Goal: Transaction & Acquisition: Purchase product/service

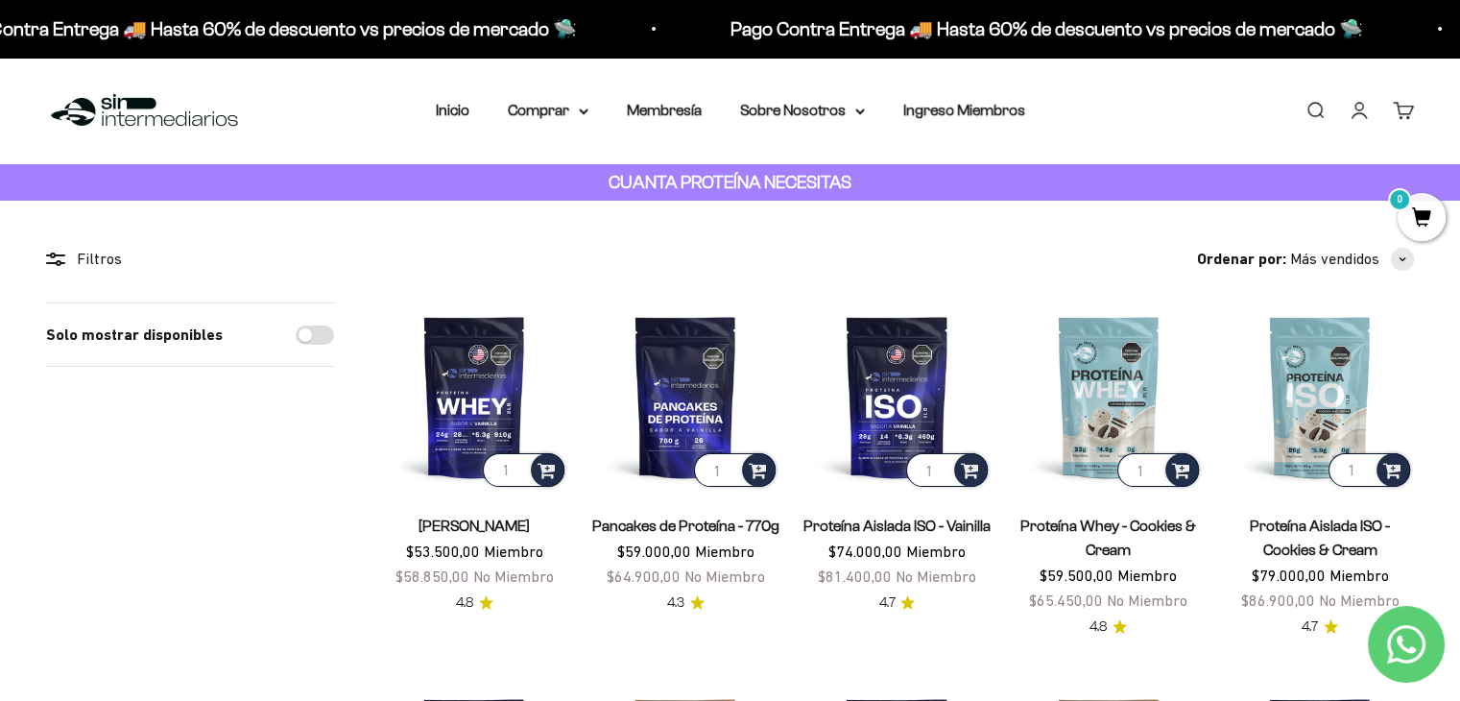
click at [1361, 121] on link "Iniciar sesión" at bounding box center [1359, 110] width 21 height 21
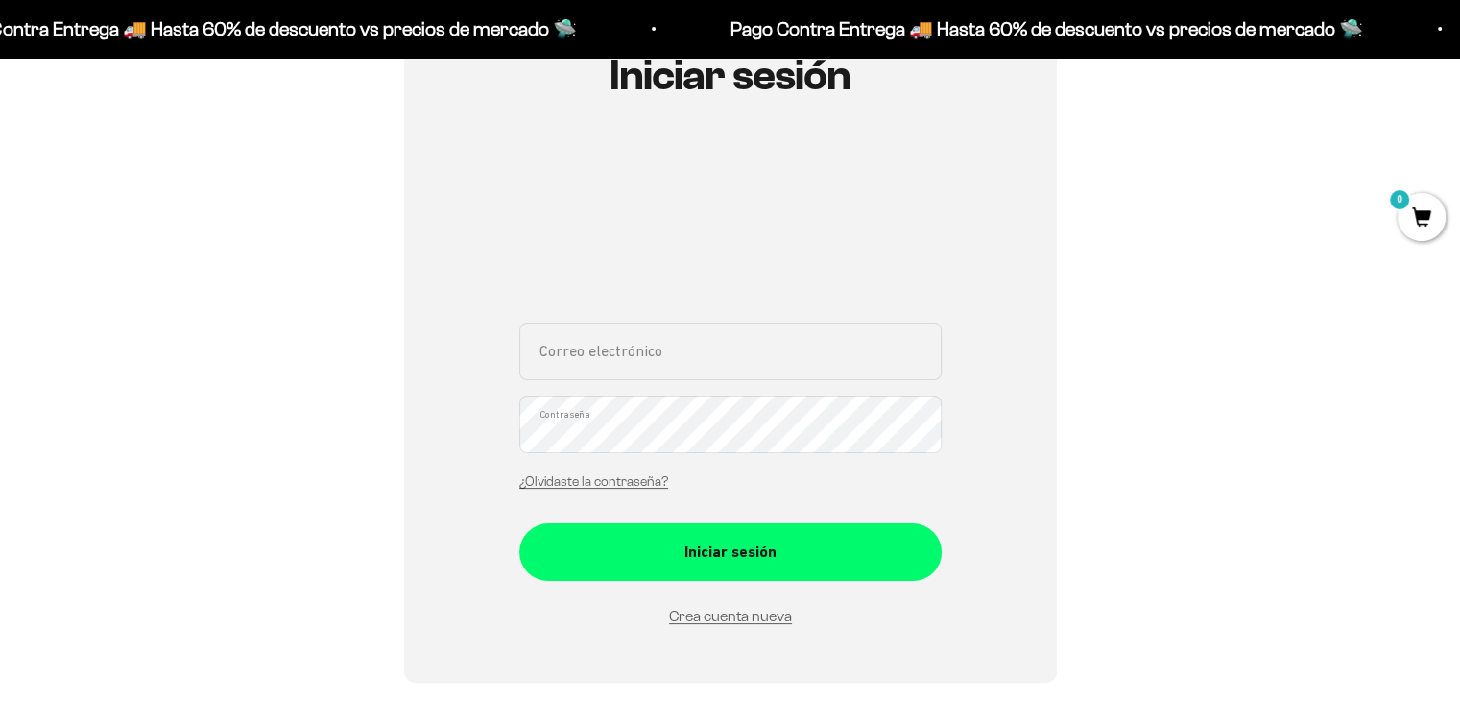
scroll to position [264, 0]
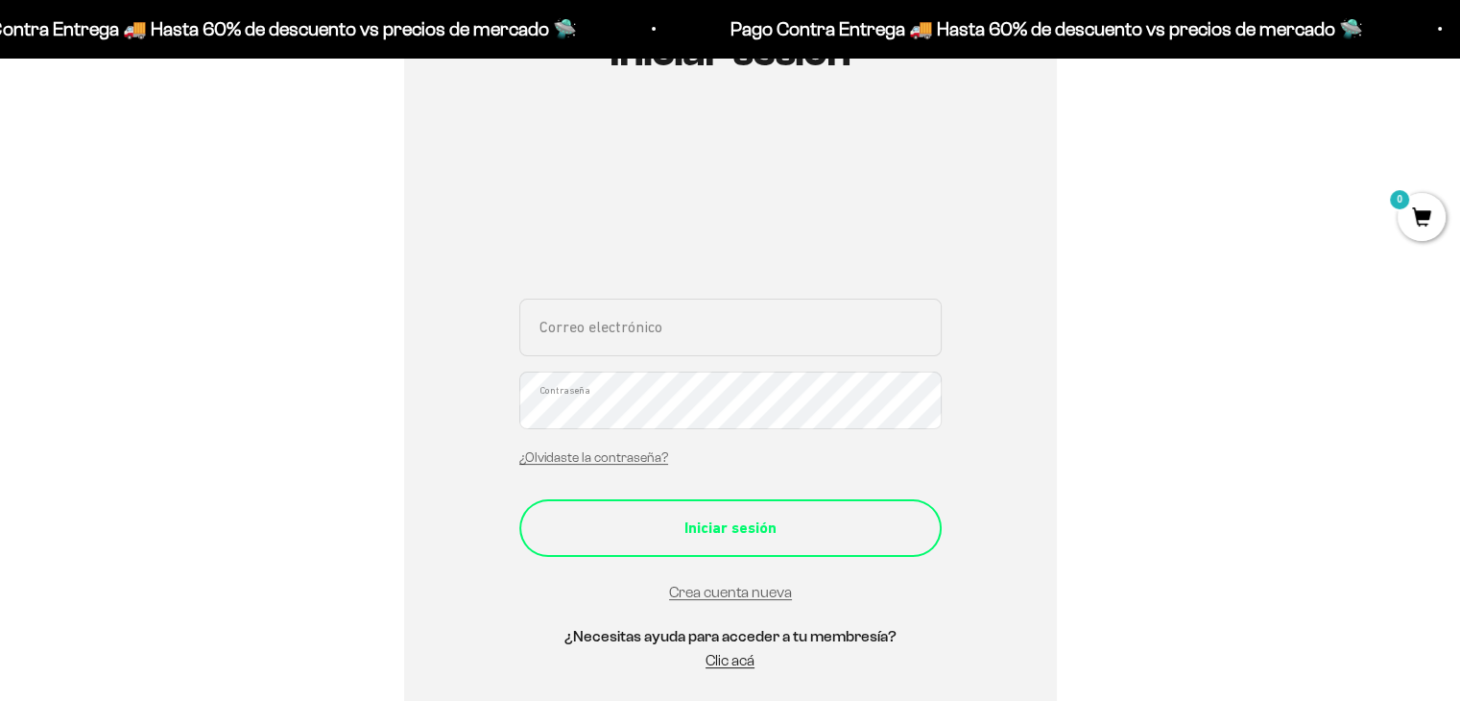
type input "[EMAIL_ADDRESS][DOMAIN_NAME]"
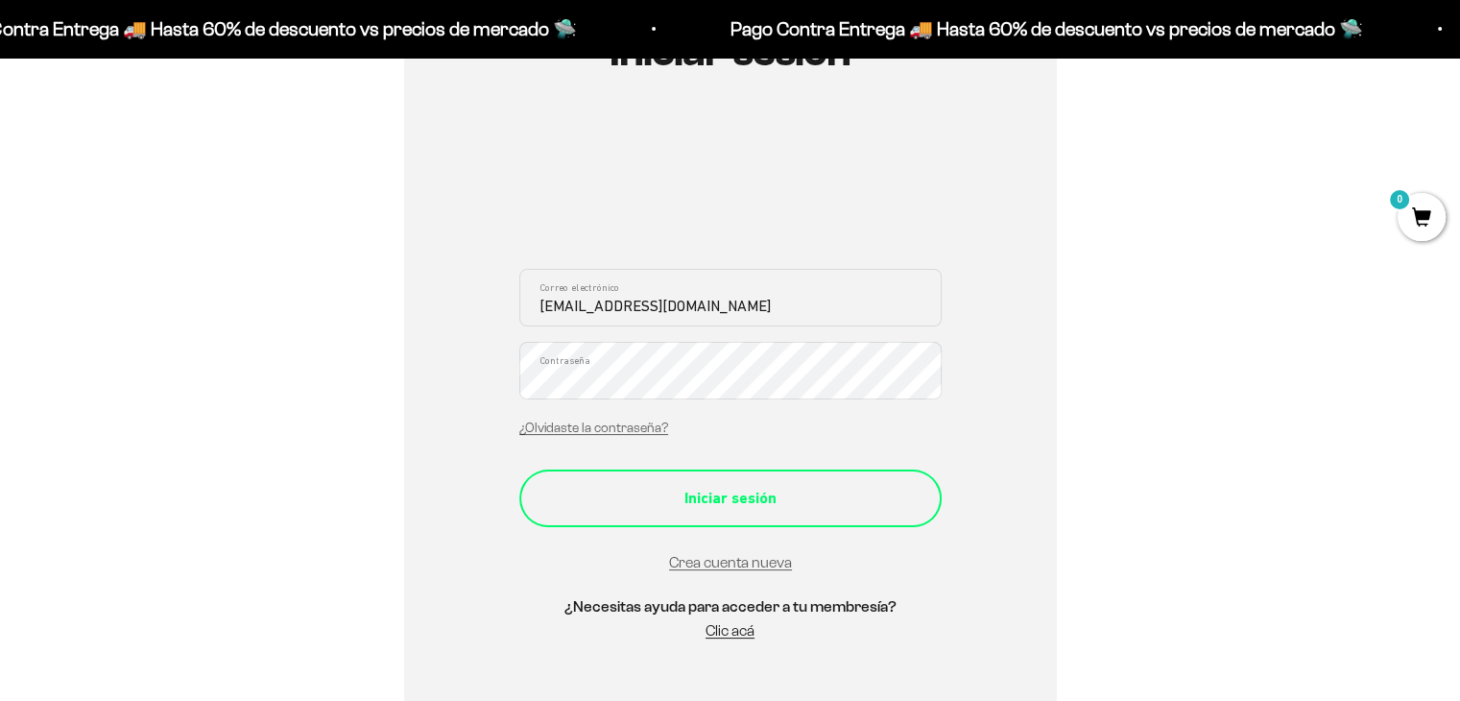
click at [713, 541] on form "danielazapatafranco@hotmail.com Correo electrónico Contraseña ¿Olvidaste la con…" at bounding box center [730, 422] width 422 height 306
click at [713, 522] on button "Iniciar sesión" at bounding box center [730, 498] width 422 height 58
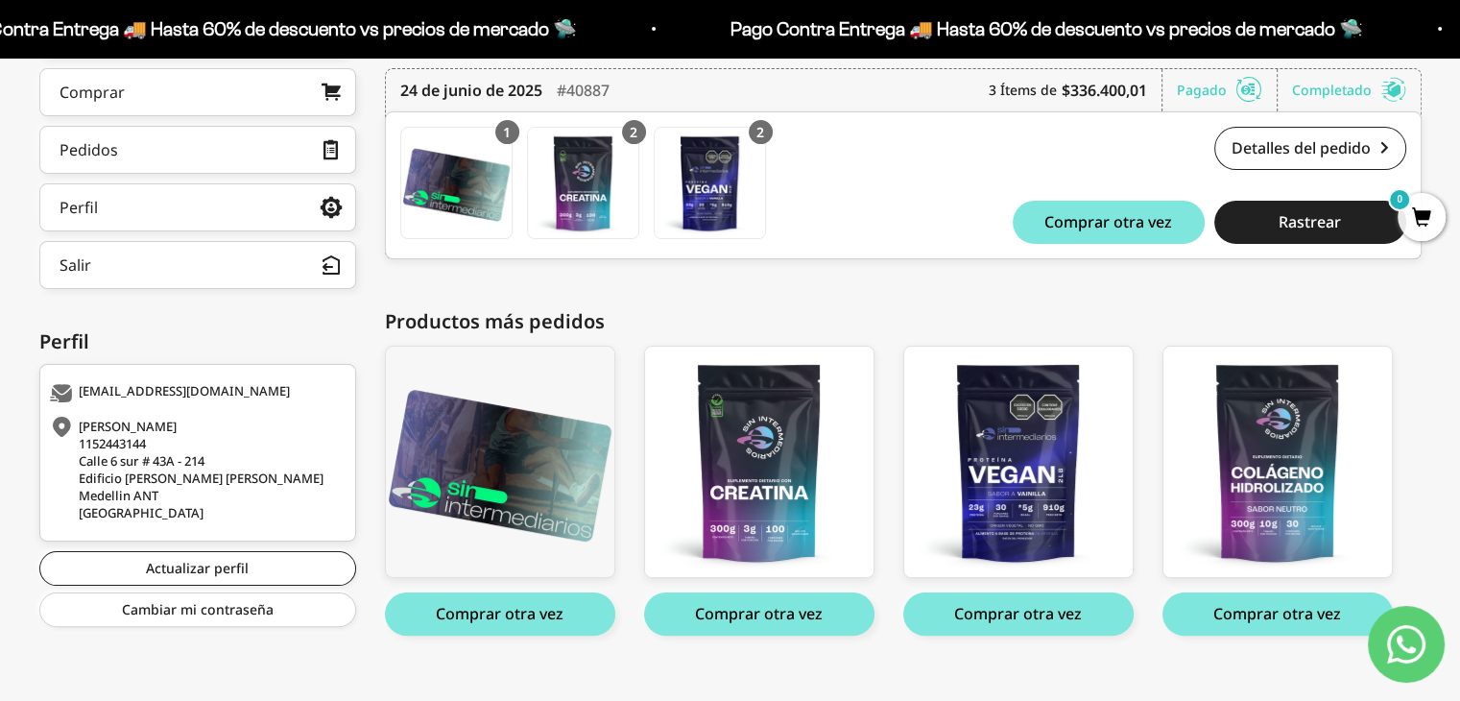
scroll to position [344, 0]
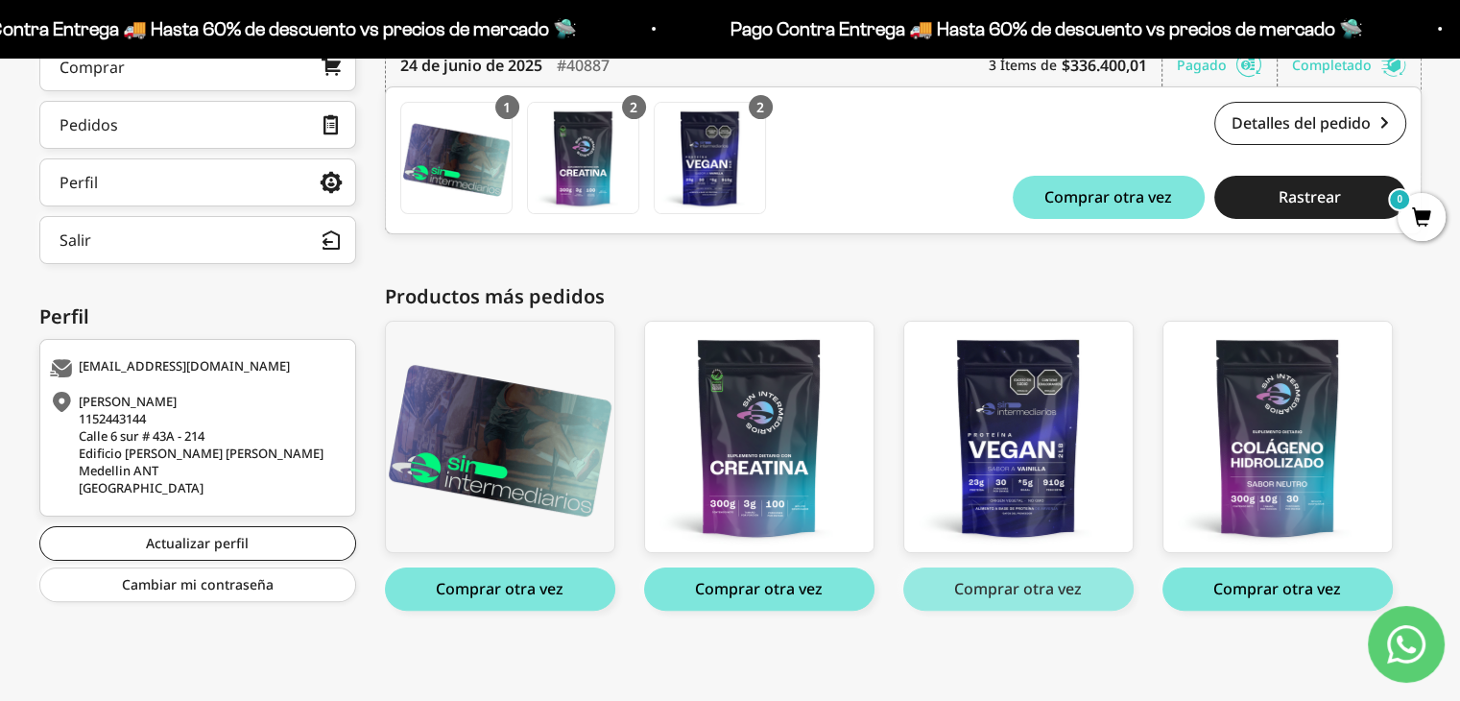
click at [1005, 587] on button "Comprar otra vez" at bounding box center [1018, 588] width 230 height 43
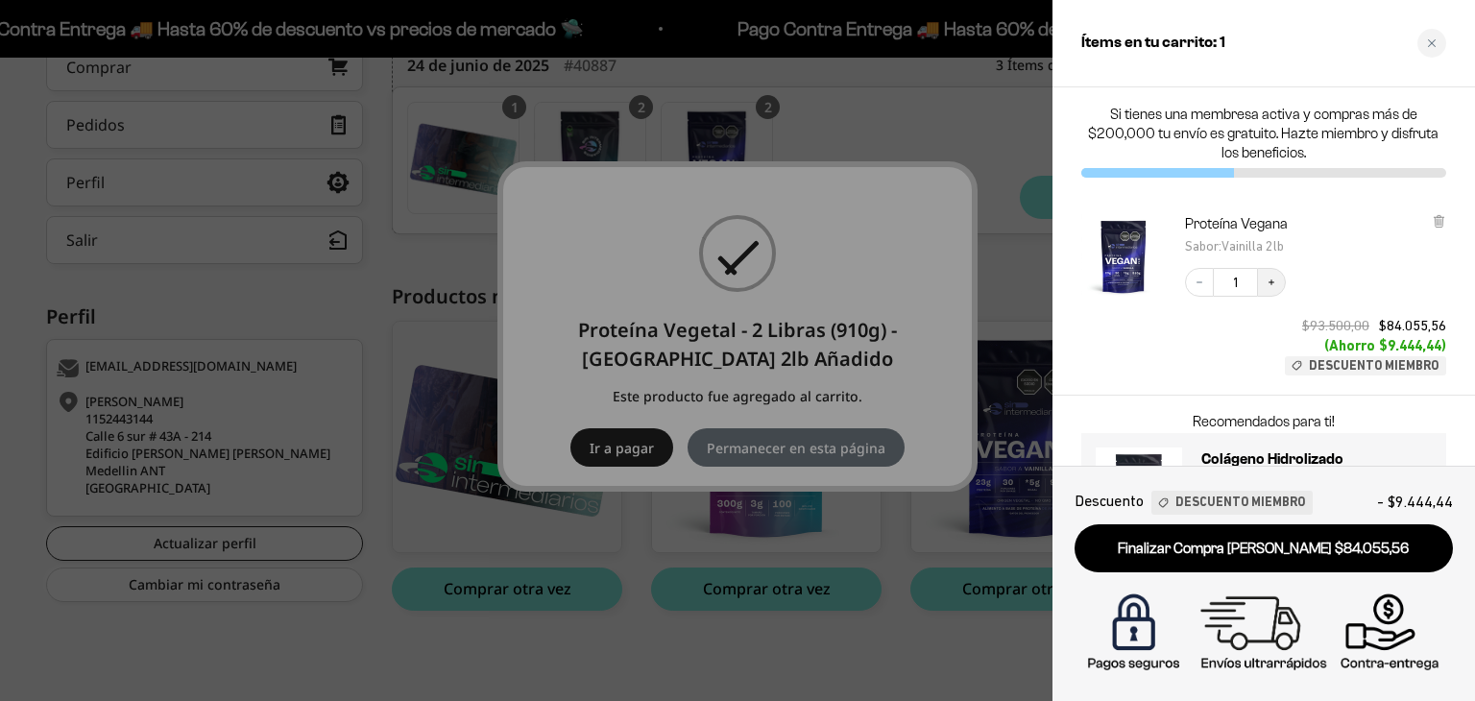
click at [1274, 282] on icon "Increase quantity" at bounding box center [1271, 282] width 12 height 12
click at [834, 669] on div at bounding box center [737, 350] width 1475 height 701
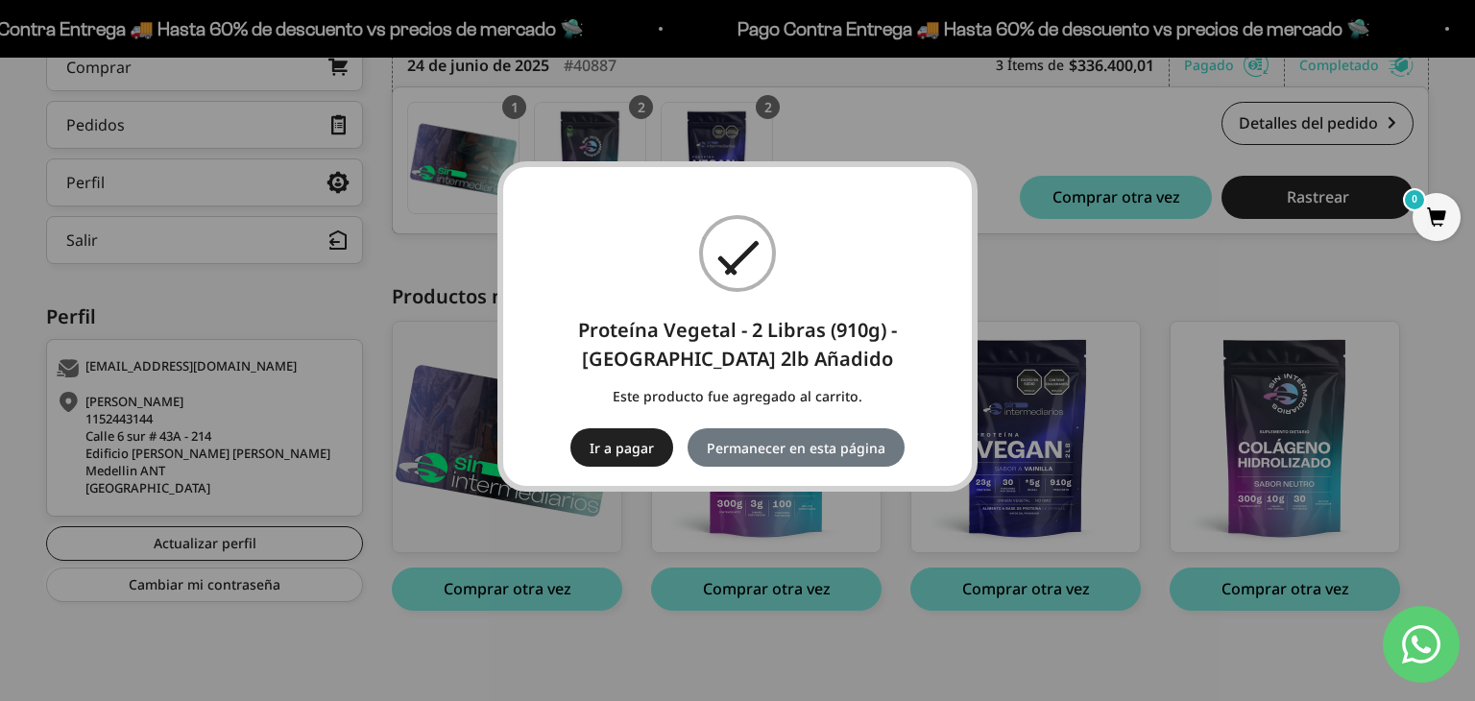
click at [737, 664] on div "× Proteína Vegetal - 2 Libras (910g) - Vainilla 2lb Añadido Este producto fue a…" at bounding box center [737, 350] width 1475 height 701
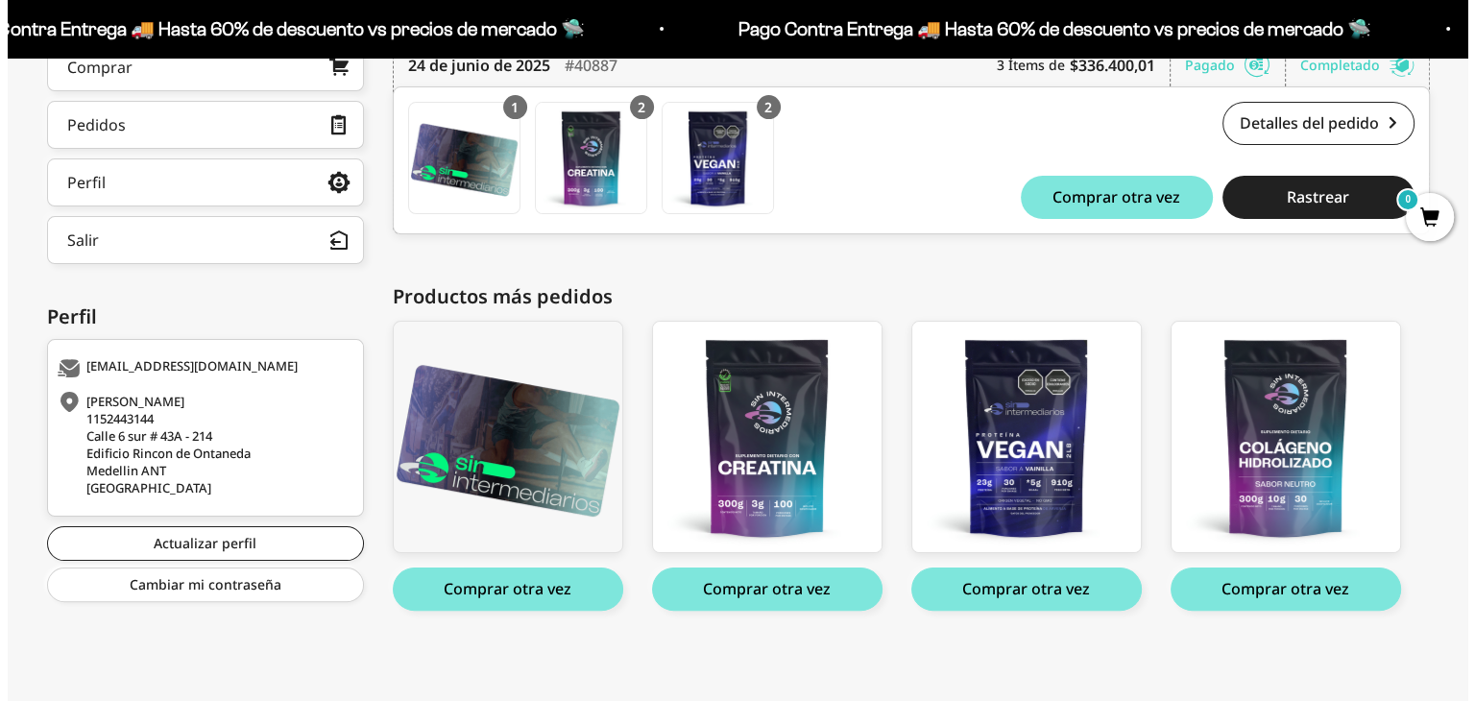
scroll to position [344, 0]
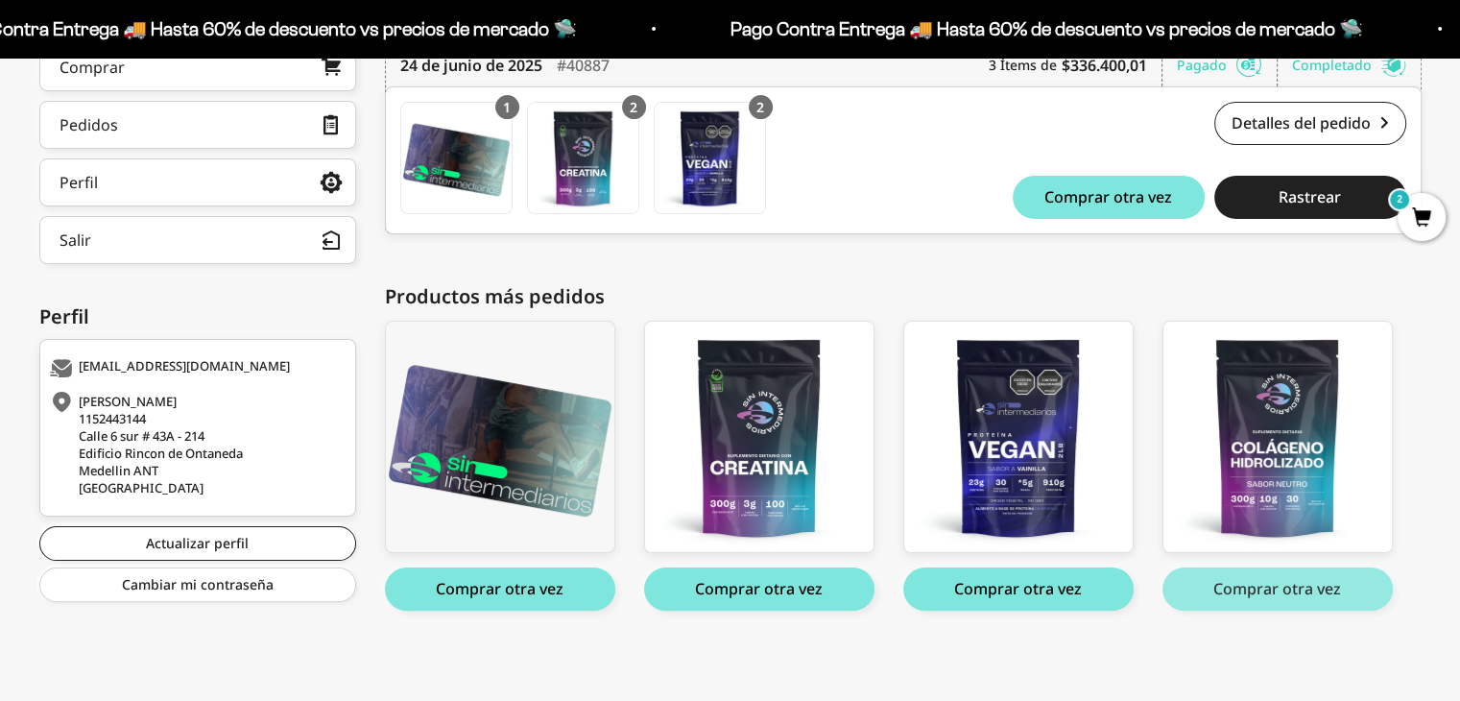
click at [1232, 590] on button "Comprar otra vez" at bounding box center [1278, 588] width 230 height 43
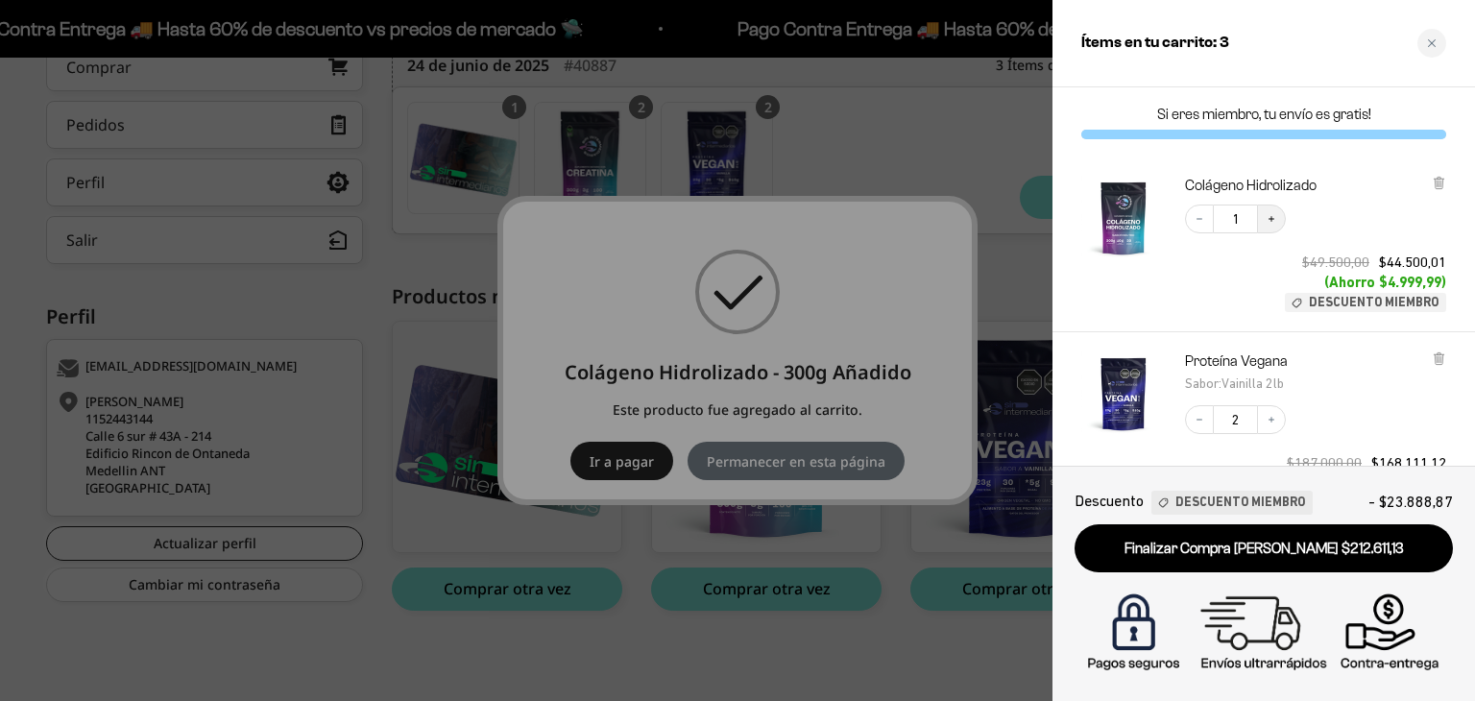
click at [1265, 214] on icon "Increase quantity" at bounding box center [1271, 219] width 12 height 12
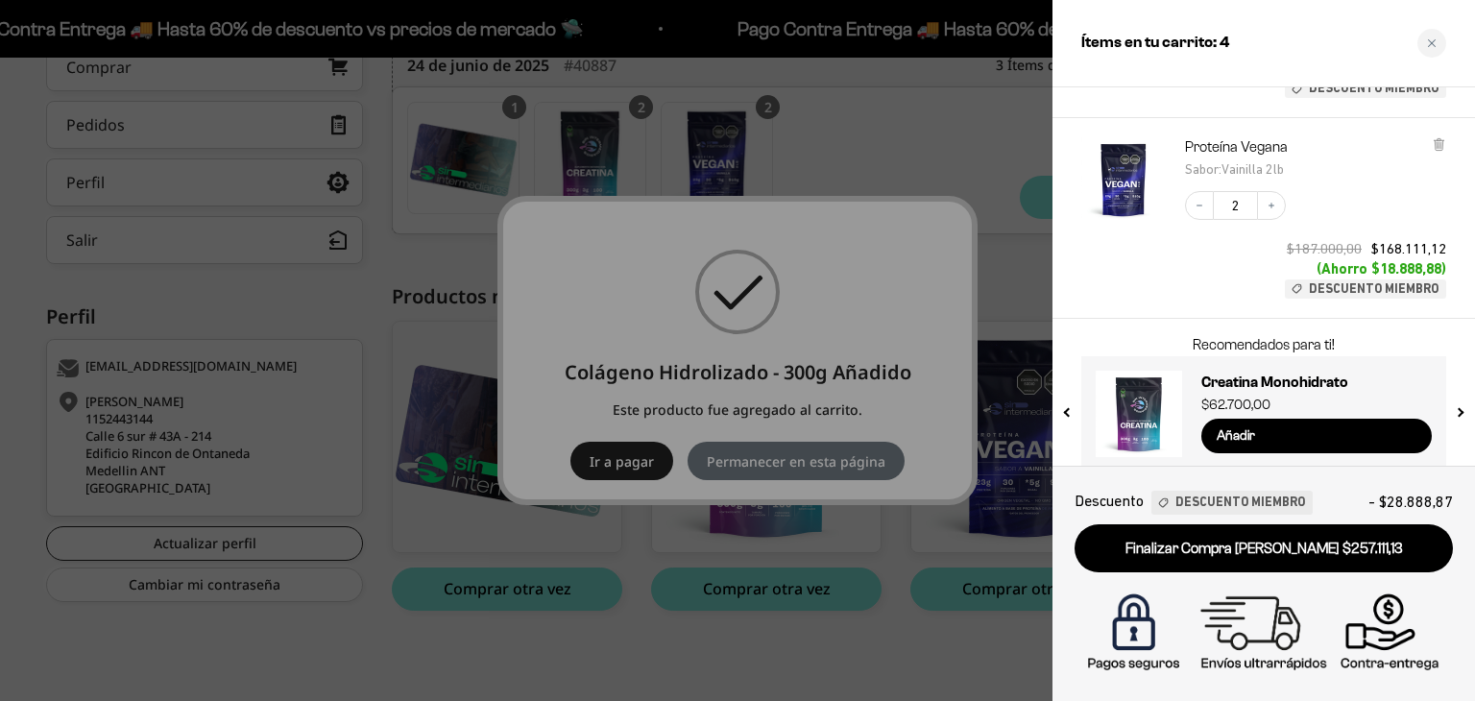
scroll to position [234, 0]
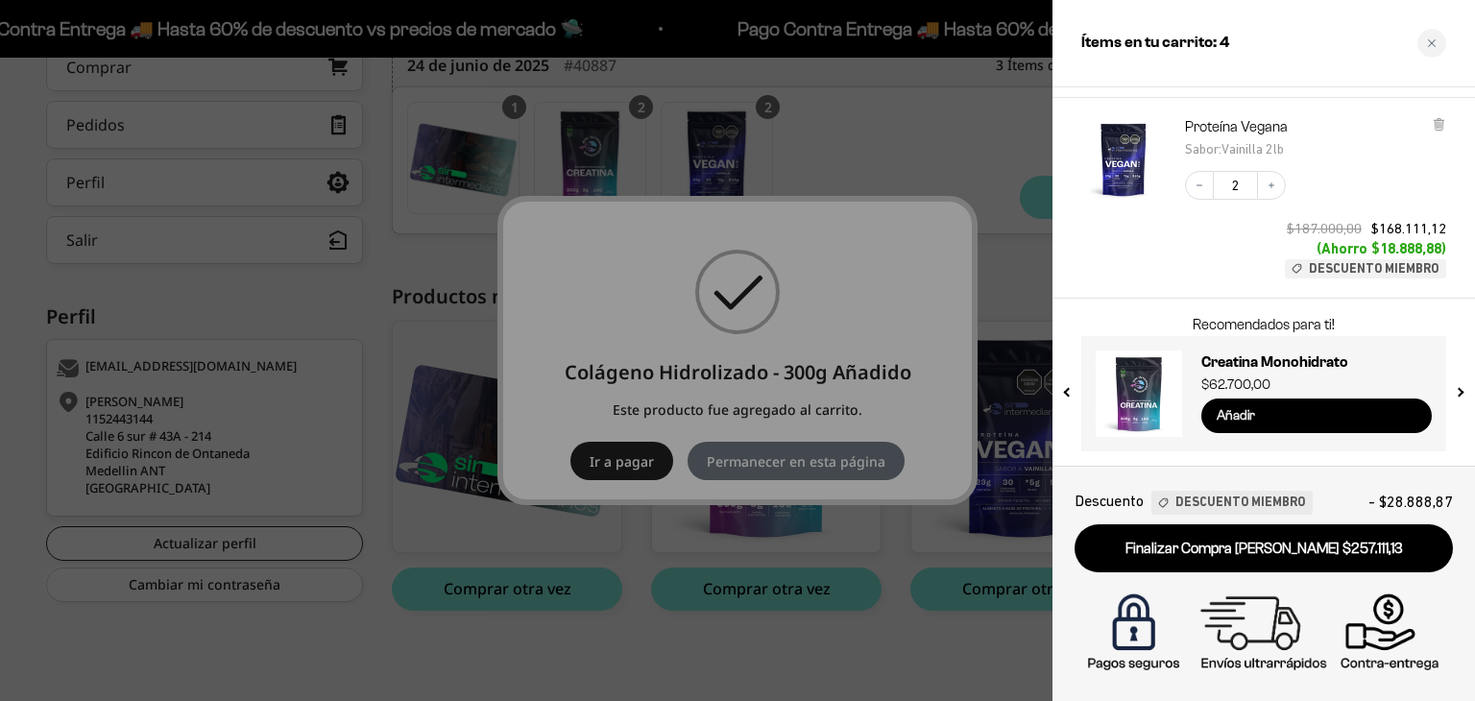
click at [1262, 420] on input "Añadir" at bounding box center [1316, 415] width 230 height 35
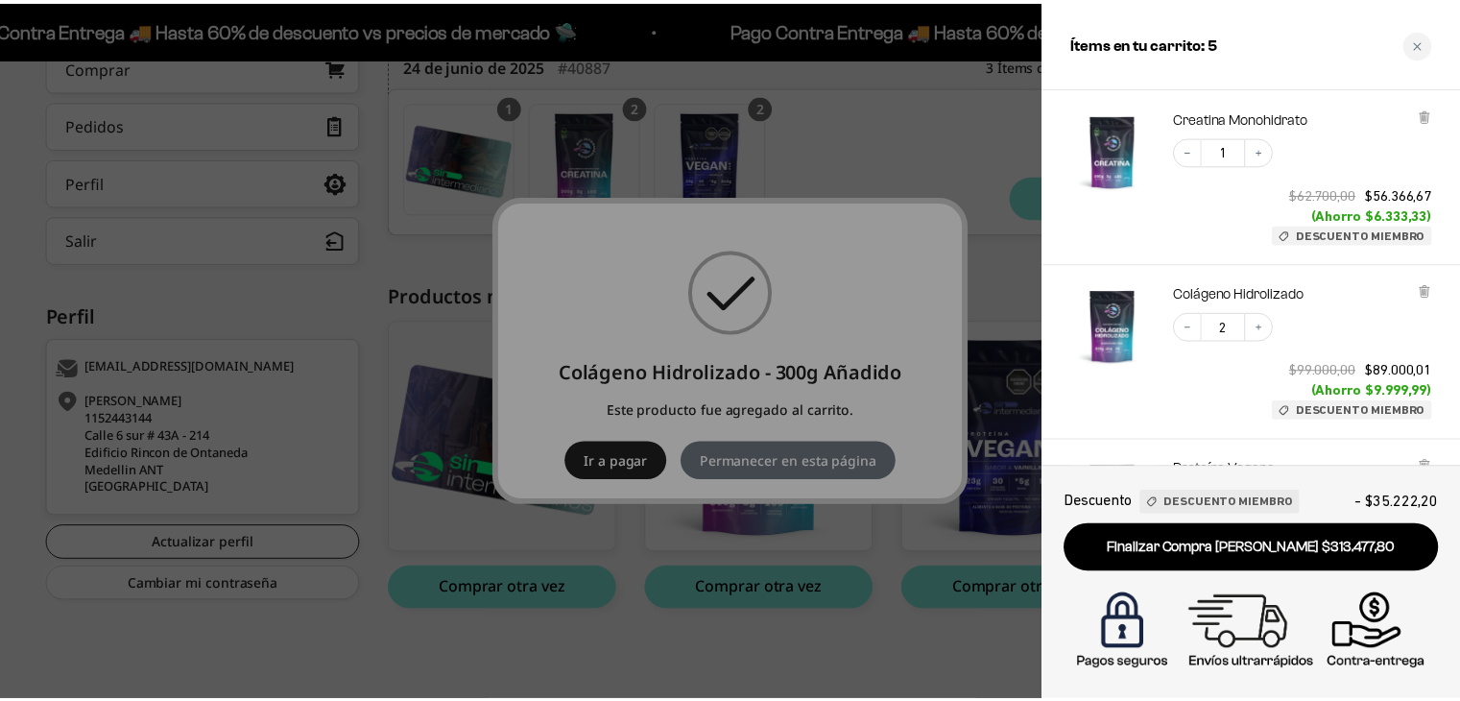
scroll to position [0, 0]
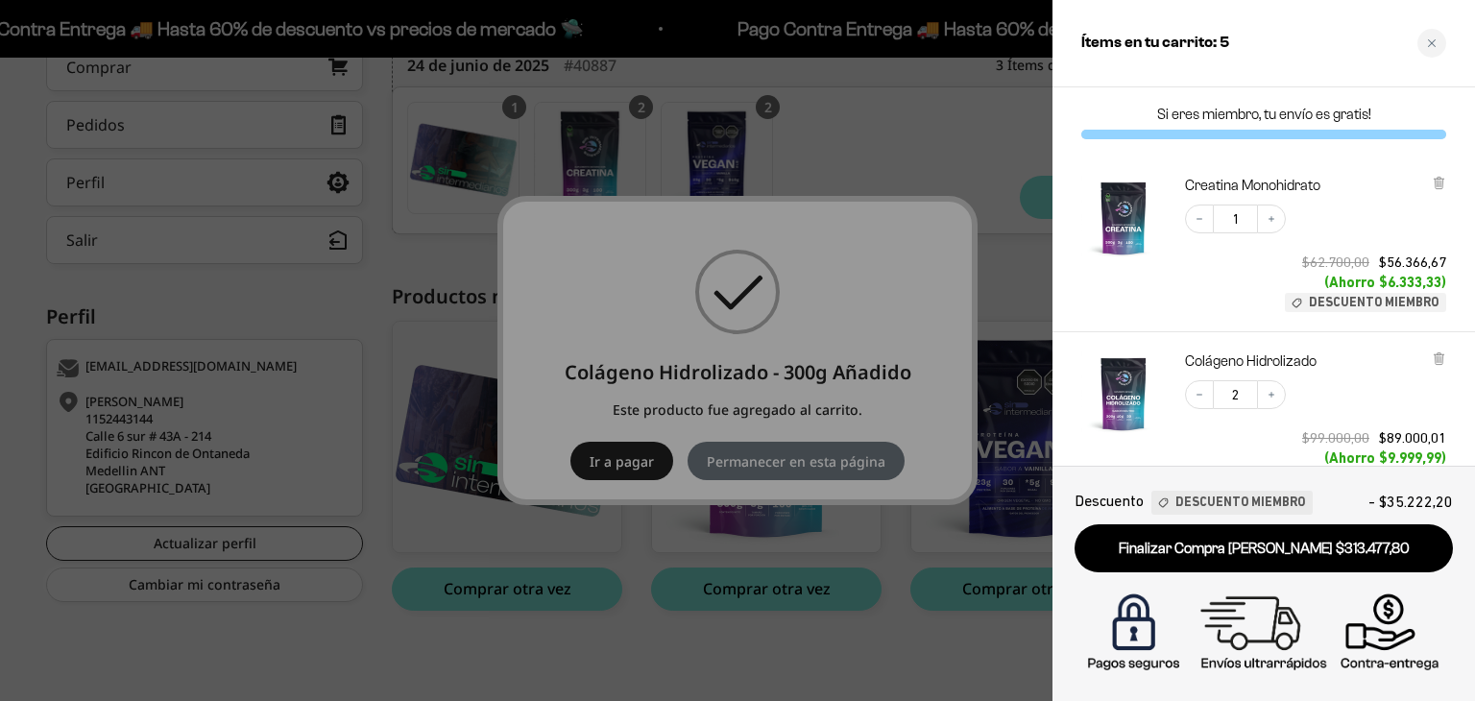
click at [753, 661] on div at bounding box center [737, 350] width 1475 height 701
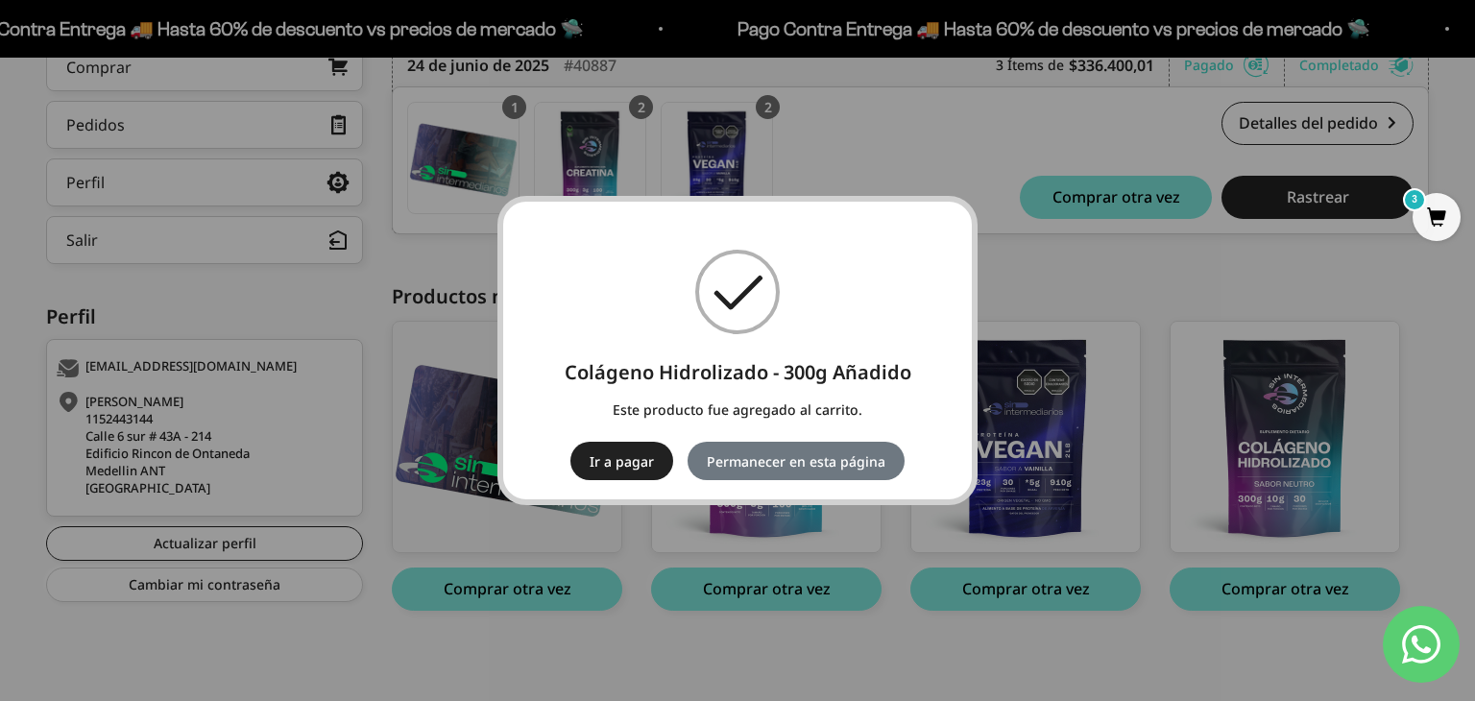
click at [753, 661] on div "× Colágeno Hidrolizado - 300g Añadido Este producto fue agregado al carrito. Ir…" at bounding box center [737, 350] width 1475 height 701
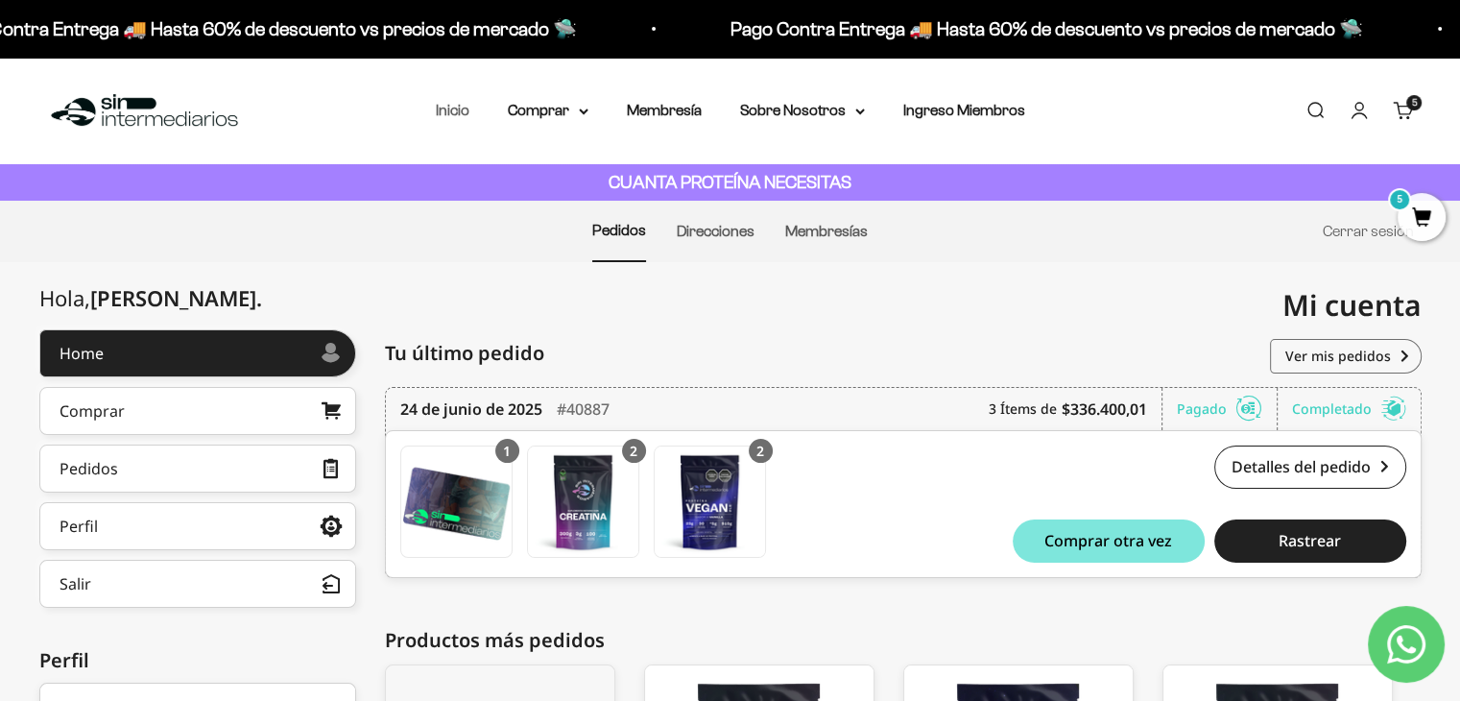
click at [465, 112] on link "Inicio" at bounding box center [453, 110] width 34 height 16
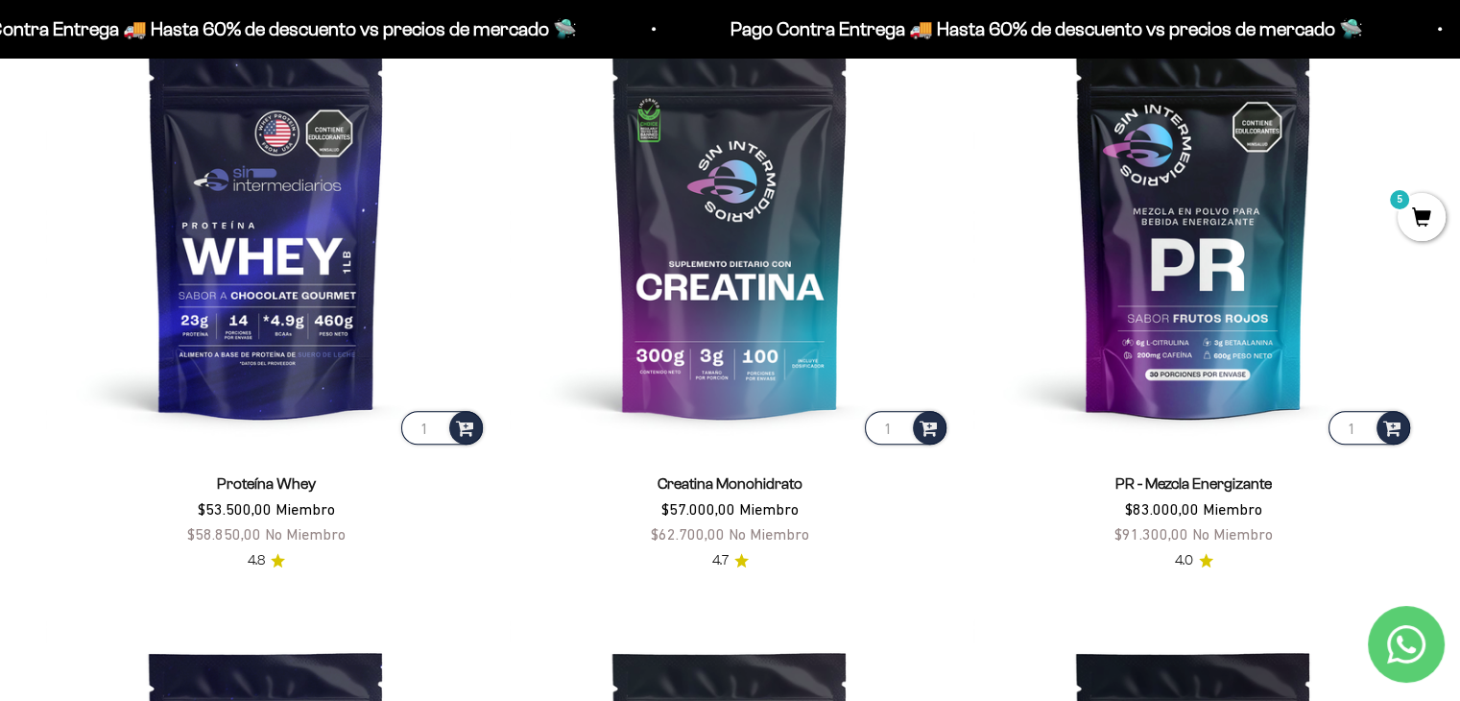
scroll to position [868, 0]
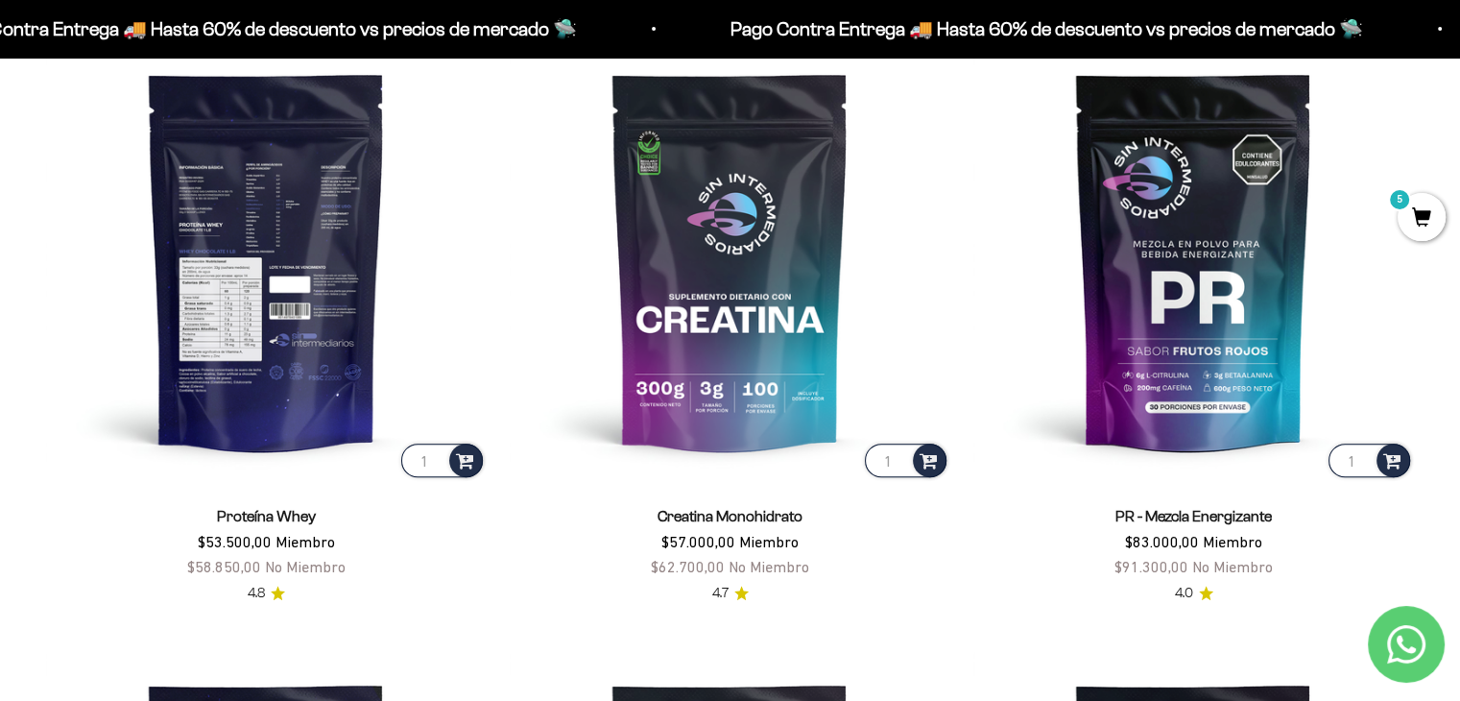
click at [204, 312] on img at bounding box center [266, 260] width 441 height 441
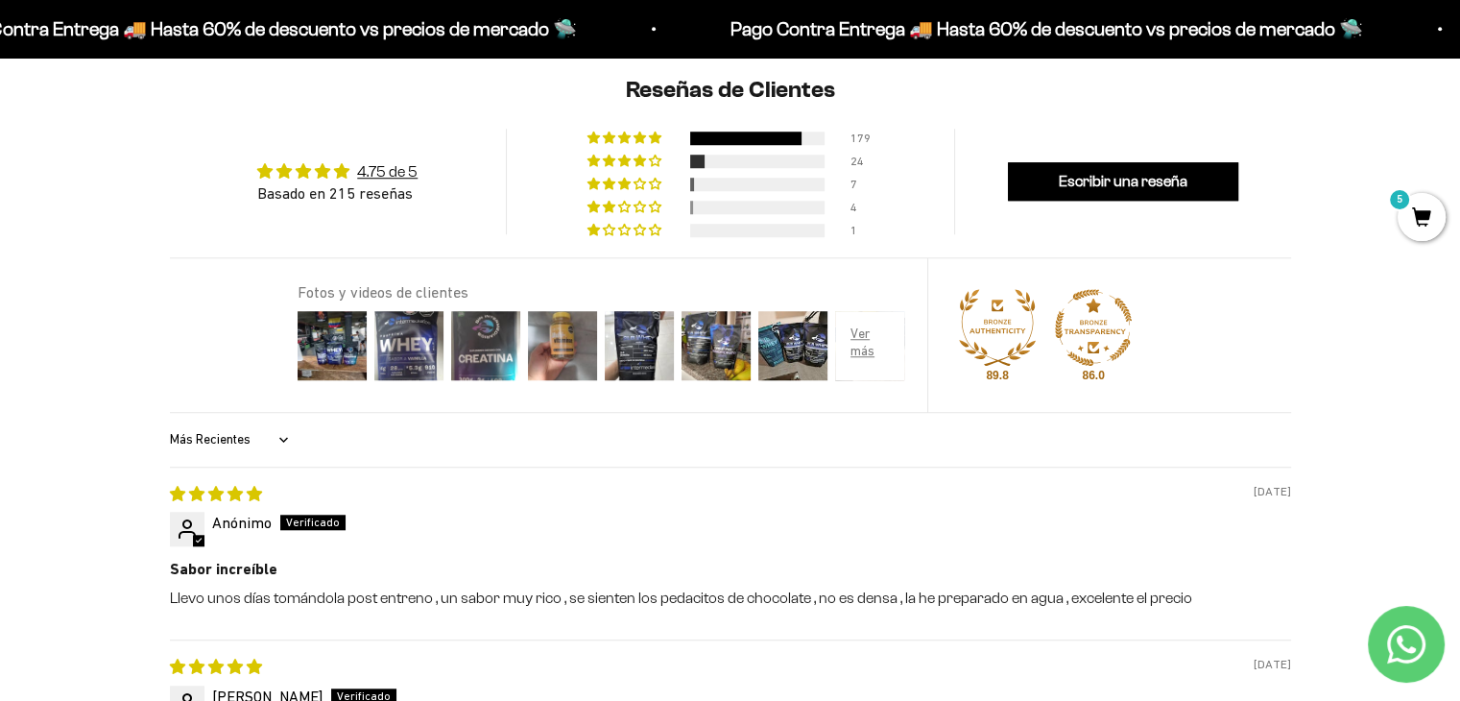
scroll to position [1511, 0]
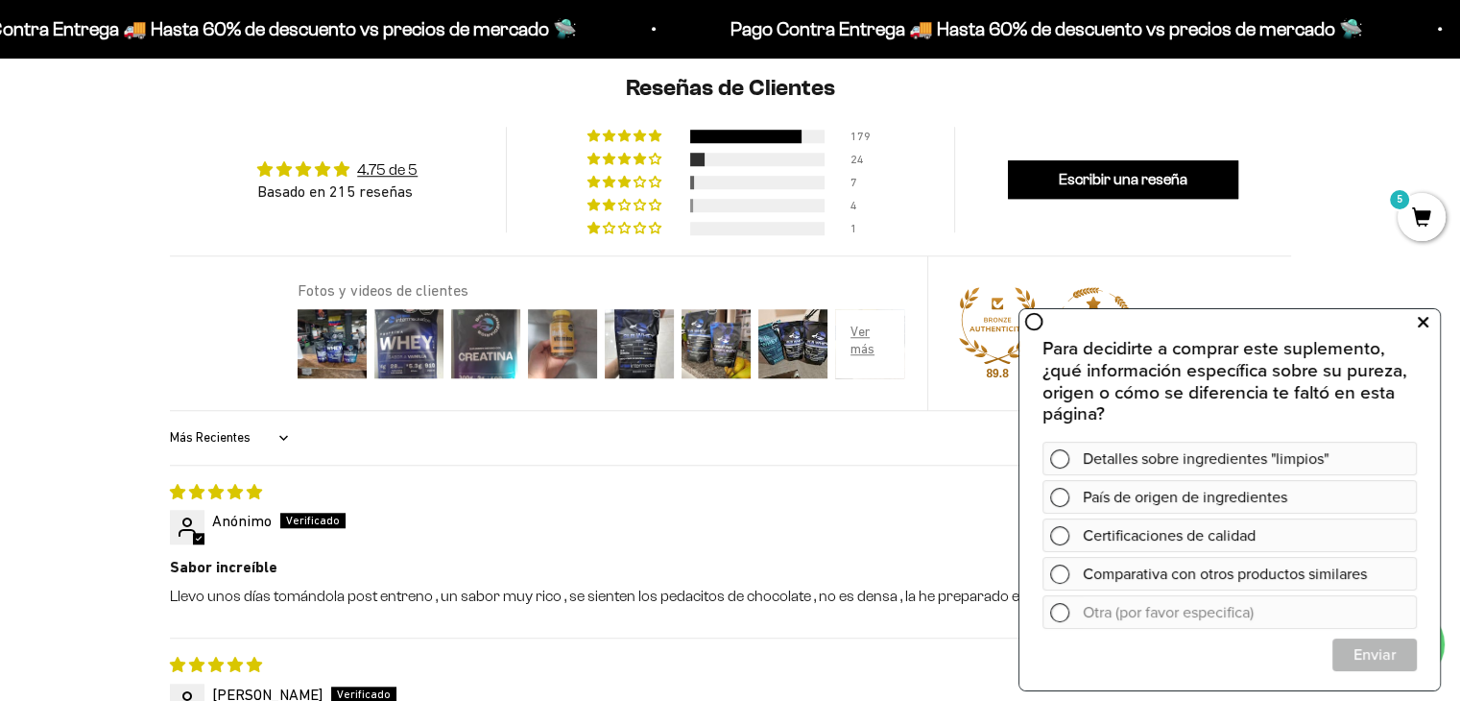
click at [1426, 324] on icon at bounding box center [1423, 322] width 11 height 25
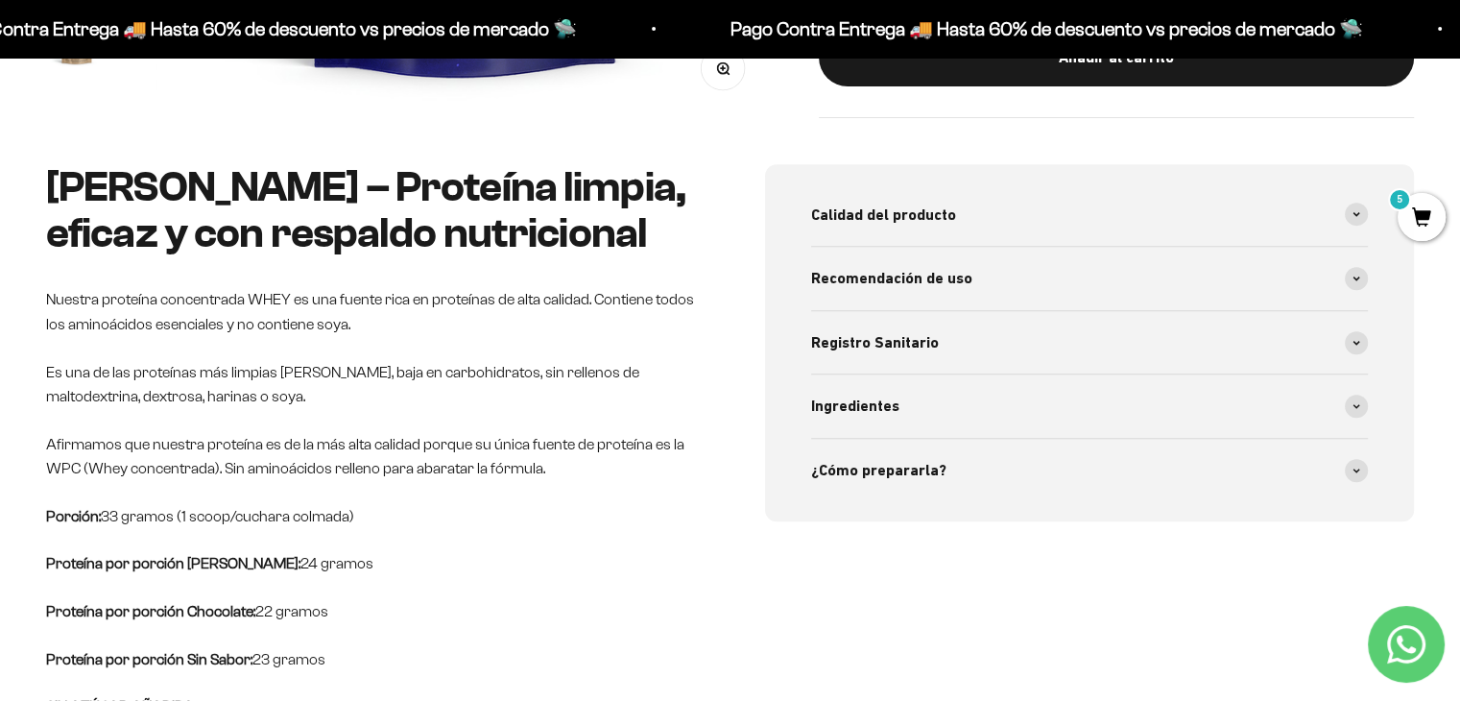
scroll to position [748, 0]
click at [1356, 224] on span at bounding box center [1356, 215] width 23 height 23
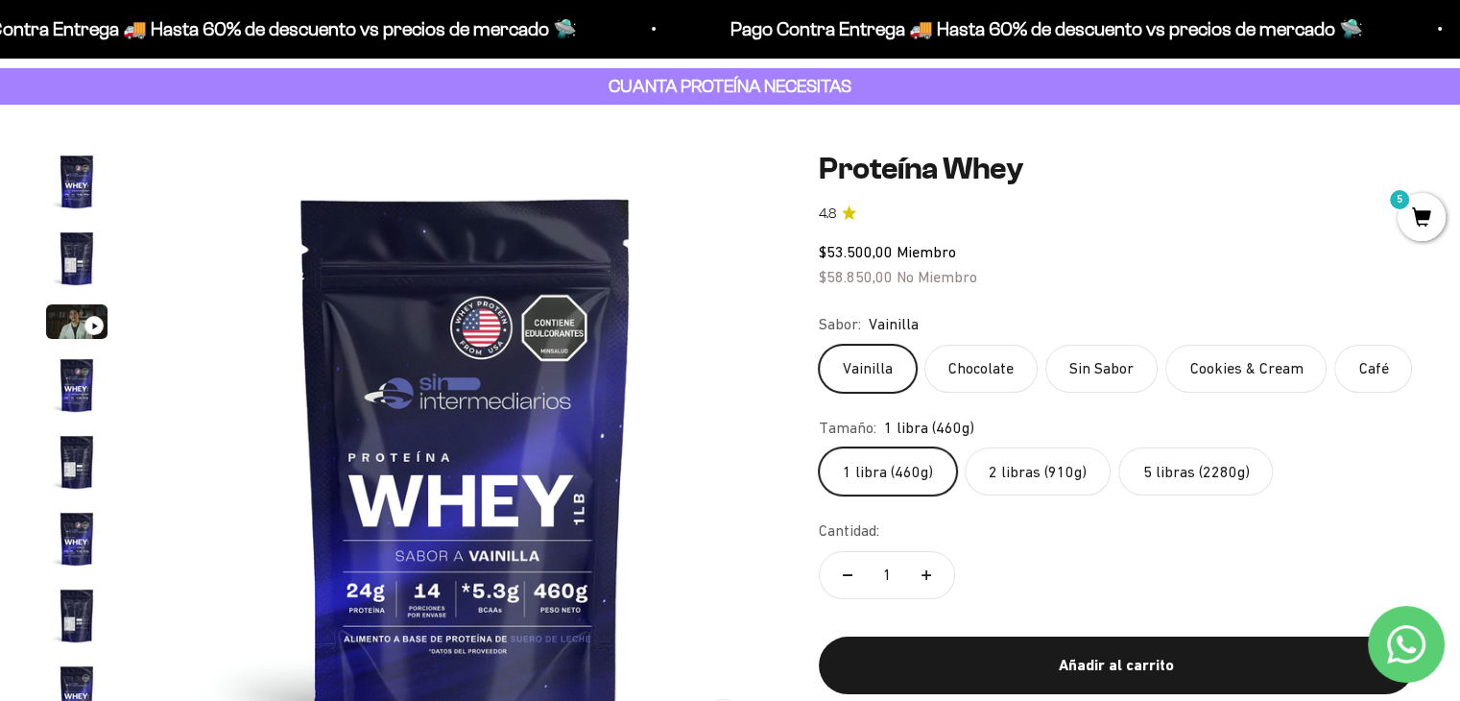
scroll to position [0, 0]
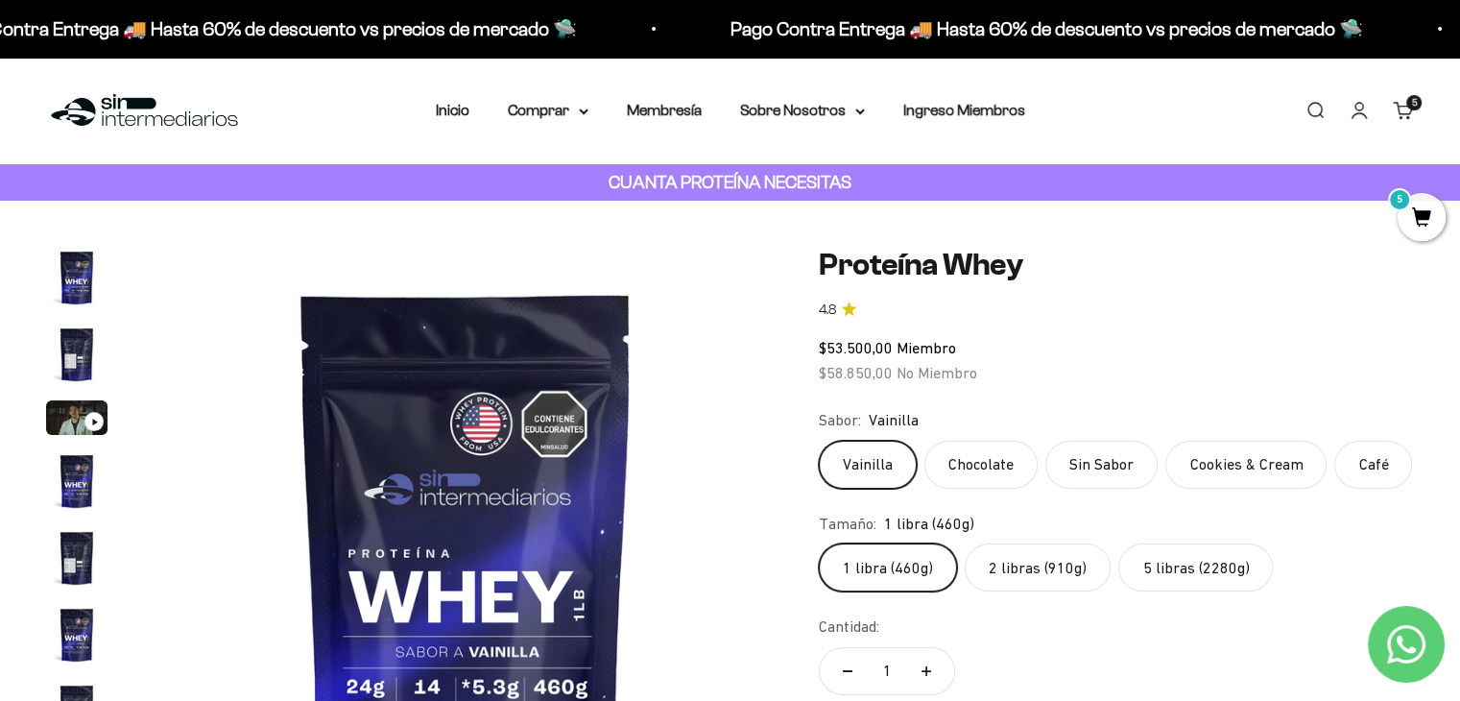
click at [74, 358] on img "Ir al artículo 2" at bounding box center [76, 354] width 61 height 61
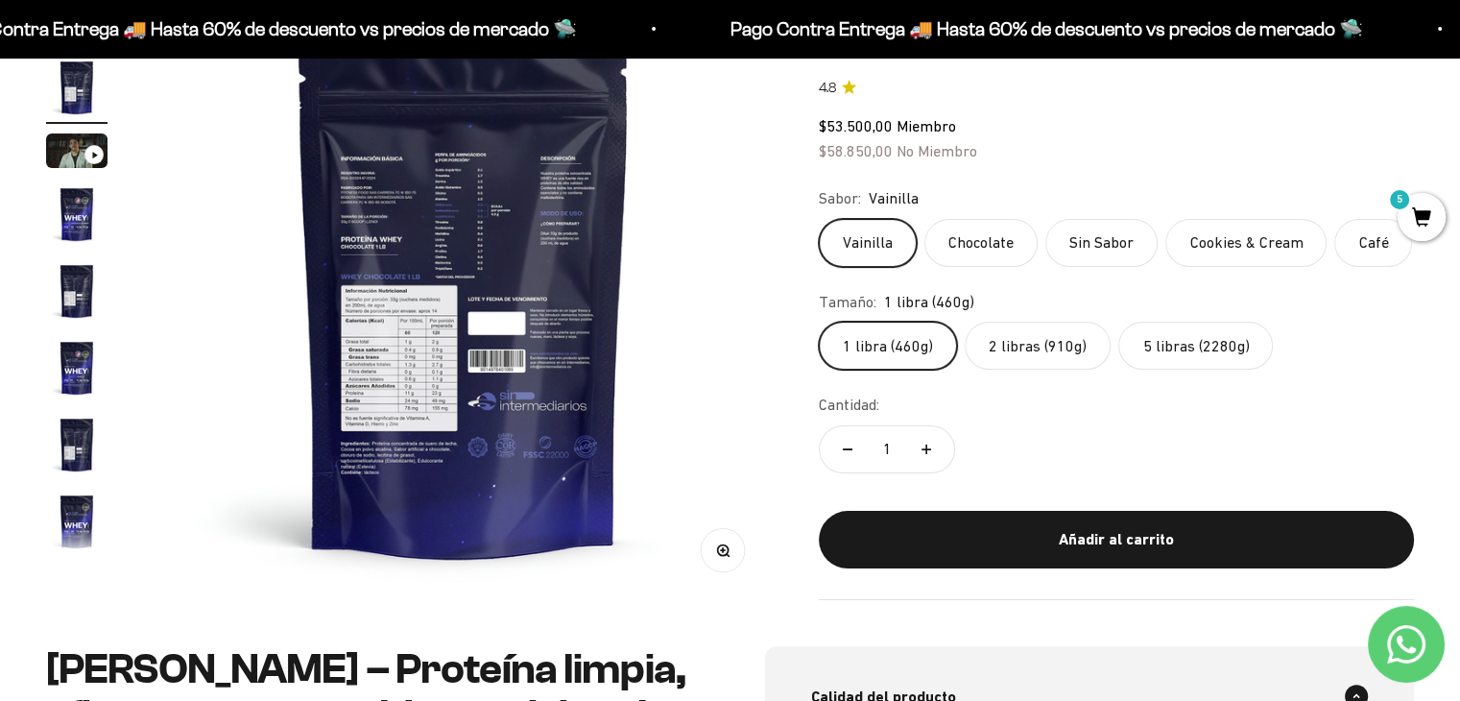
scroll to position [268, 0]
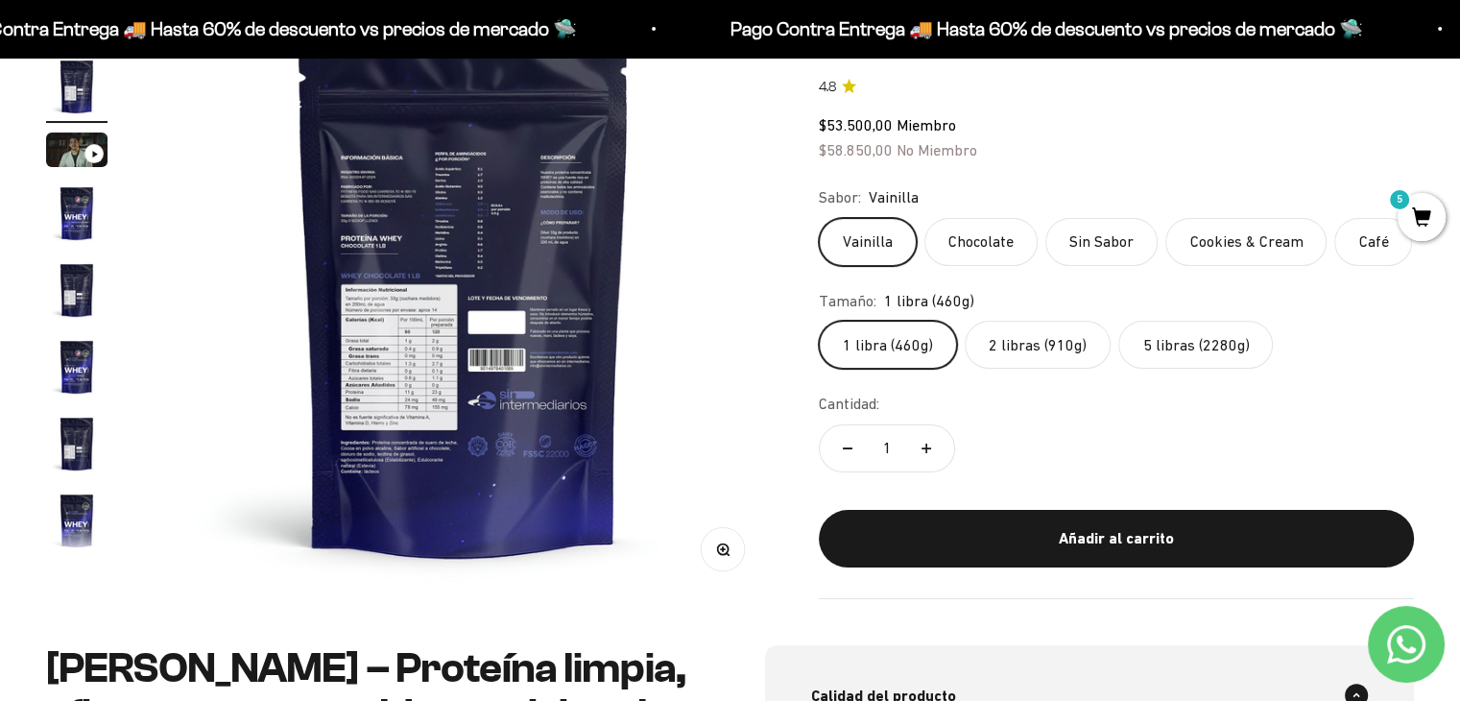
click at [466, 429] on img at bounding box center [463, 288] width 619 height 619
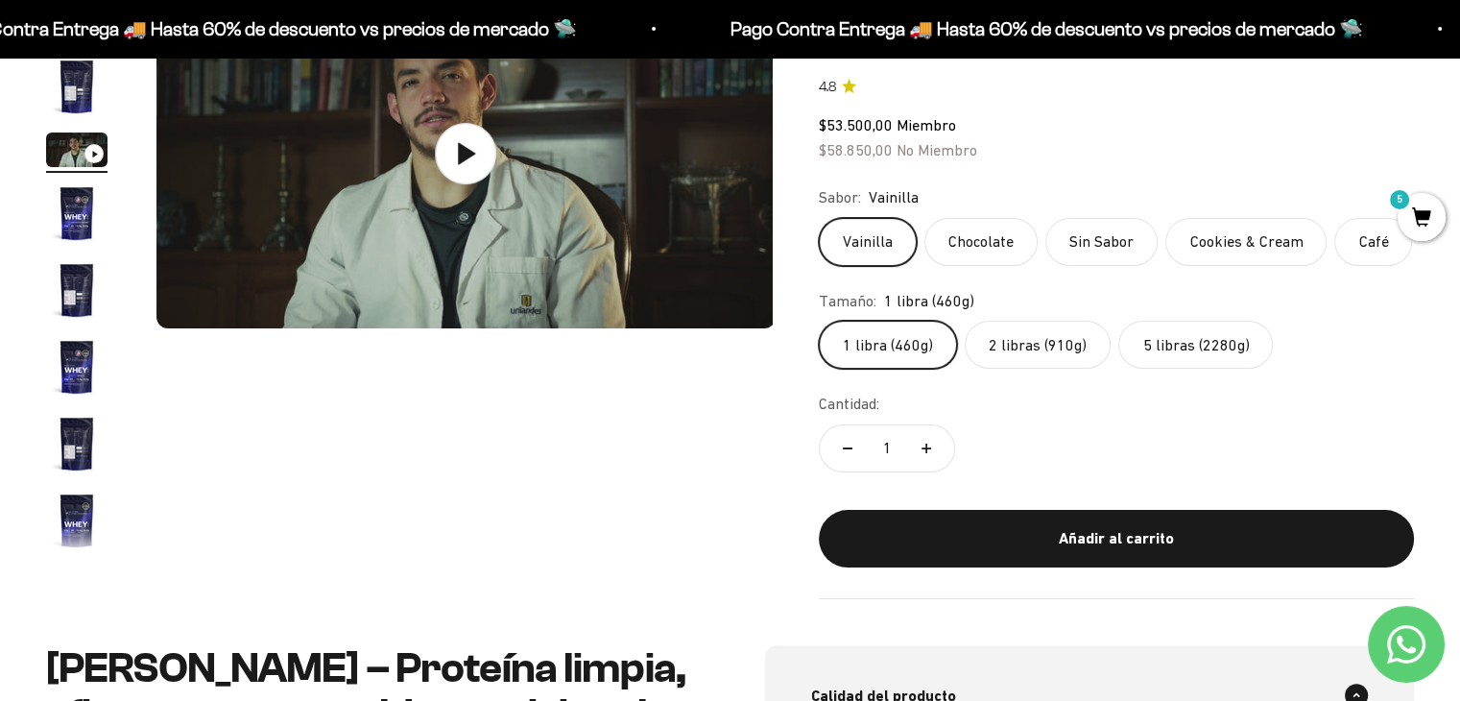
scroll to position [0, 1284]
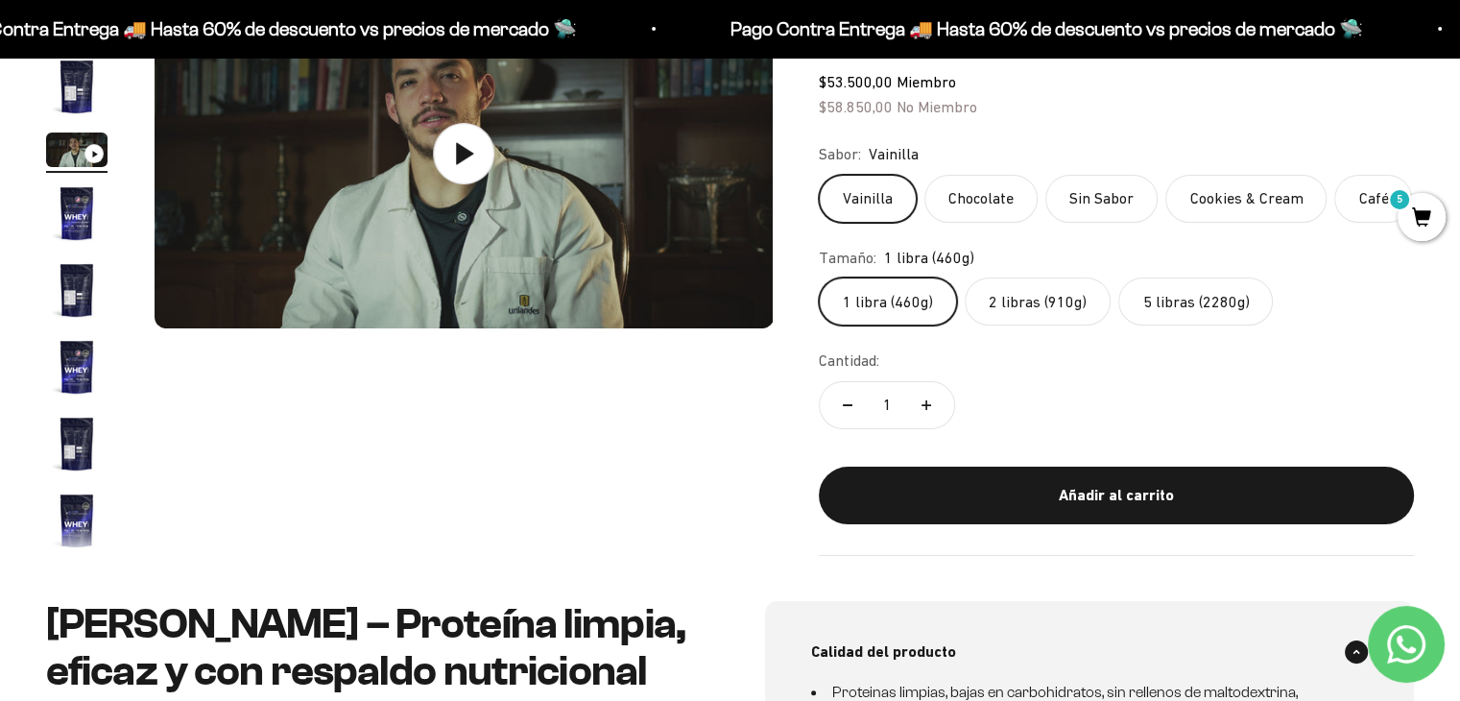
click at [76, 92] on img "Ir al artículo 2" at bounding box center [76, 86] width 61 height 61
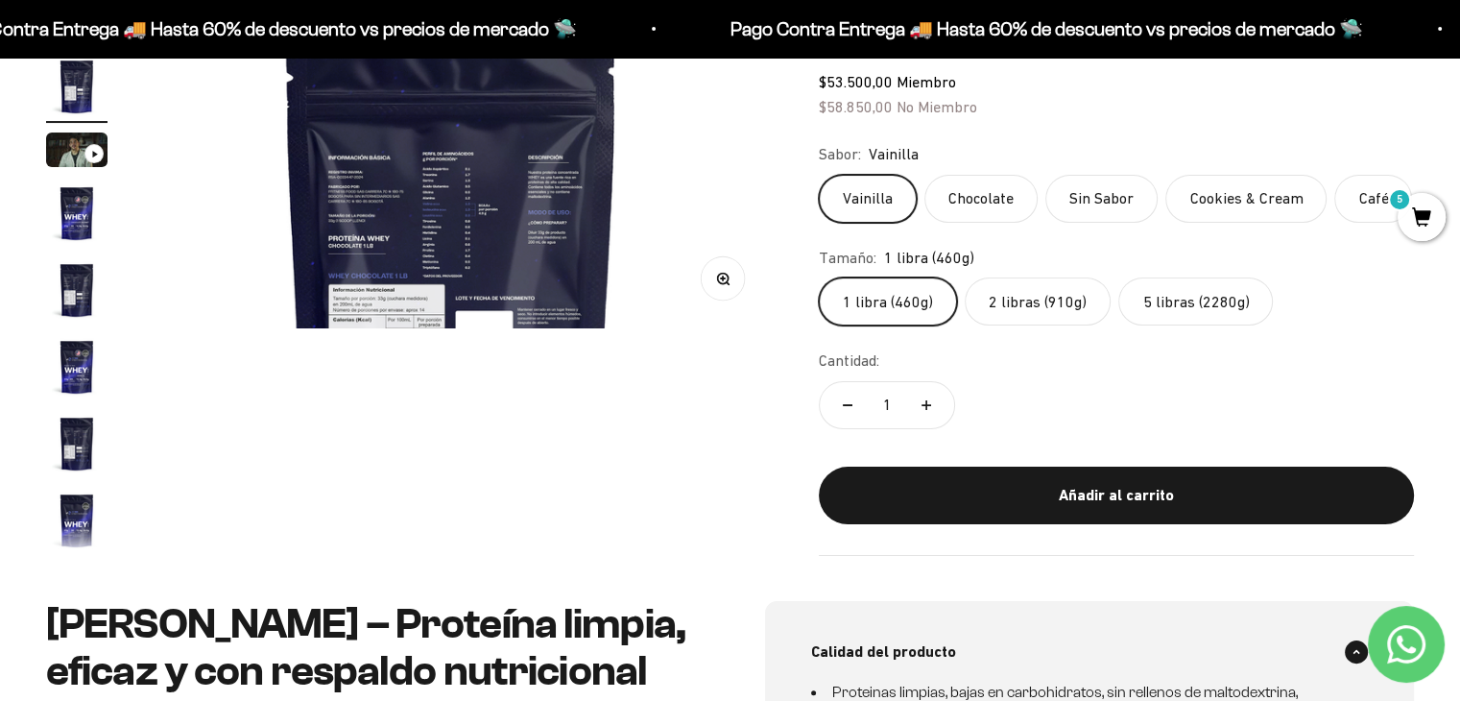
scroll to position [0, 642]
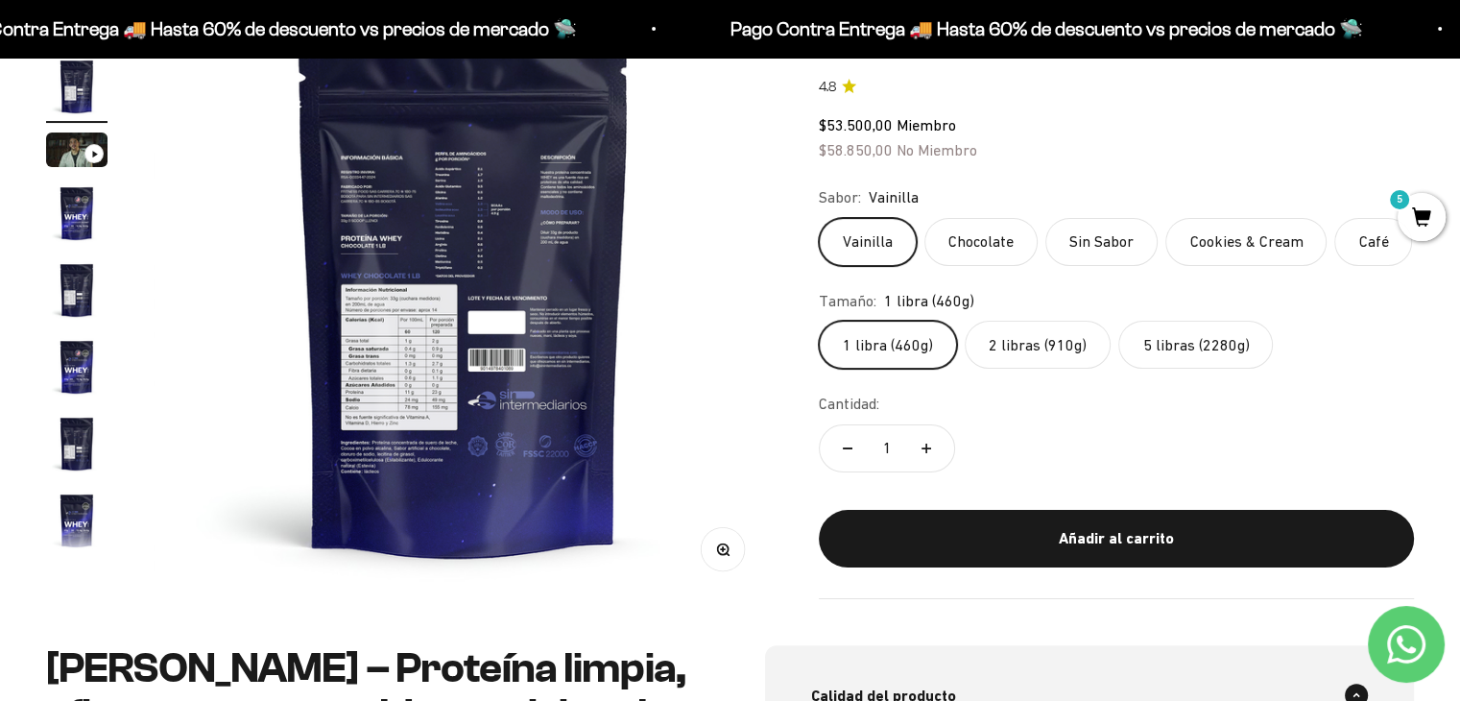
click at [727, 569] on button "Zoom" at bounding box center [723, 548] width 43 height 43
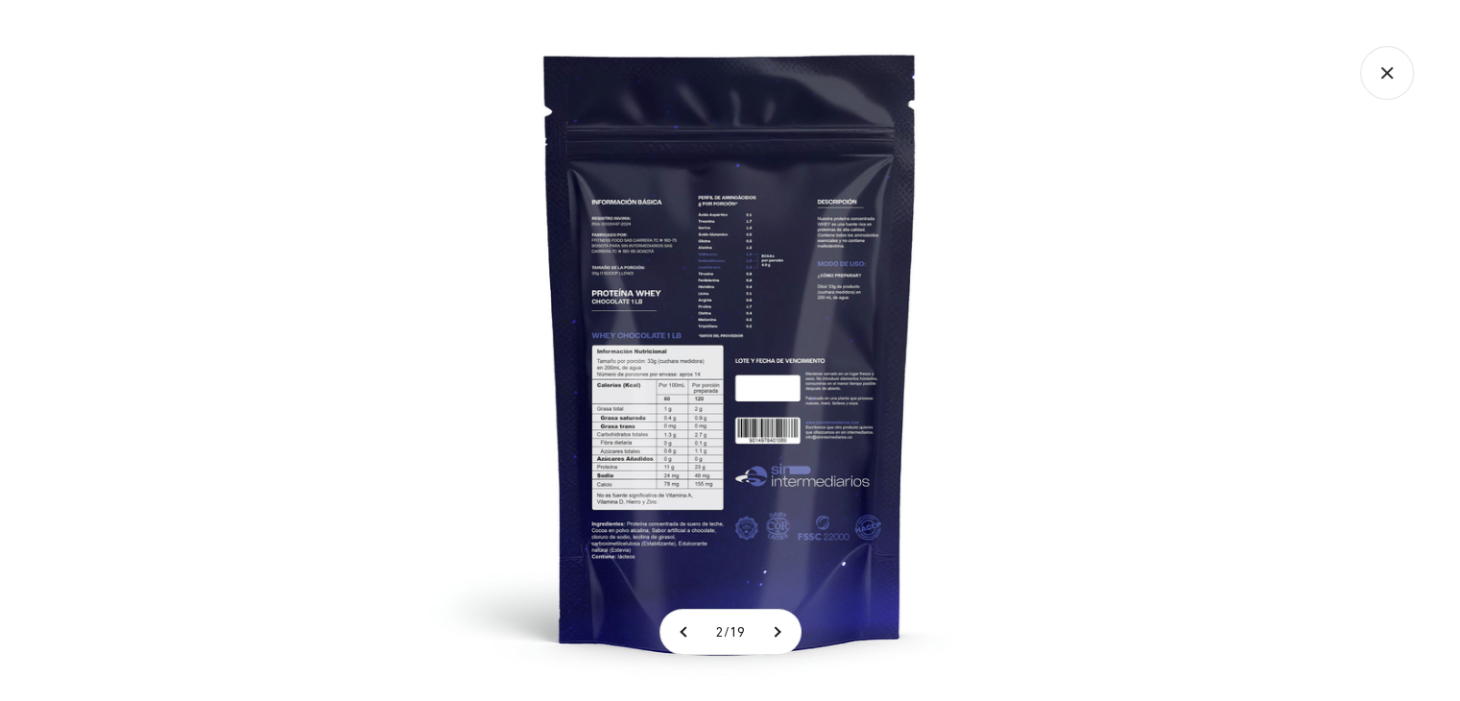
click at [654, 376] on img at bounding box center [730, 350] width 701 height 701
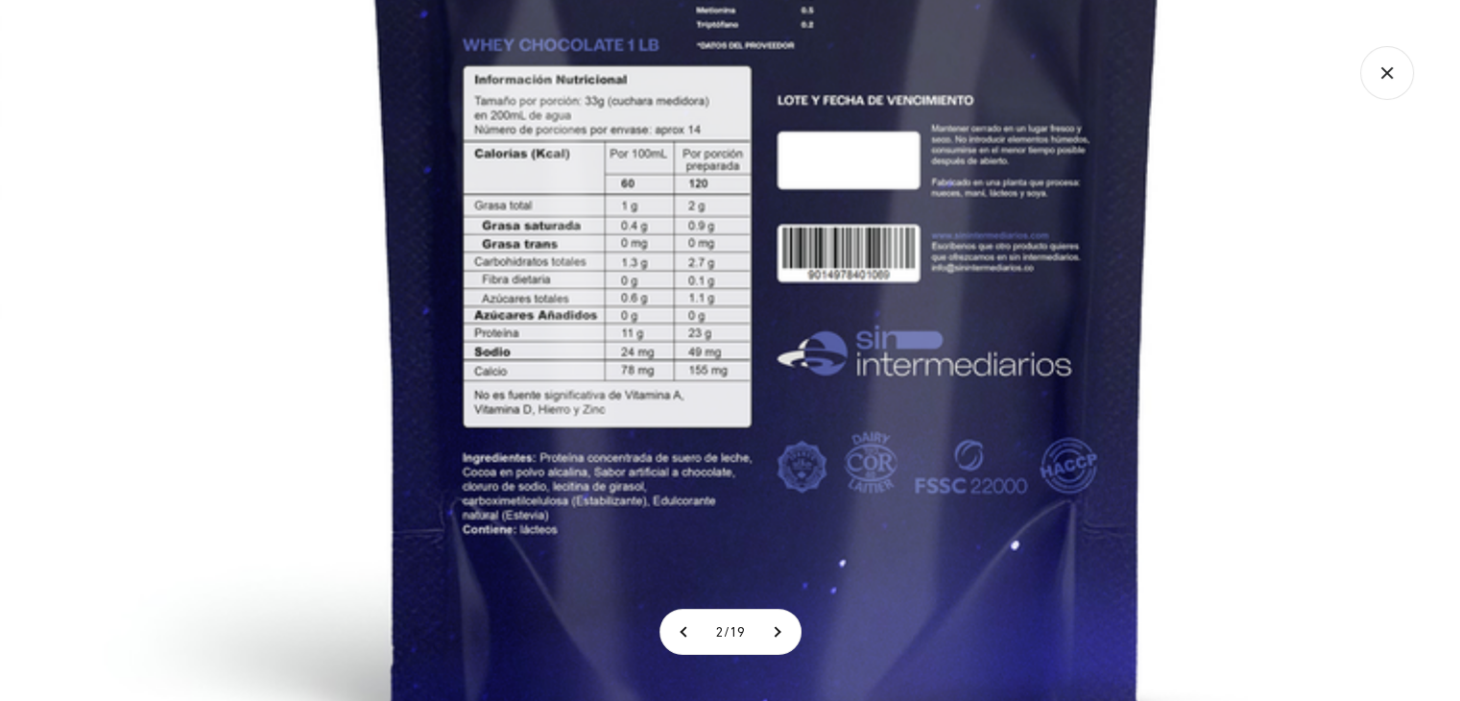
click at [674, 251] on img at bounding box center [767, 78] width 1536 height 1536
click at [1390, 86] on icon "Cerrar galería" at bounding box center [1387, 73] width 54 height 54
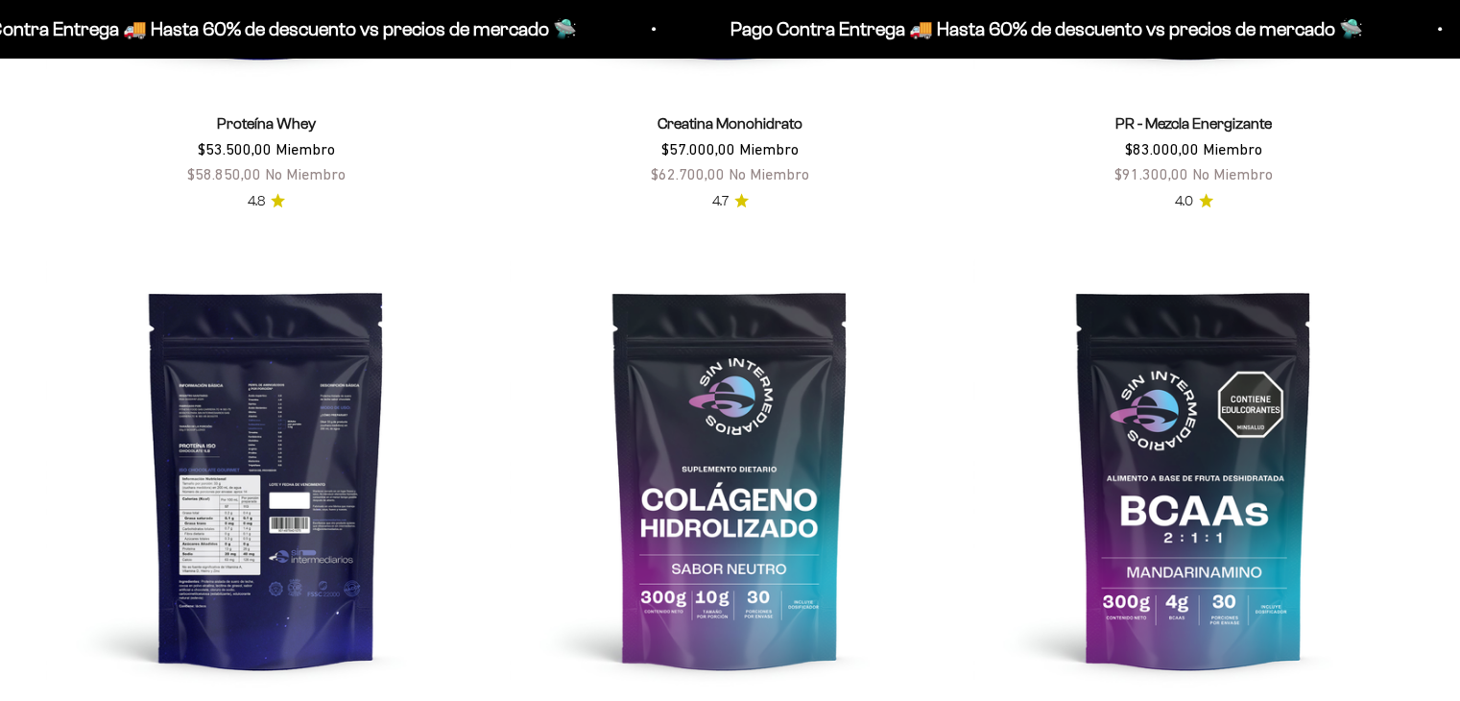
scroll to position [1260, 0]
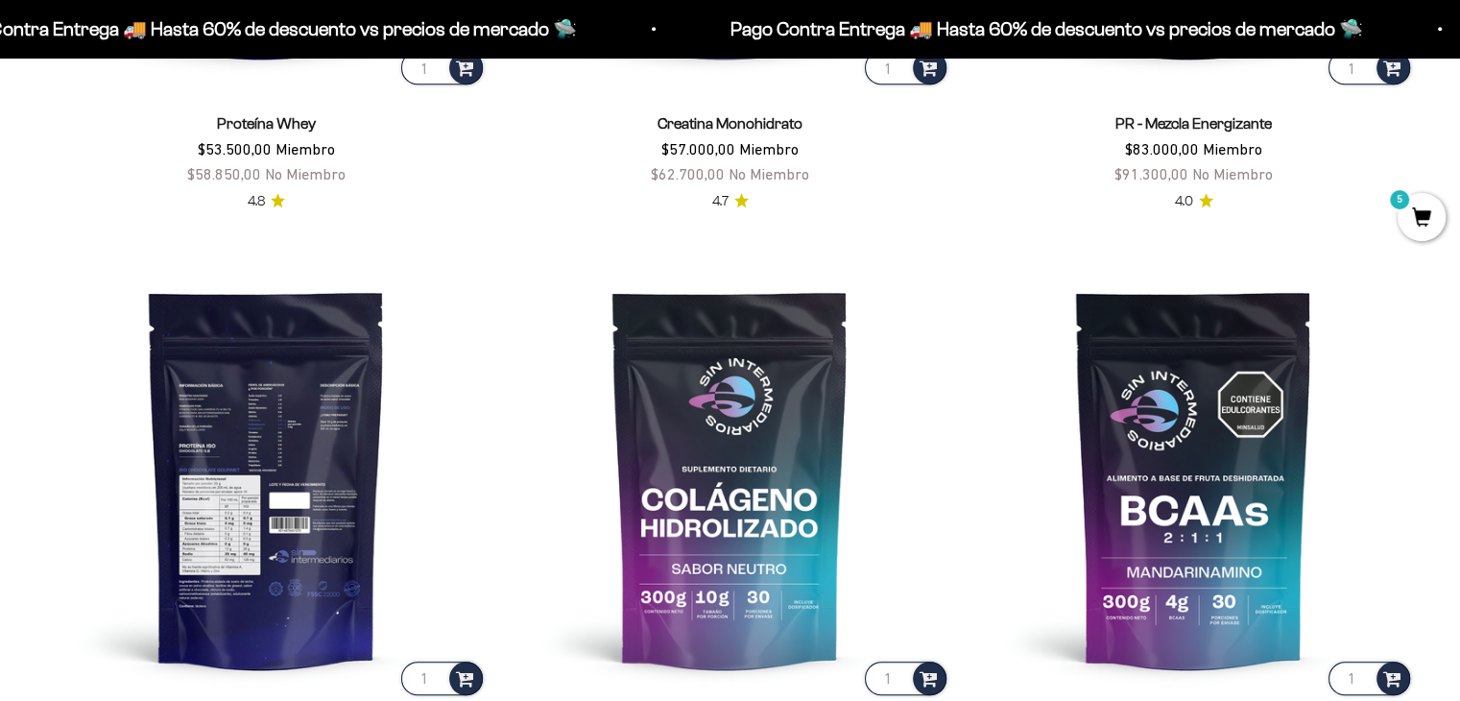
click at [242, 483] on img at bounding box center [266, 478] width 441 height 441
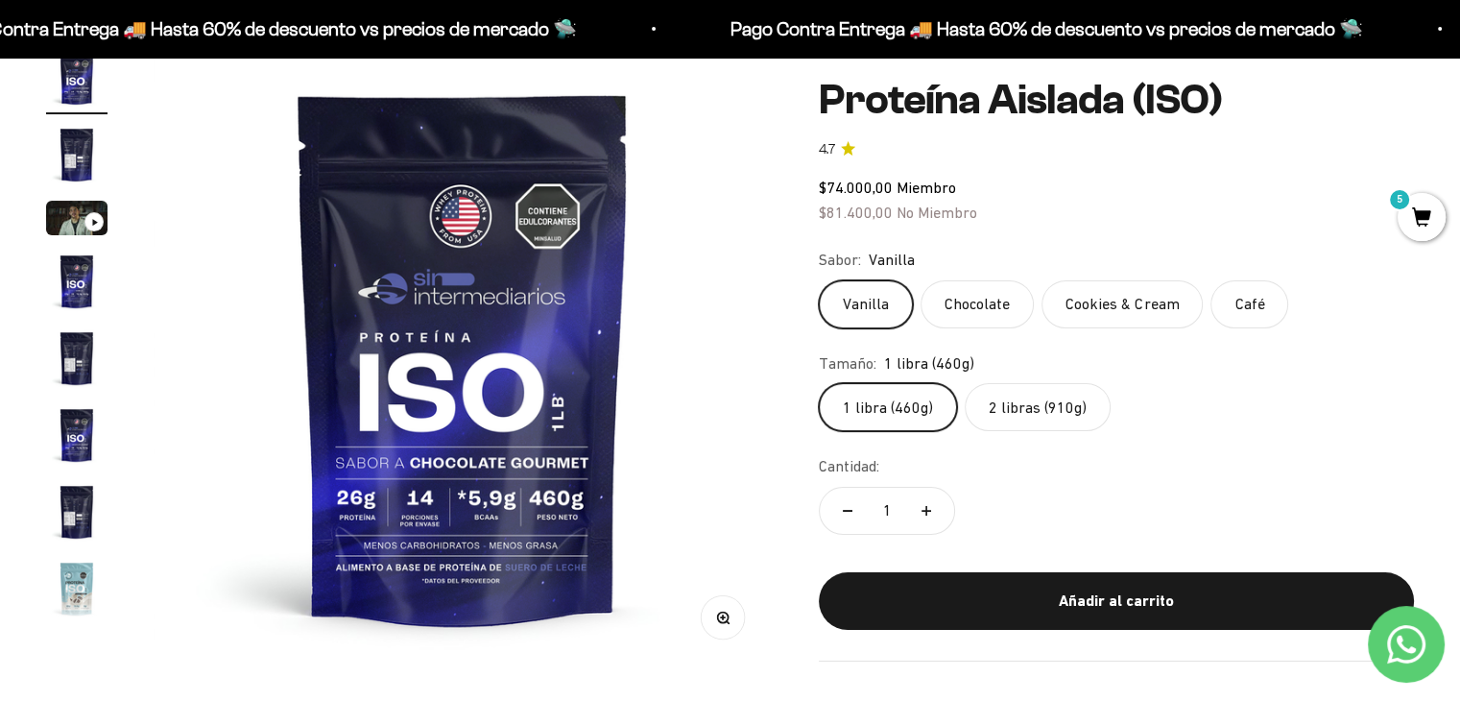
click at [77, 166] on img "Ir al artículo 2" at bounding box center [76, 154] width 61 height 61
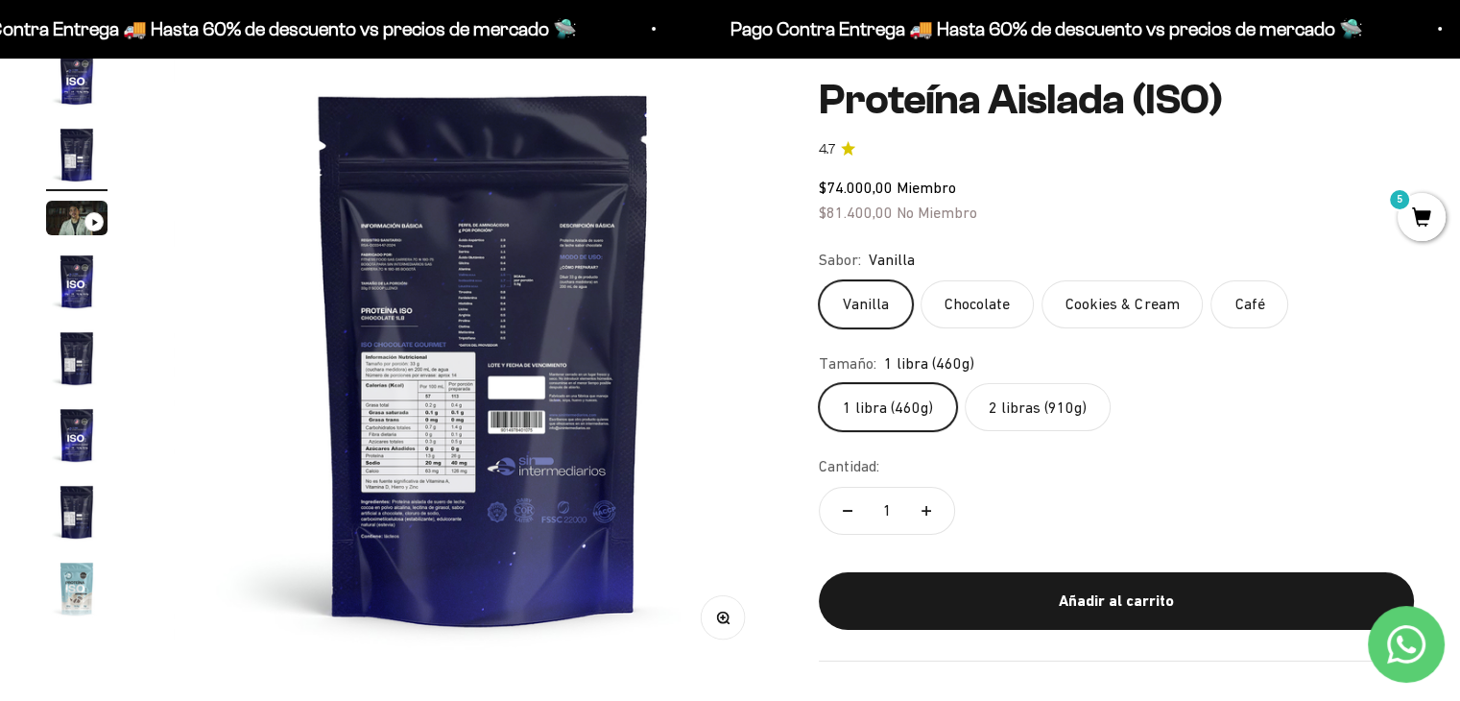
scroll to position [0, 642]
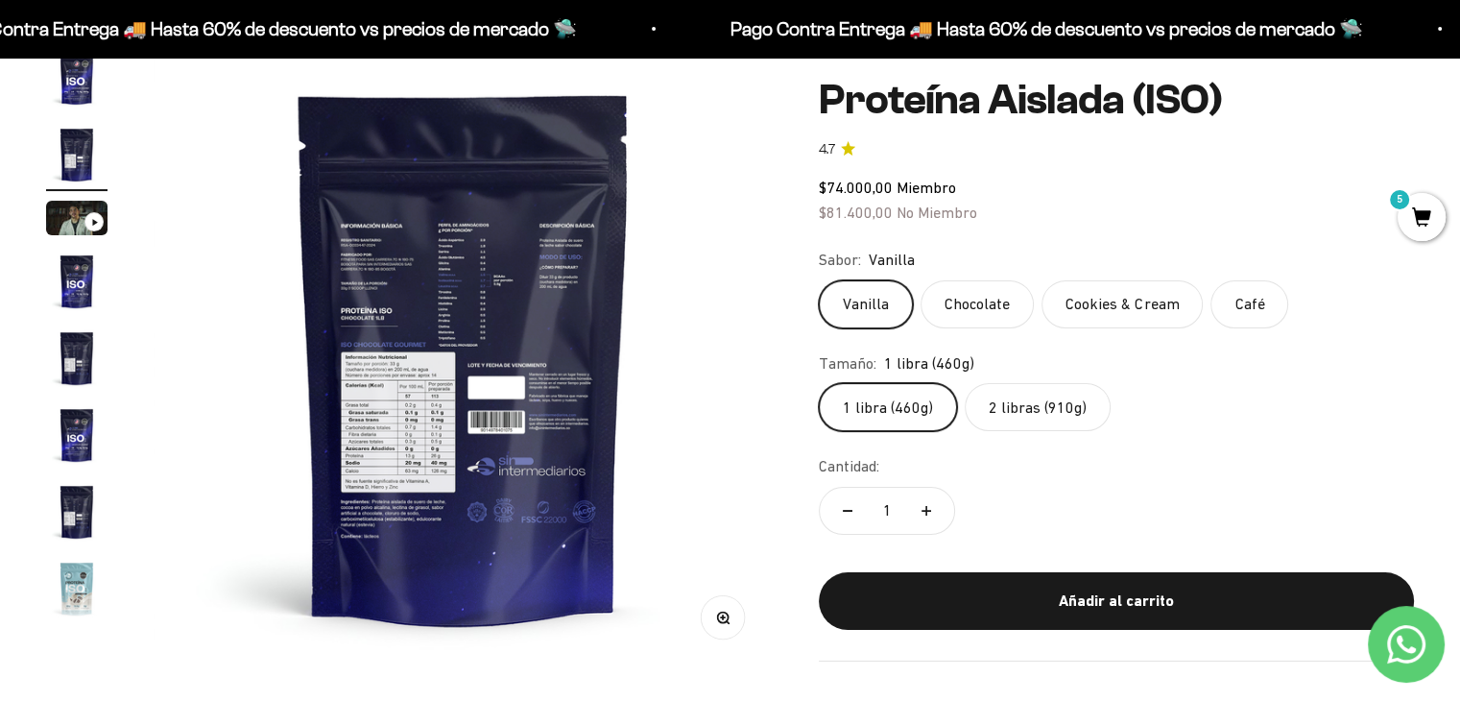
click at [729, 634] on button "Zoom" at bounding box center [723, 616] width 43 height 43
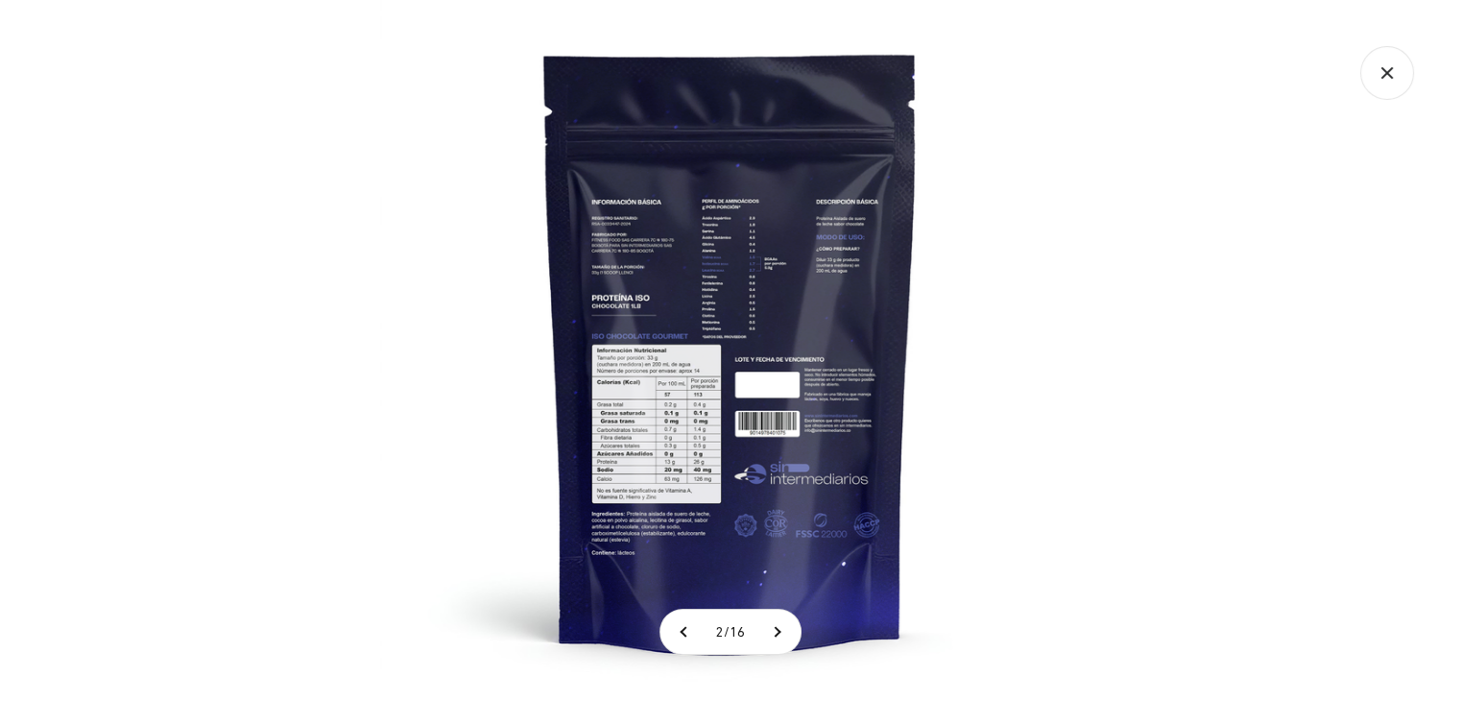
click at [699, 386] on img at bounding box center [730, 350] width 701 height 701
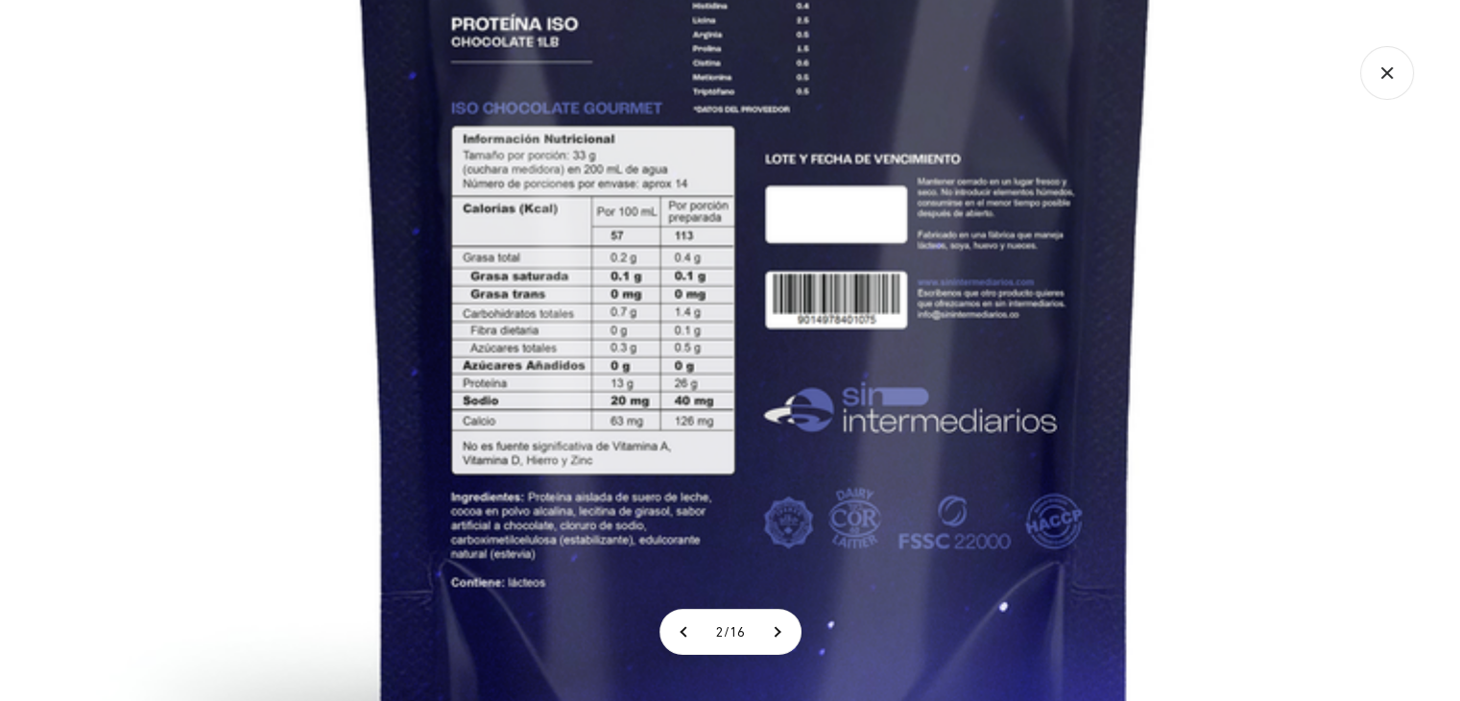
click at [622, 268] on img at bounding box center [756, 139] width 1536 height 1536
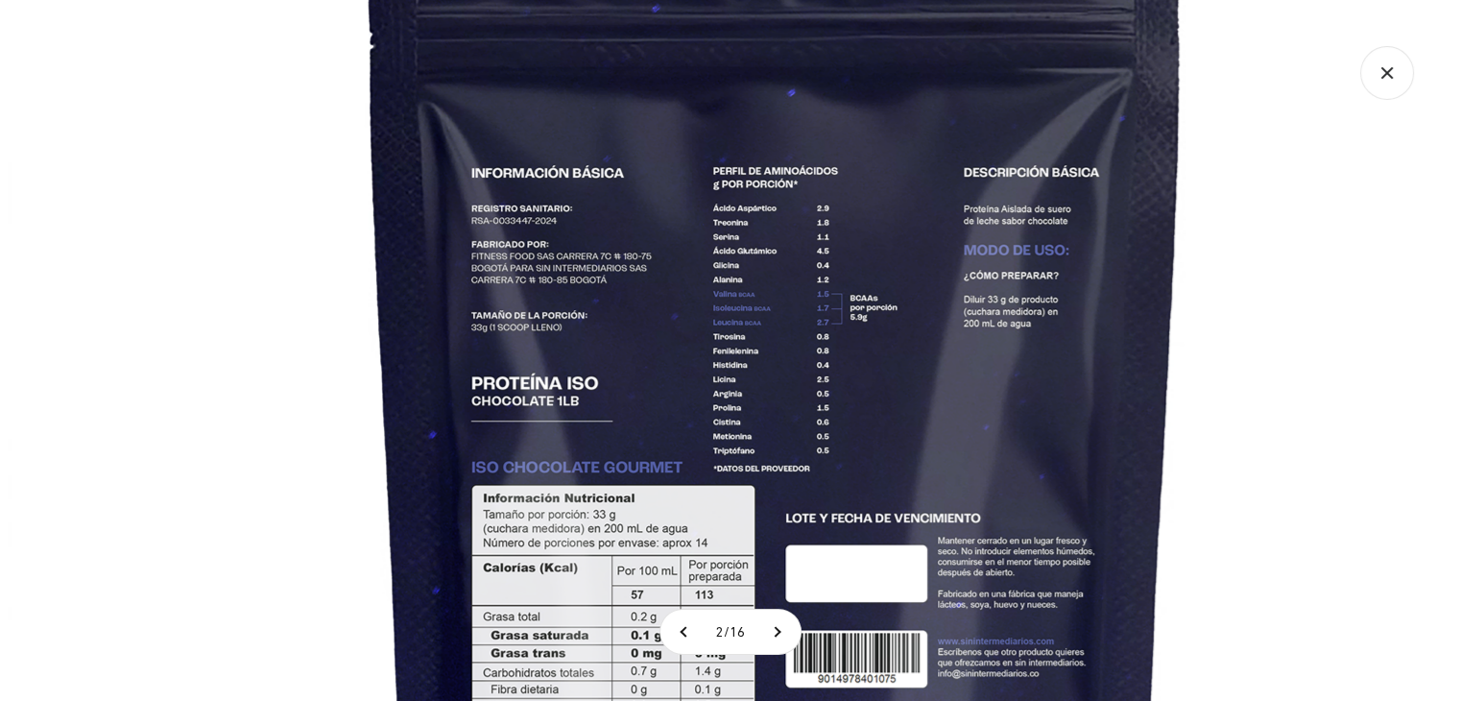
click at [661, 631] on section "2 / 16" at bounding box center [730, 350] width 1460 height 701
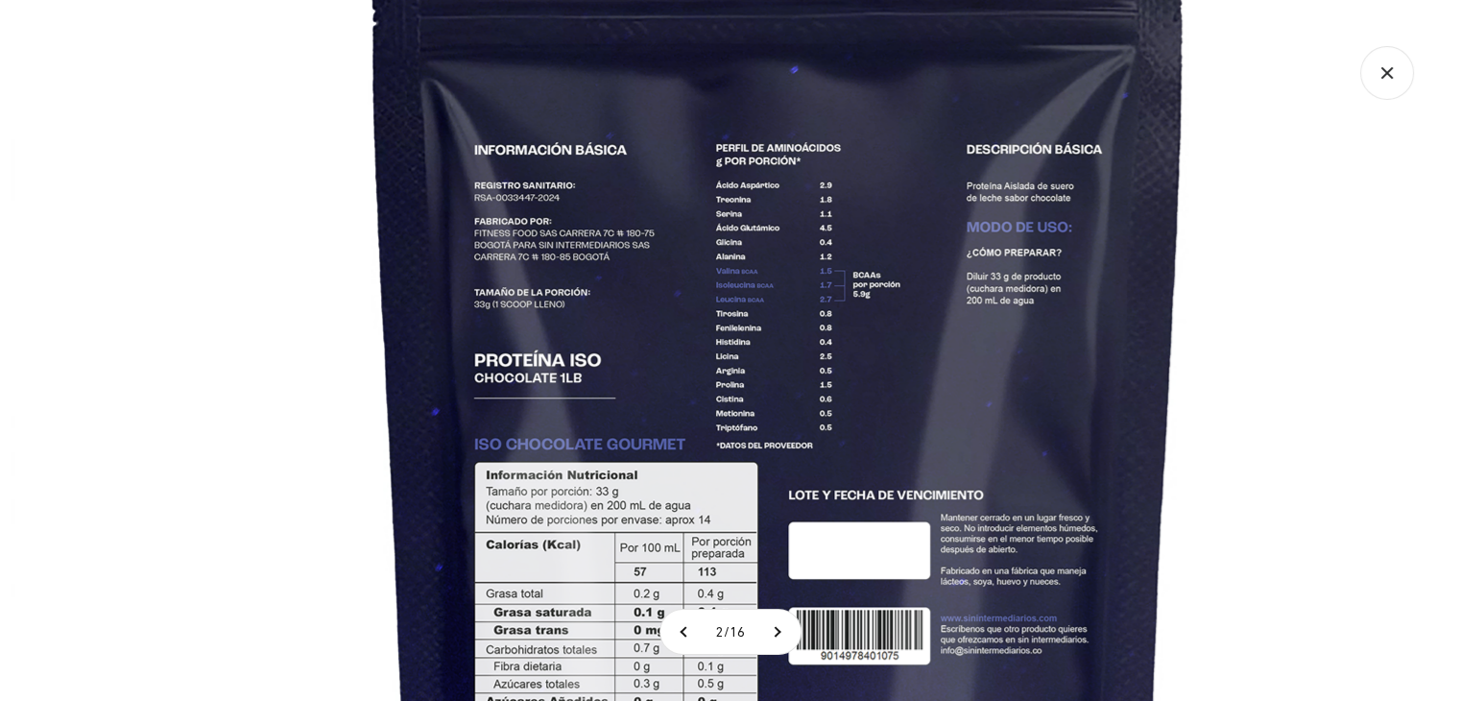
click at [721, 403] on img at bounding box center [779, 475] width 1536 height 1536
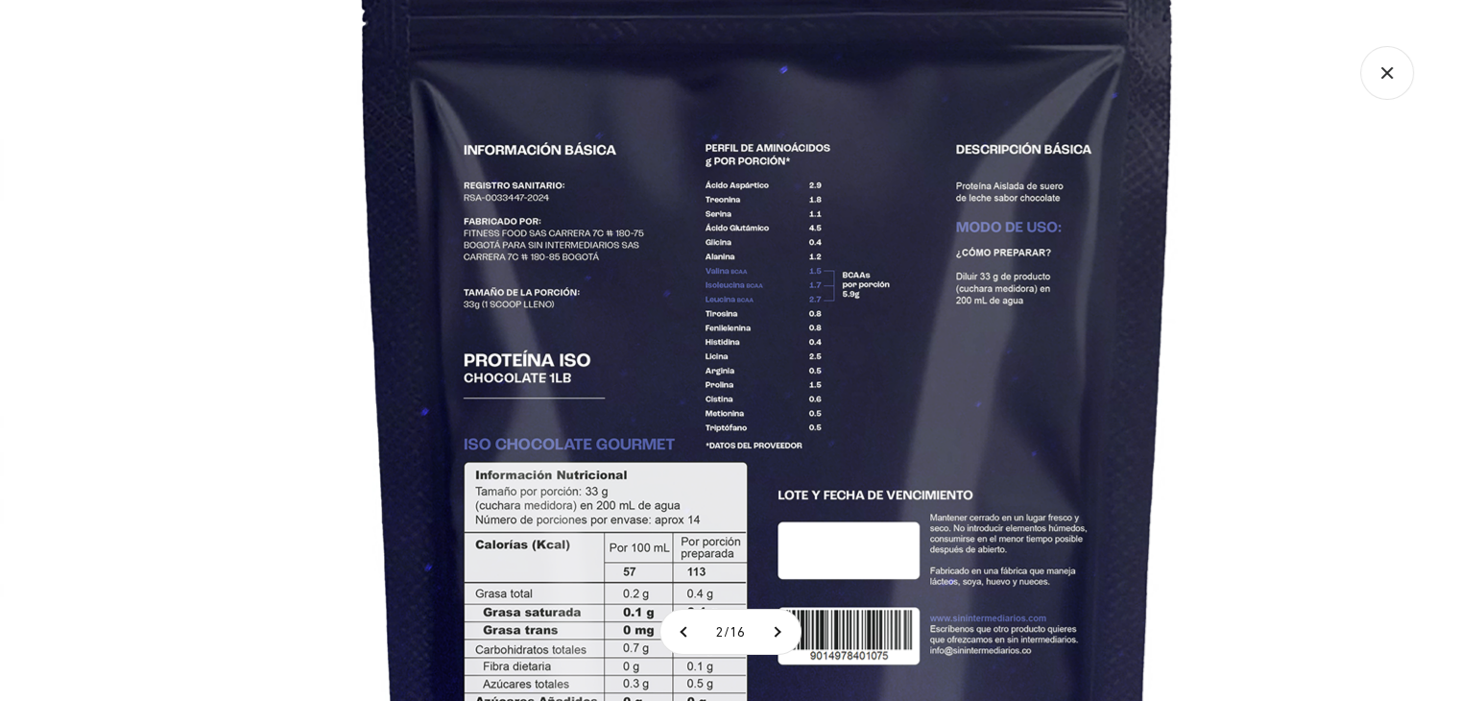
click at [1392, 83] on icon "Cerrar galería" at bounding box center [1387, 73] width 54 height 54
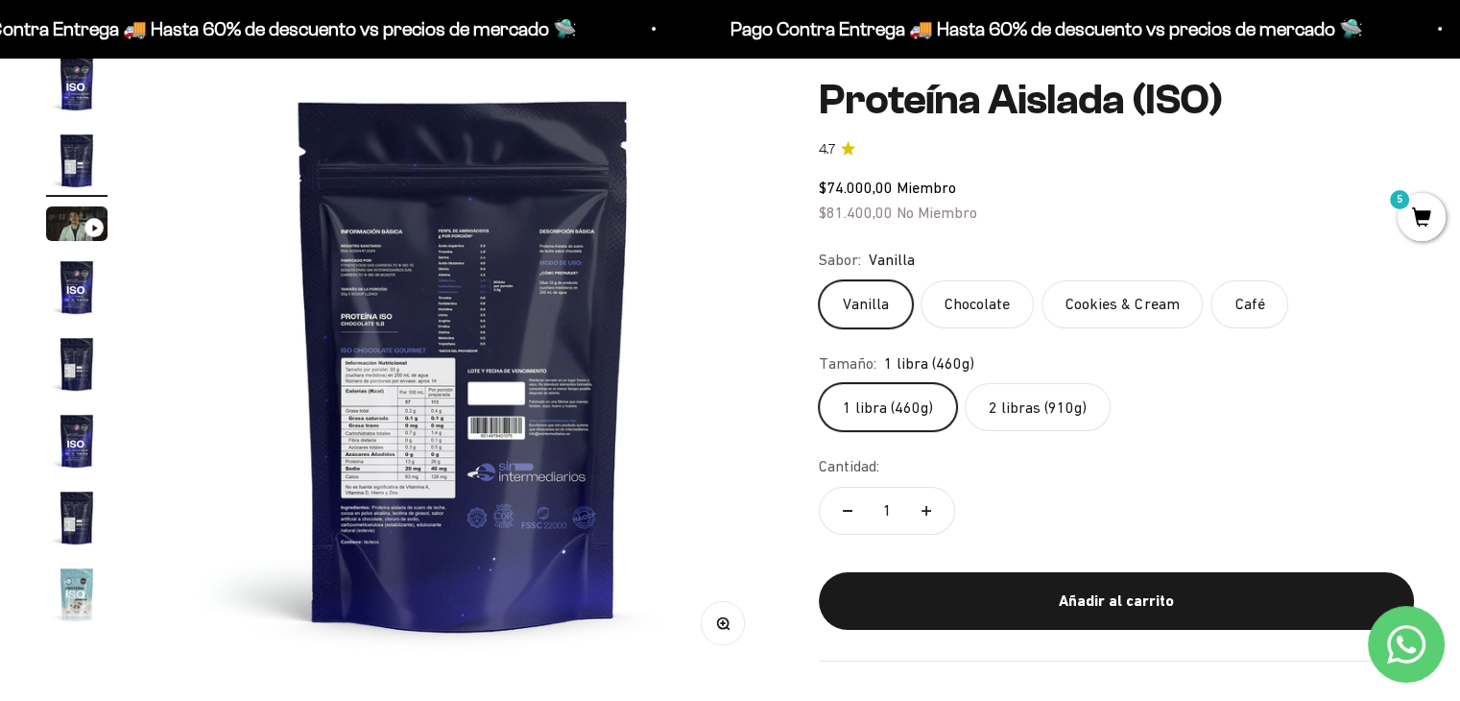
scroll to position [183, 0]
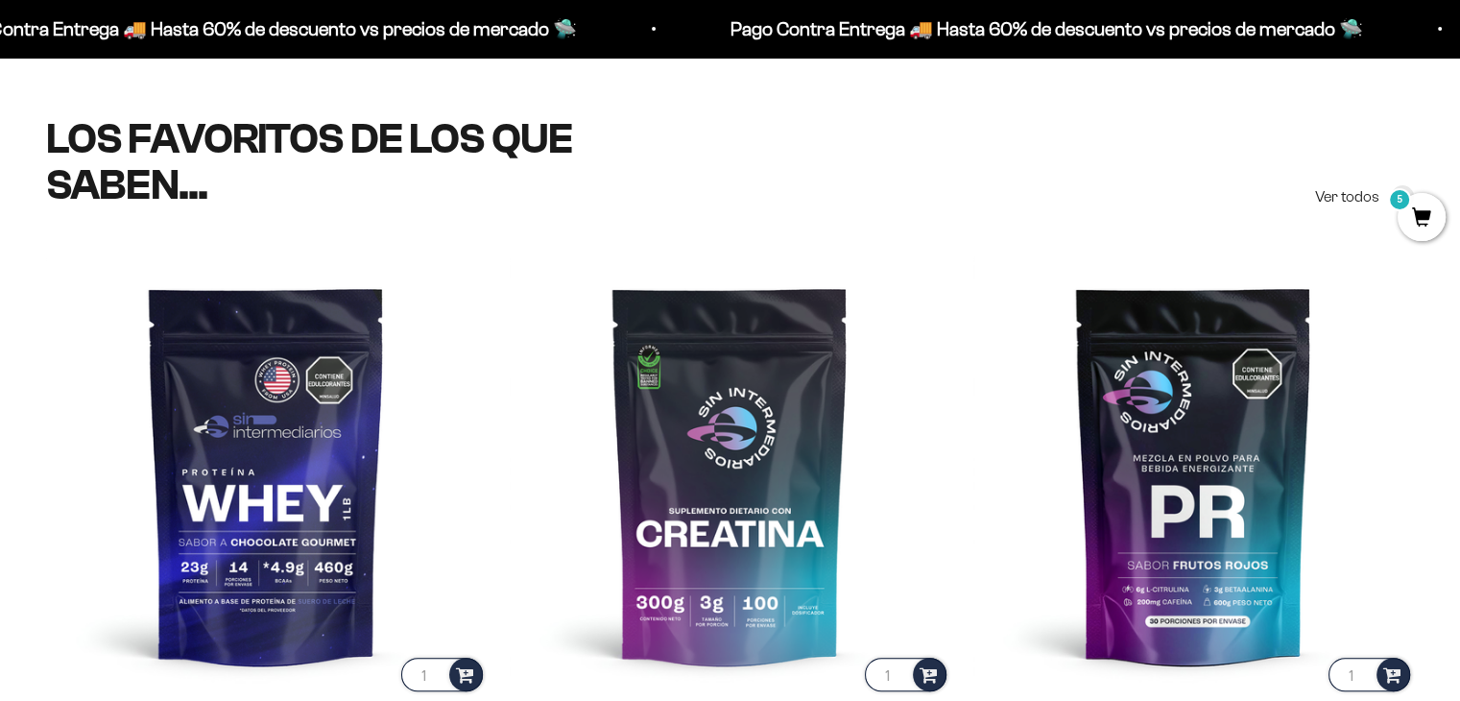
scroll to position [568, 0]
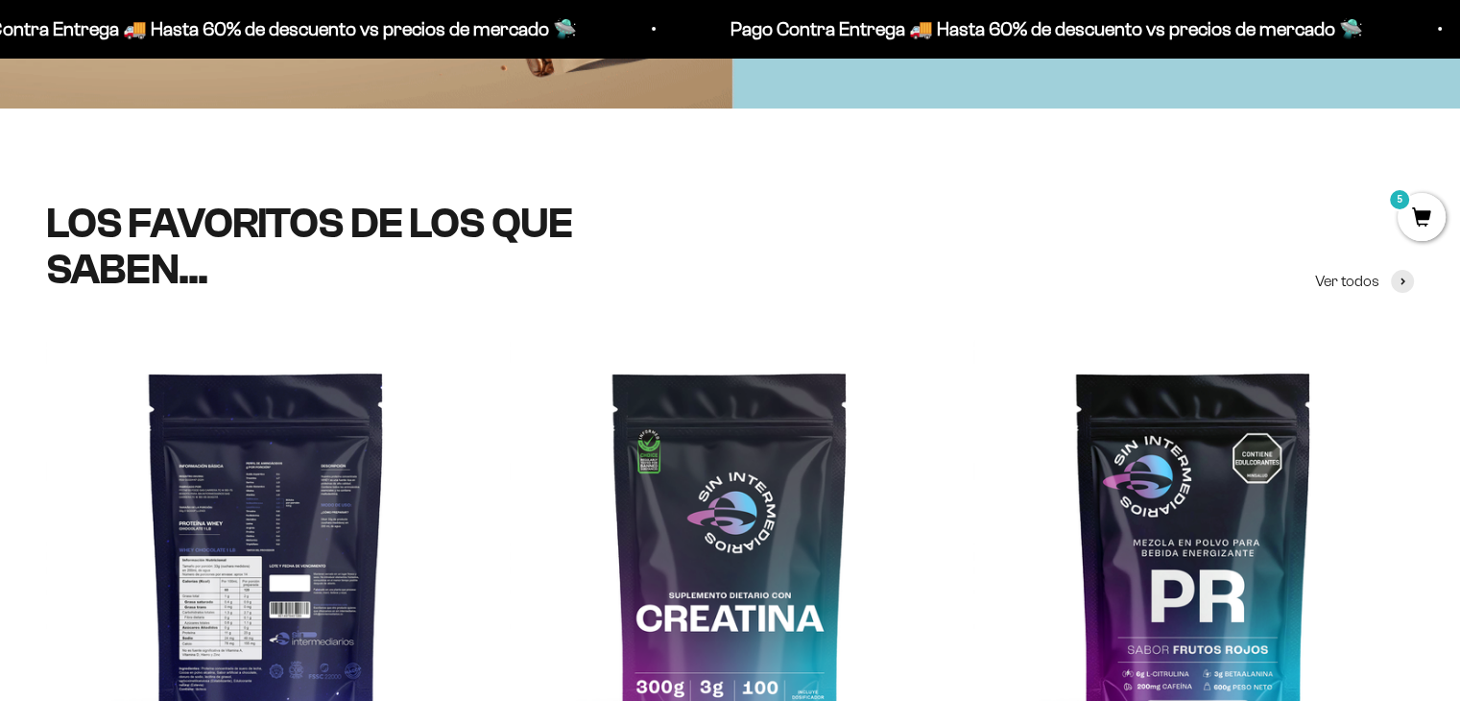
click at [277, 489] on img at bounding box center [266, 559] width 441 height 441
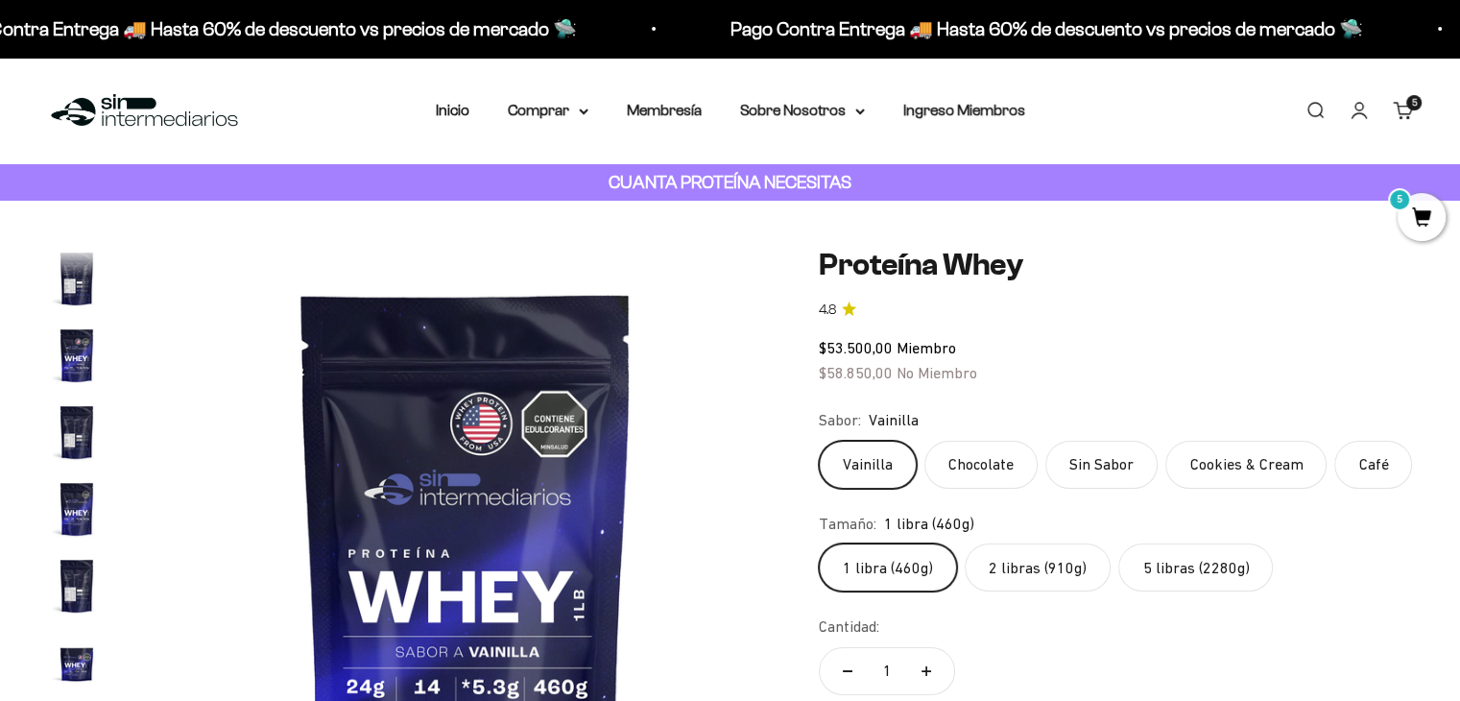
scroll to position [0, 10921]
click at [75, 292] on img "Ir al artículo 5" at bounding box center [76, 278] width 61 height 61
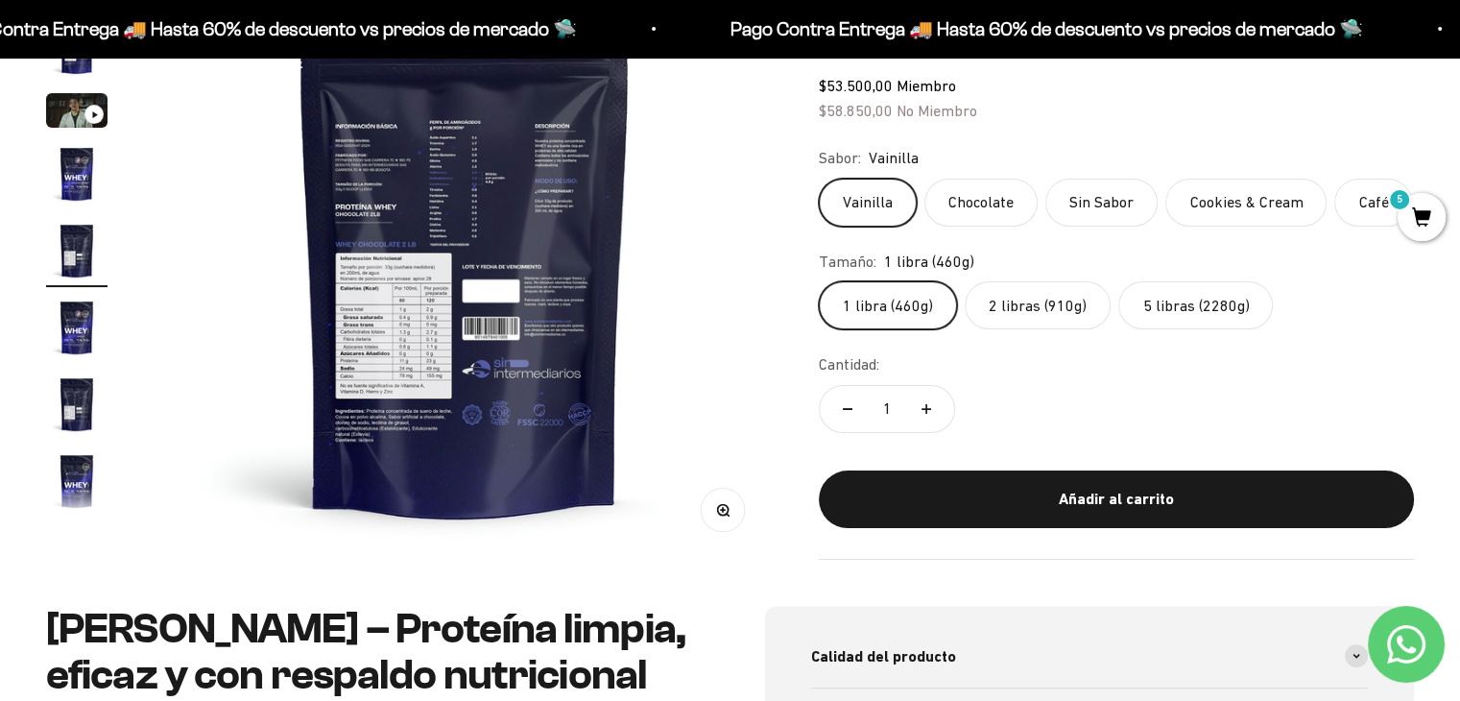
scroll to position [314, 0]
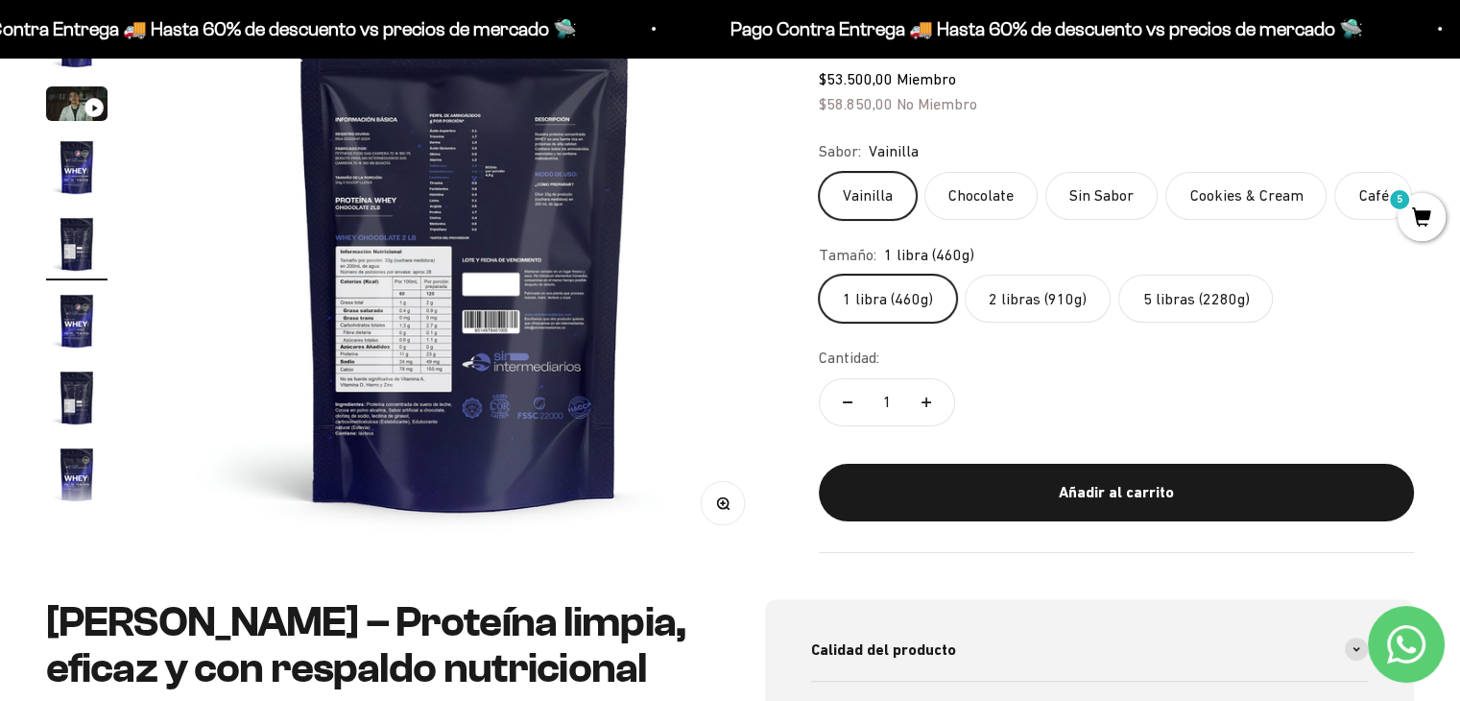
click at [718, 504] on circle "button" at bounding box center [722, 502] width 11 height 11
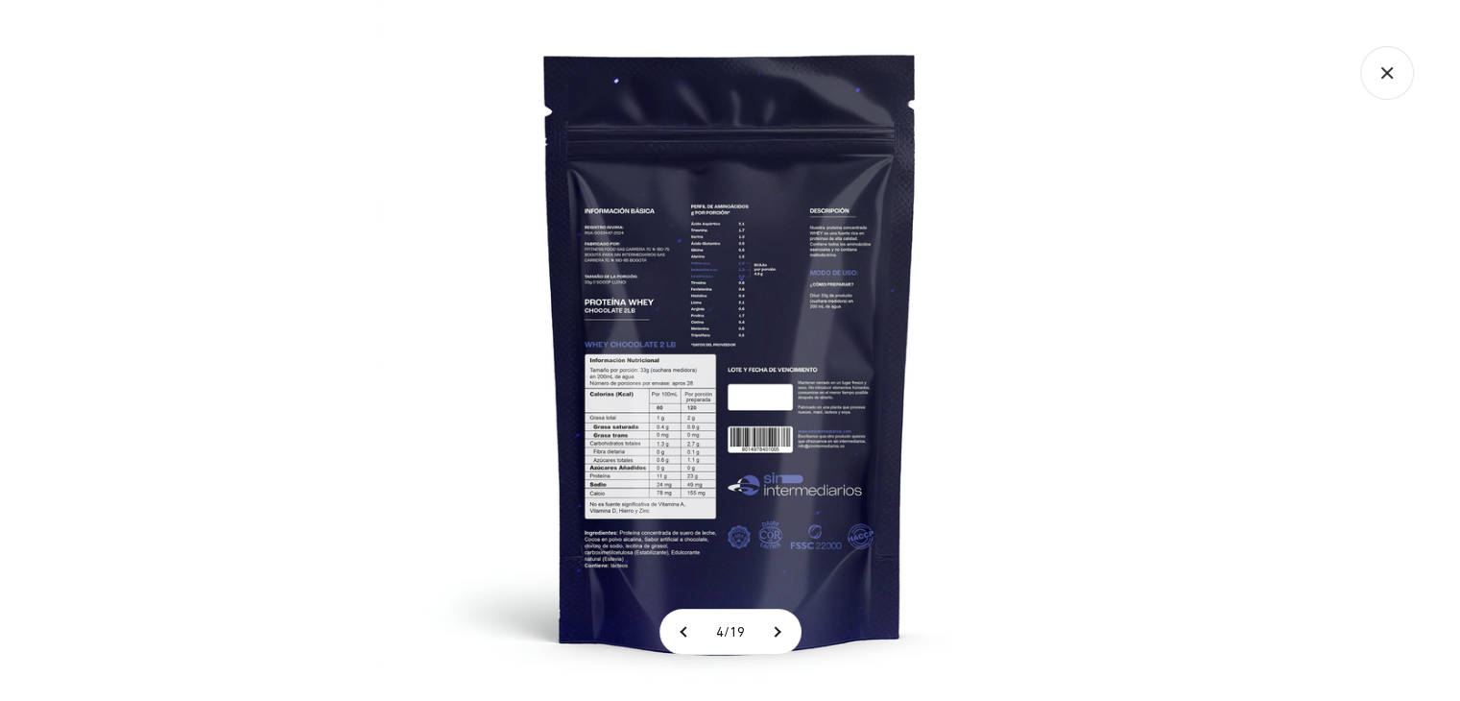
click at [678, 392] on img at bounding box center [730, 350] width 701 height 701
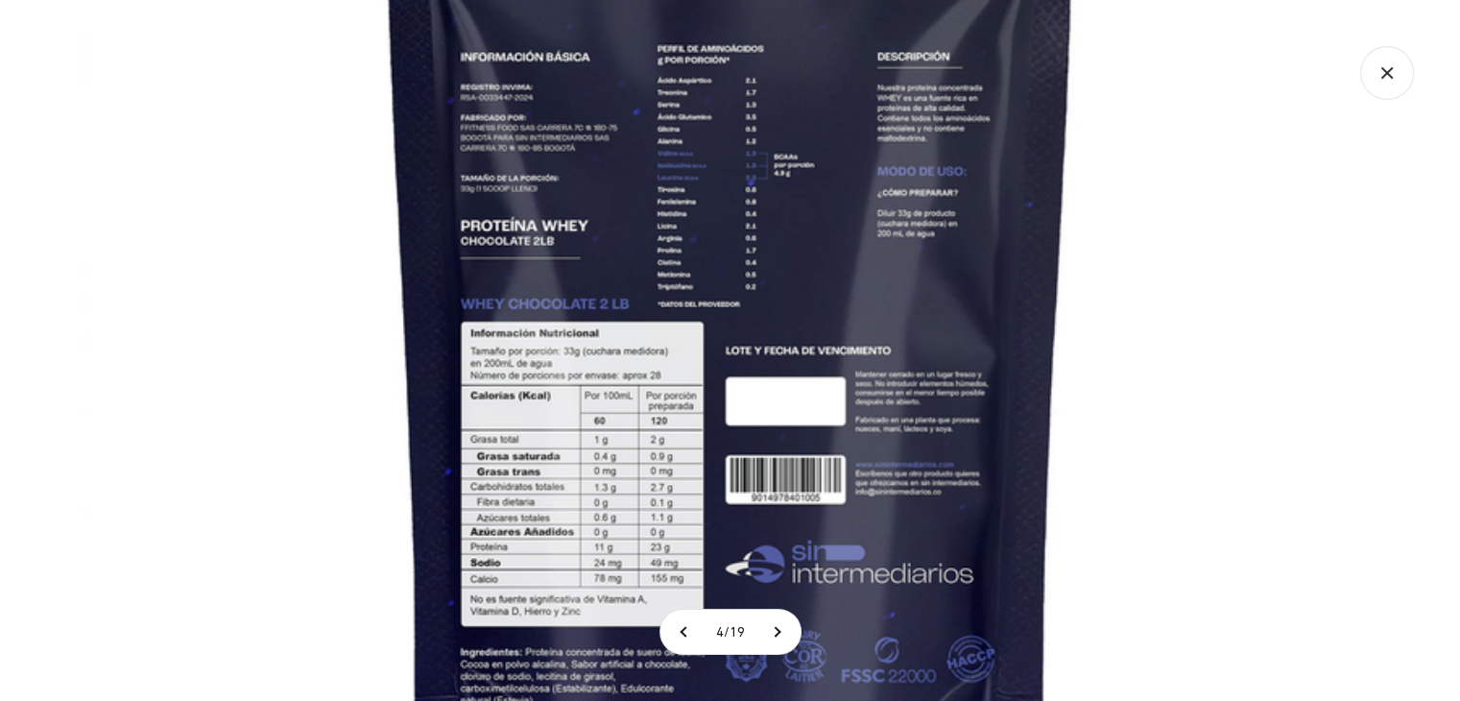
click at [678, 392] on img at bounding box center [731, 315] width 1296 height 1296
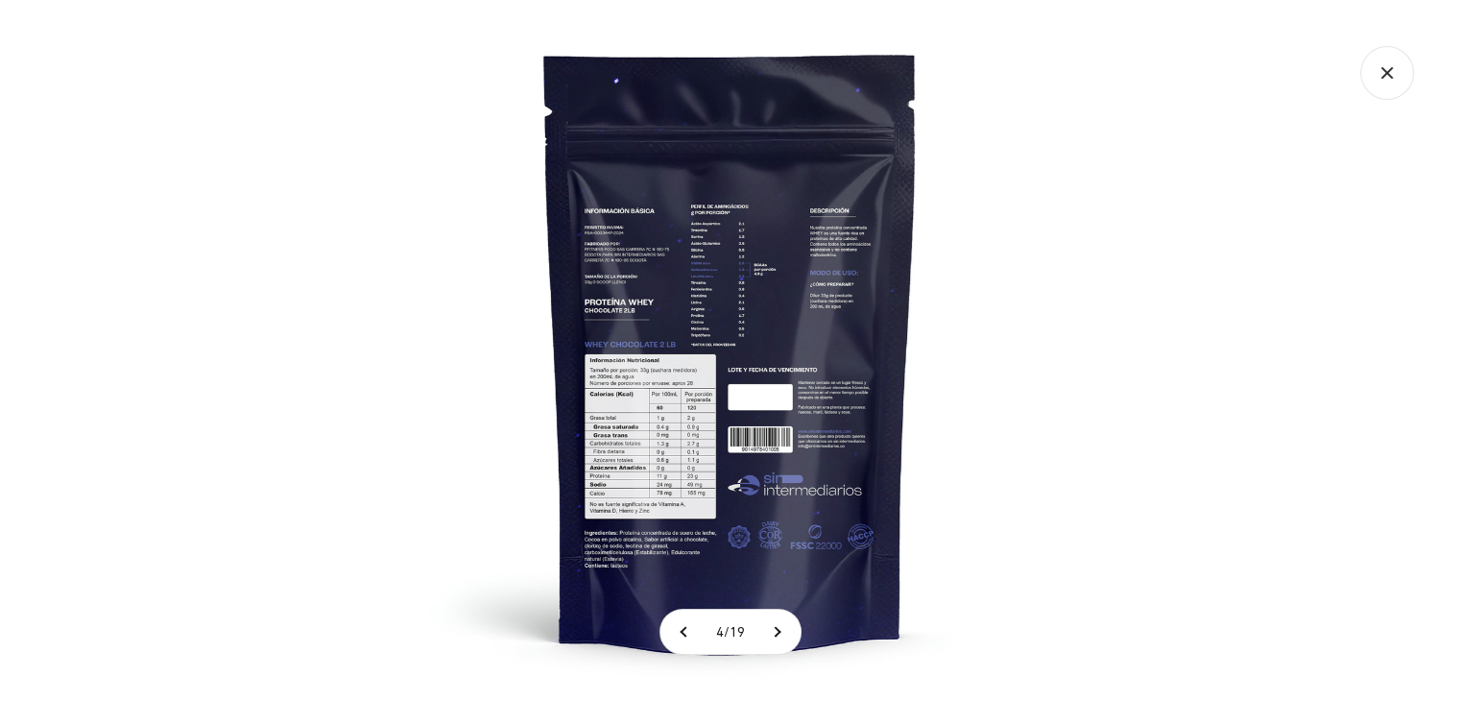
click at [1384, 72] on icon "Cerrar galería" at bounding box center [1387, 73] width 54 height 54
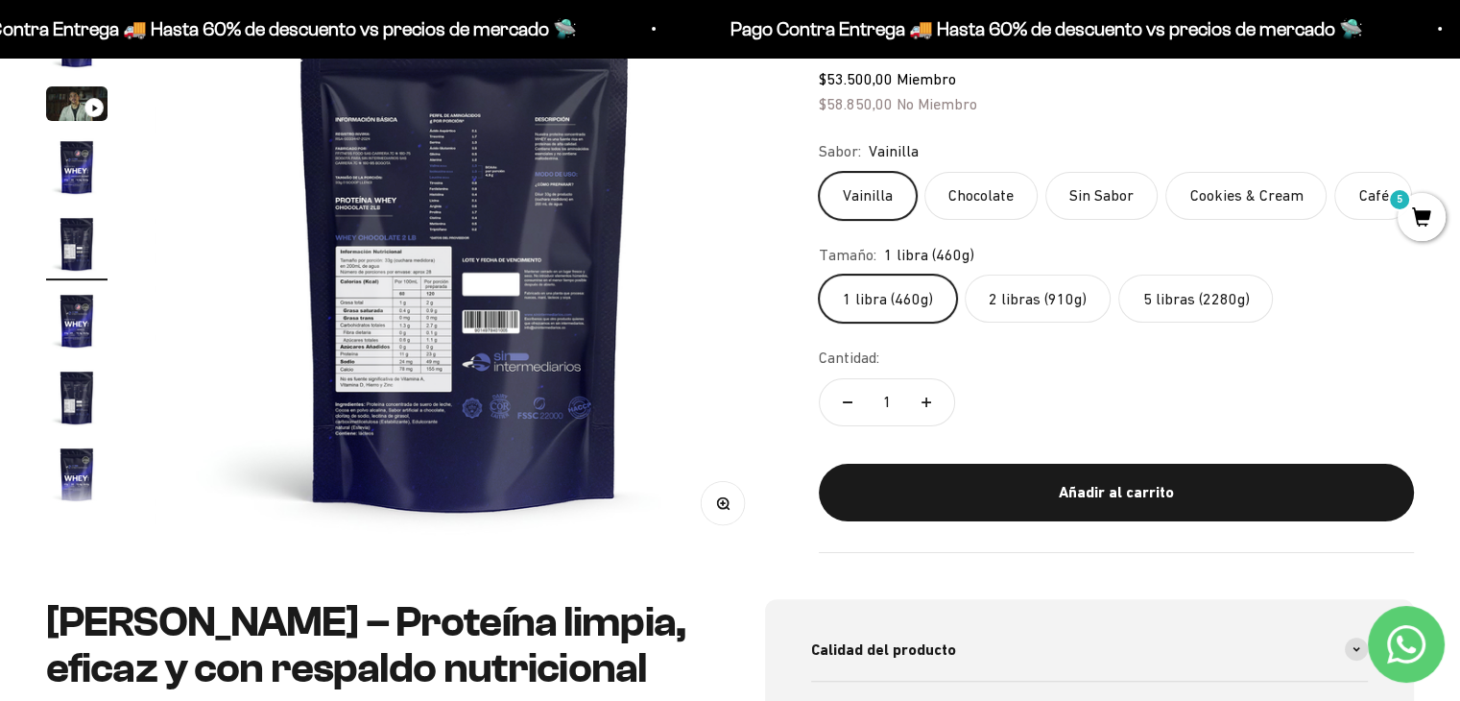
scroll to position [0, 0]
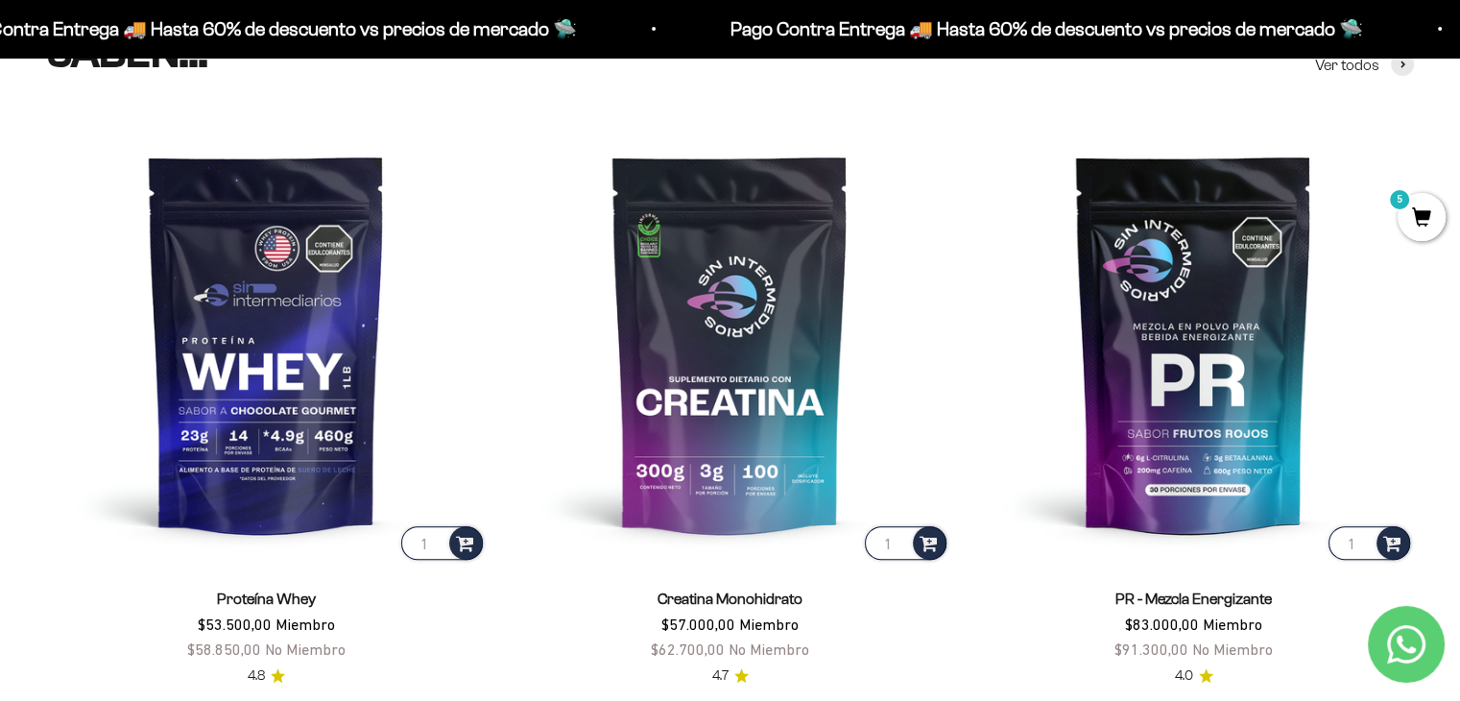
scroll to position [783, 0]
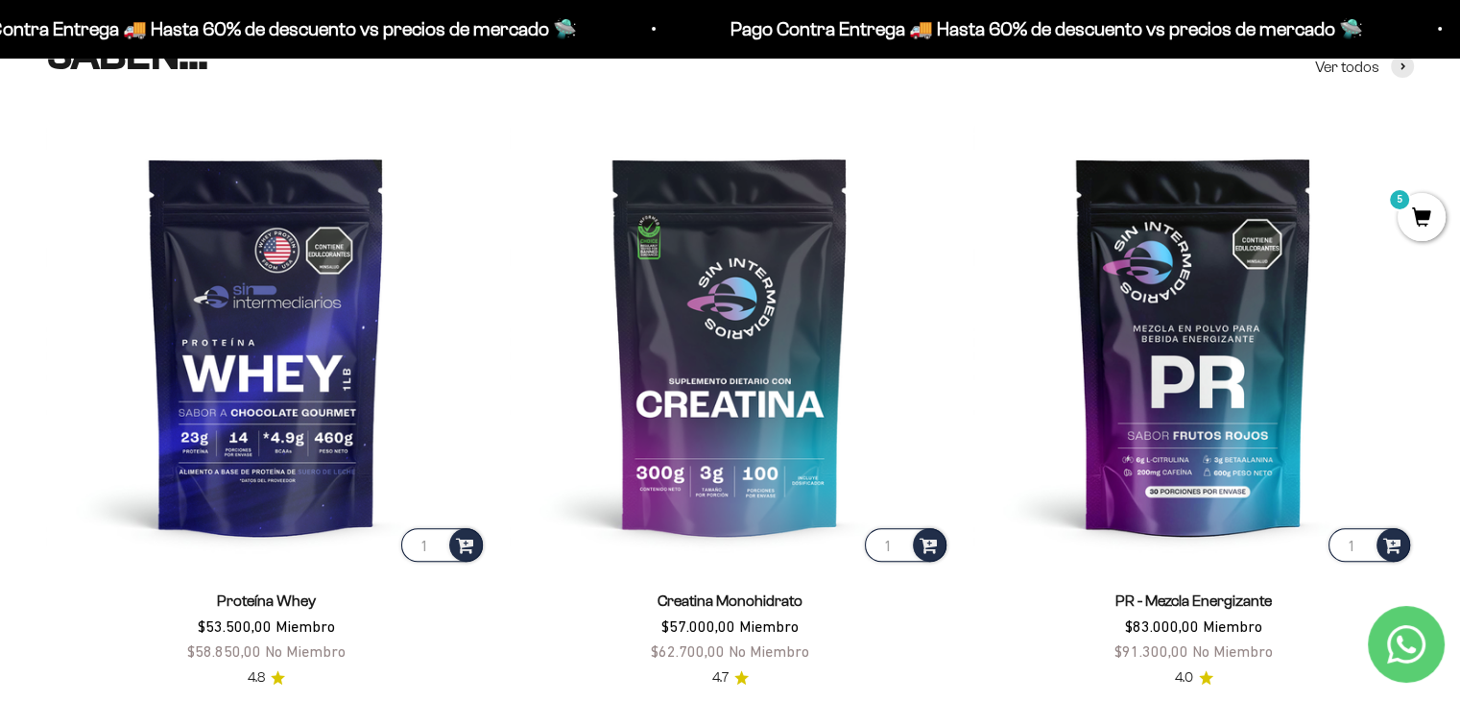
click at [1421, 211] on span "5" at bounding box center [1422, 217] width 48 height 48
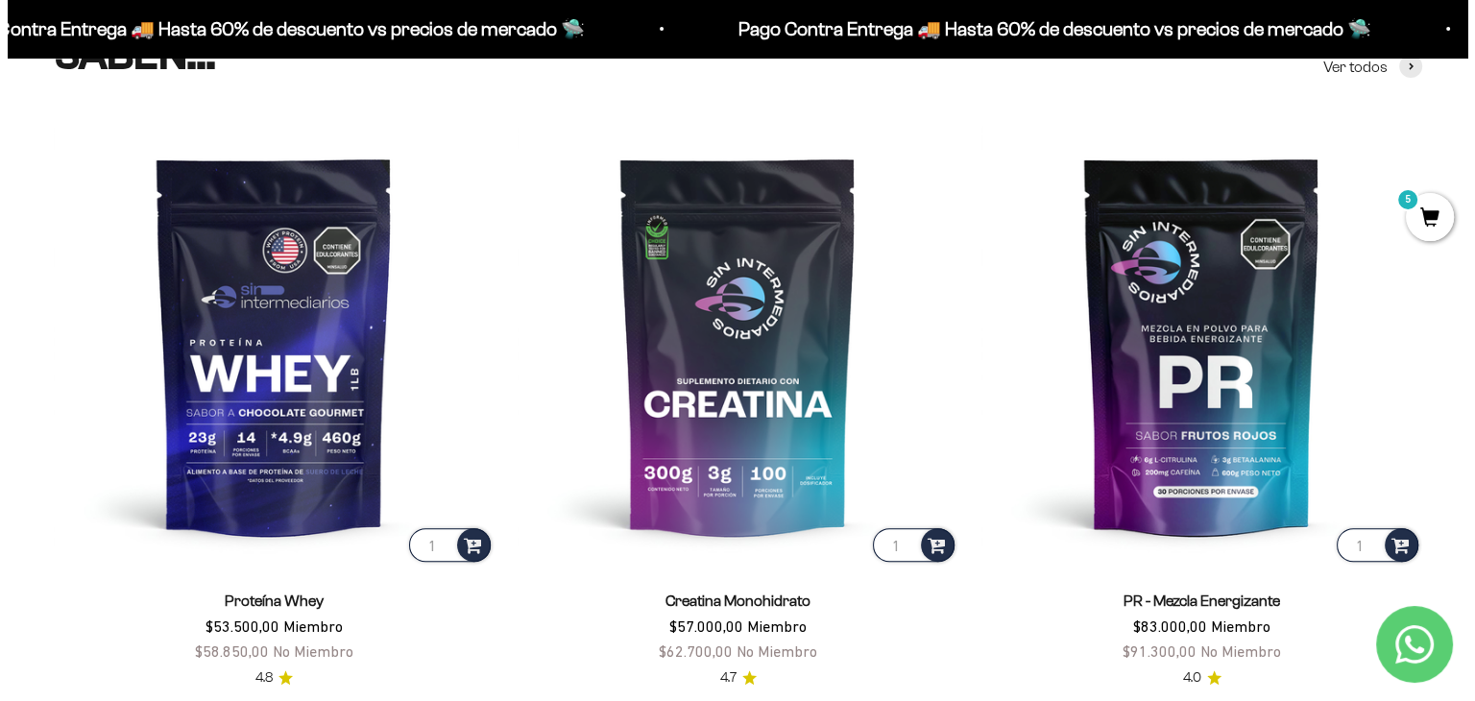
scroll to position [788, 0]
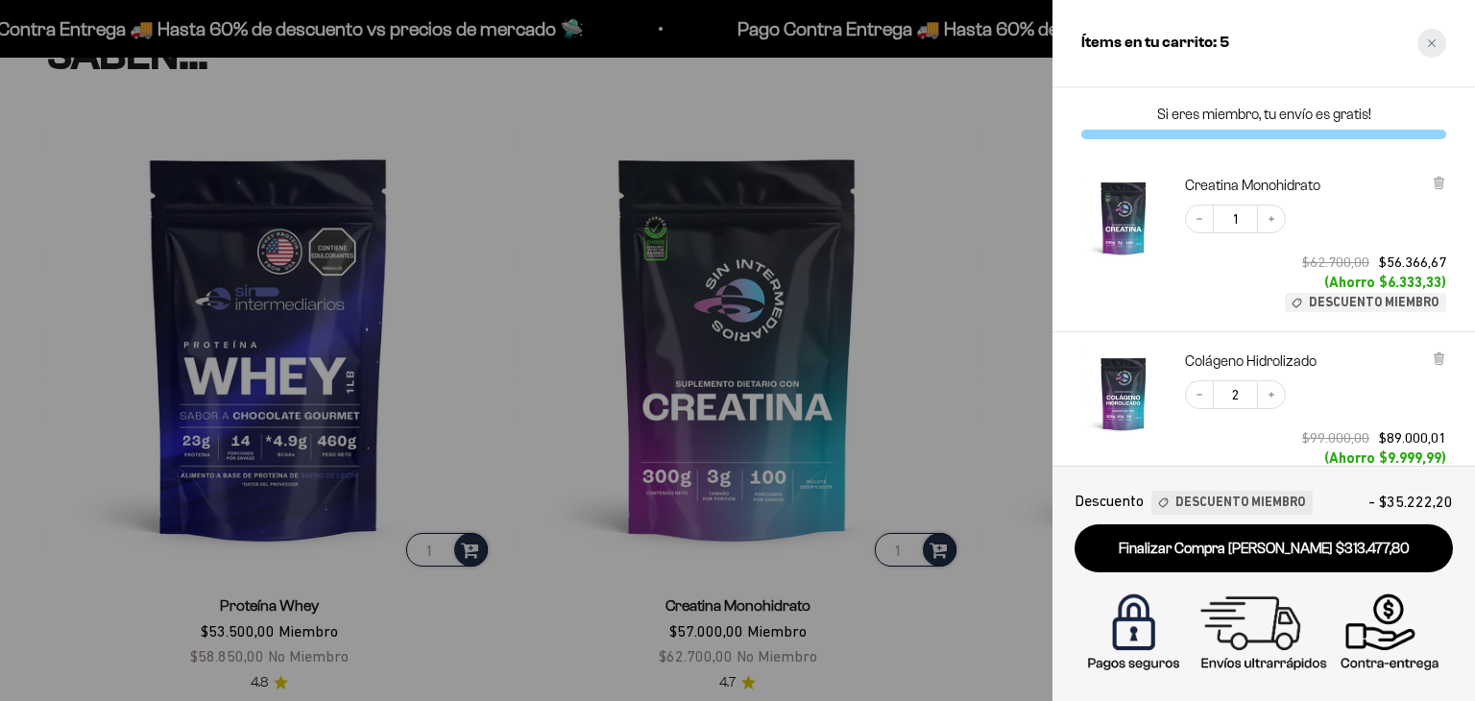
click at [1436, 46] on div "Close cart" at bounding box center [1431, 43] width 29 height 29
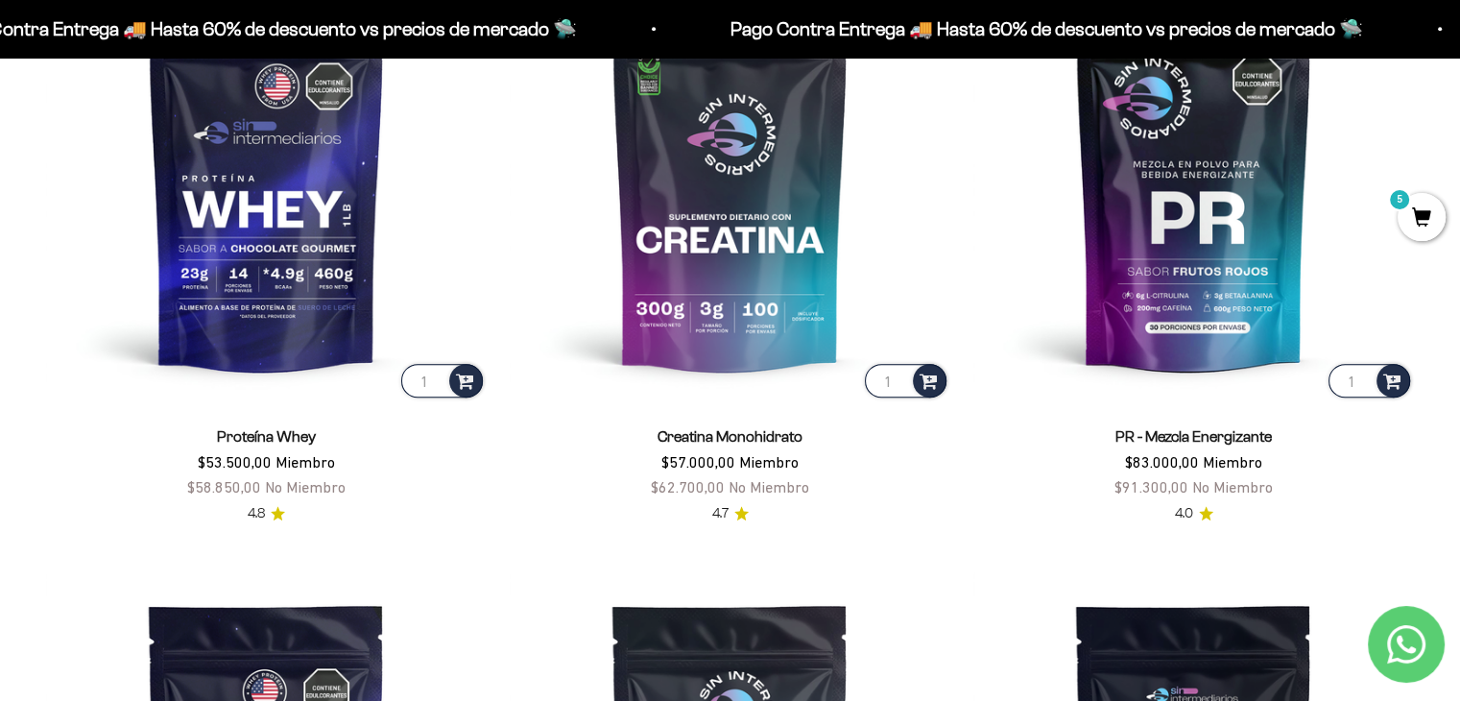
scroll to position [948, 0]
click at [1424, 222] on span "5" at bounding box center [1422, 217] width 48 height 48
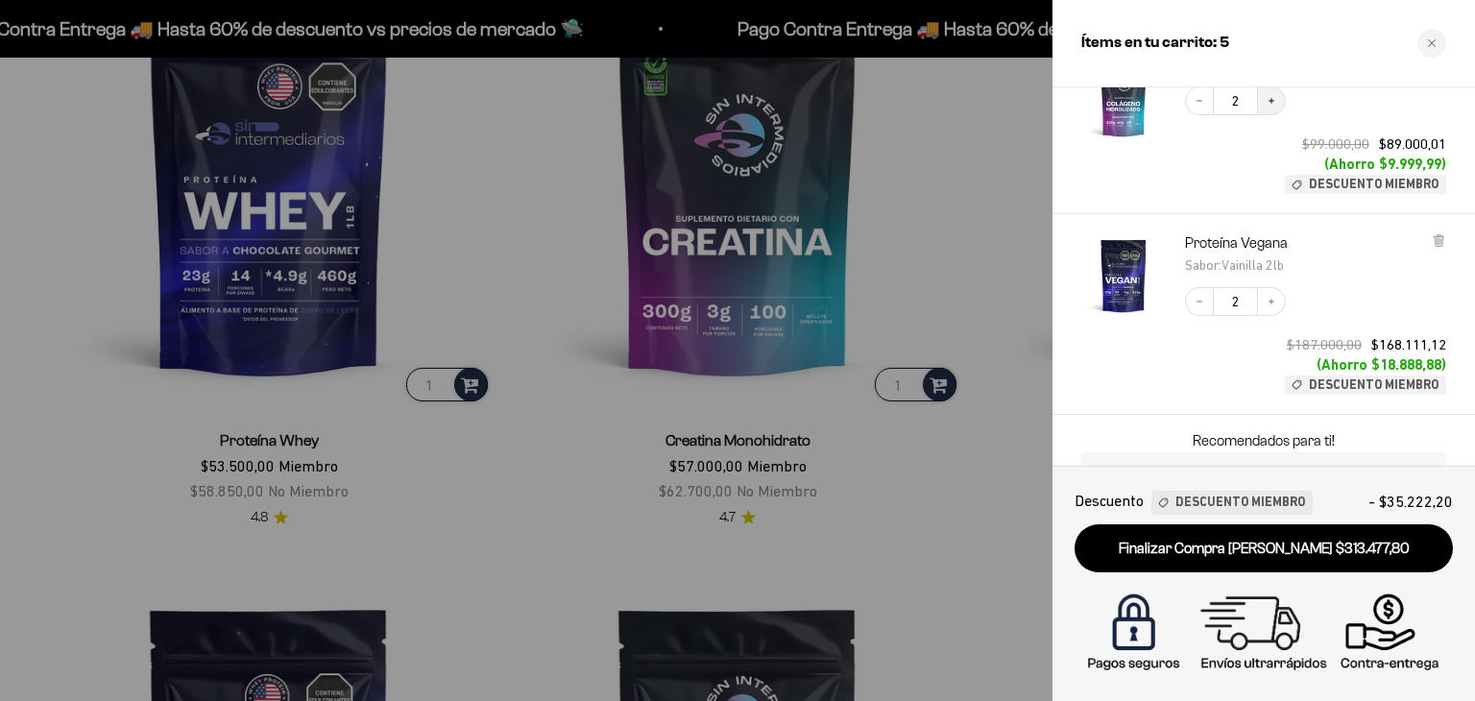
scroll to position [411, 0]
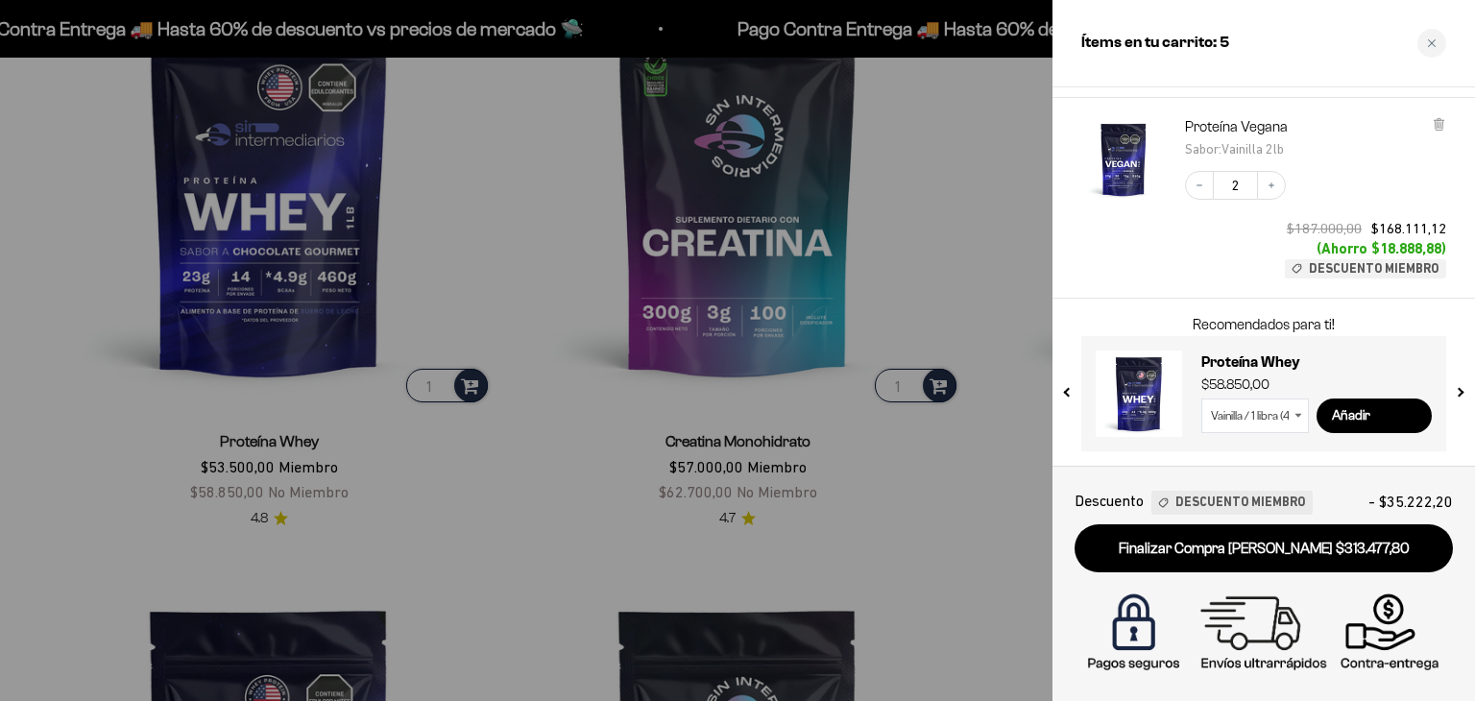
click at [1298, 413] on icon at bounding box center [1298, 415] width 8 height 5
click at [1287, 416] on select "Vainilla / 1 libra (460g) Vainilla / 2 libras (910g) Vainilla / 5 libras (2280g…" at bounding box center [1255, 415] width 108 height 35
click at [938, 571] on div at bounding box center [737, 350] width 1475 height 701
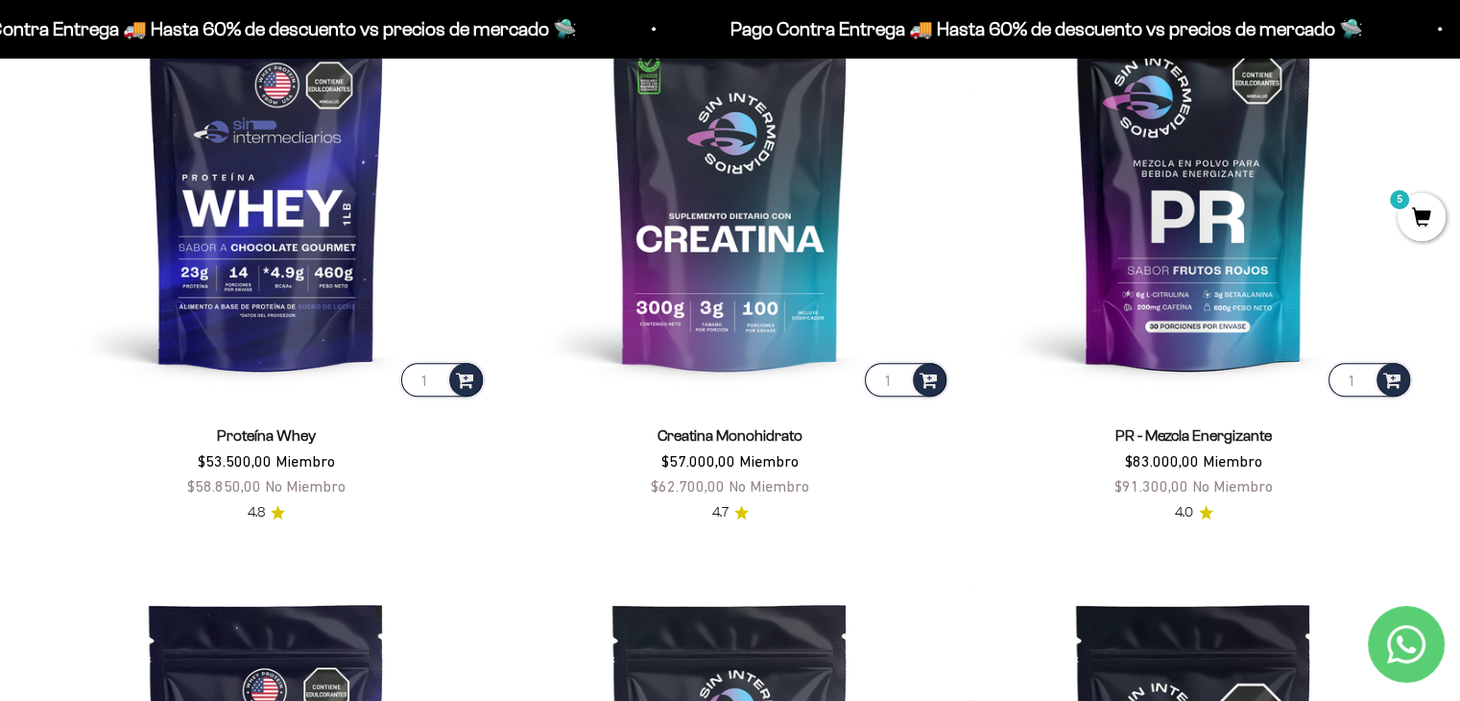
scroll to position [0, 0]
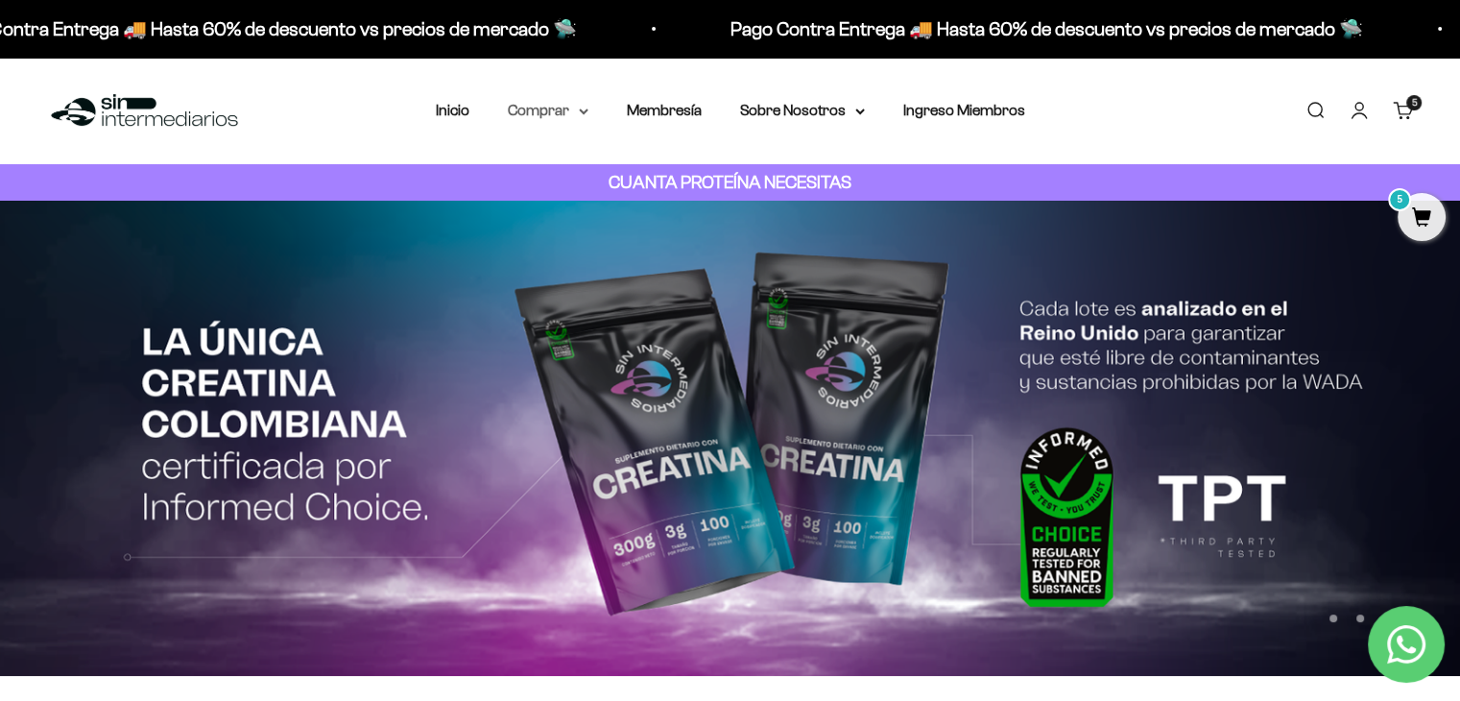
click at [543, 107] on summary "Comprar" at bounding box center [548, 110] width 81 height 25
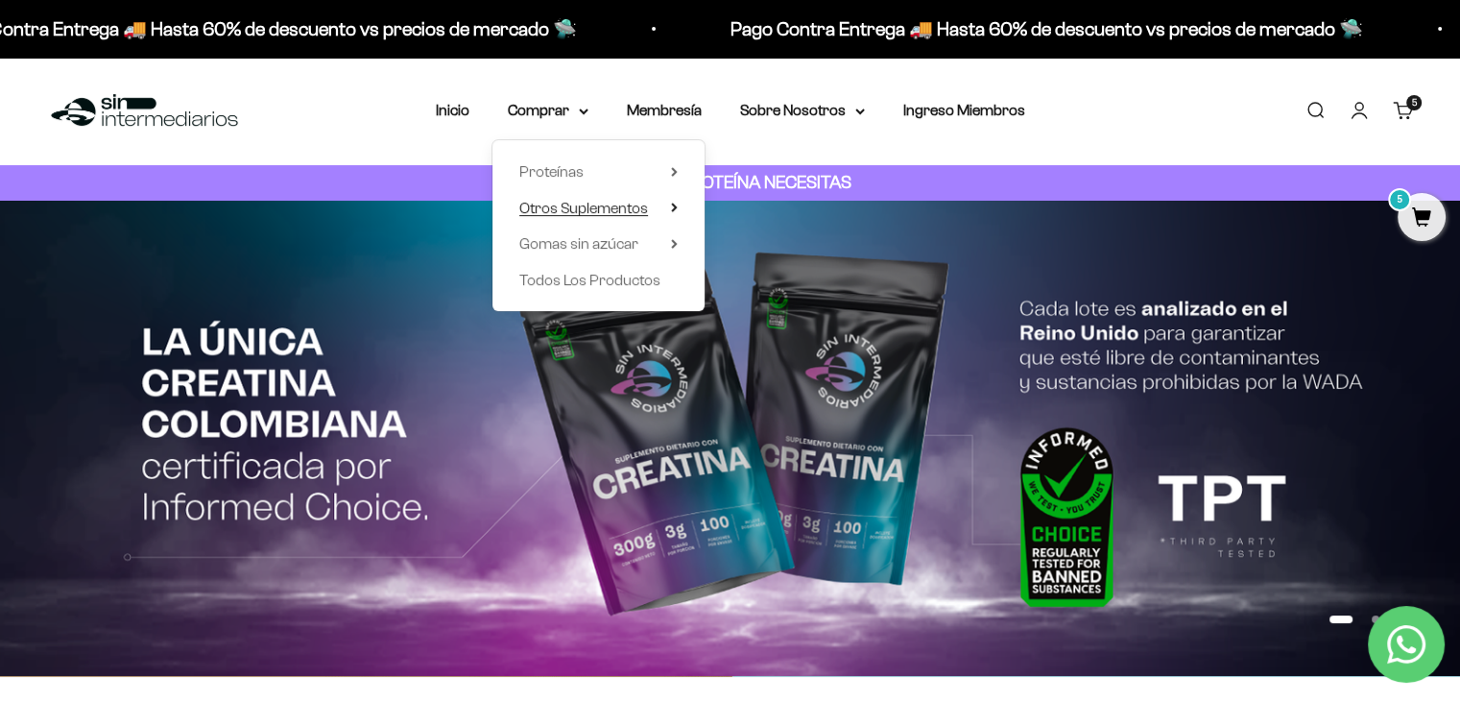
click at [595, 206] on span "Otros Suplementos" at bounding box center [583, 208] width 129 height 16
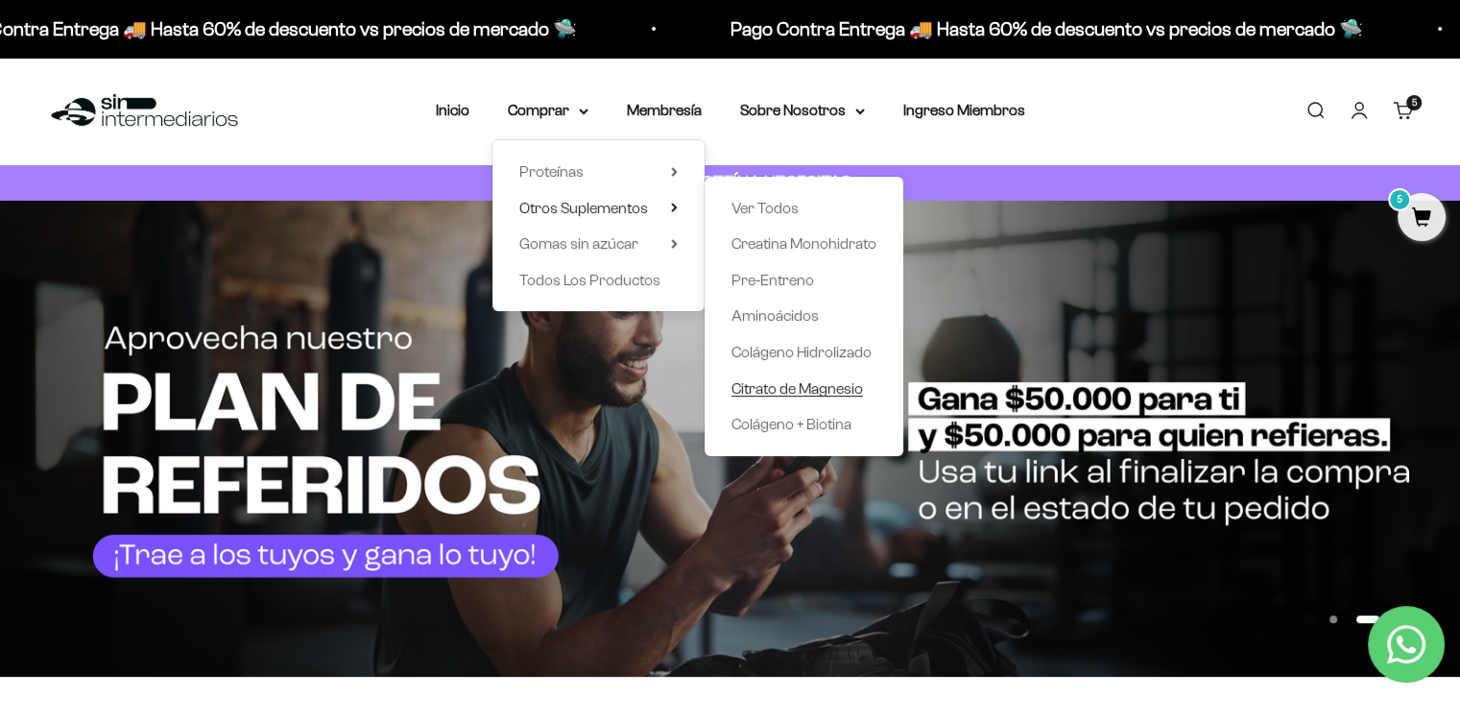
click at [788, 385] on span "Citrato de Magnesio" at bounding box center [798, 388] width 132 height 16
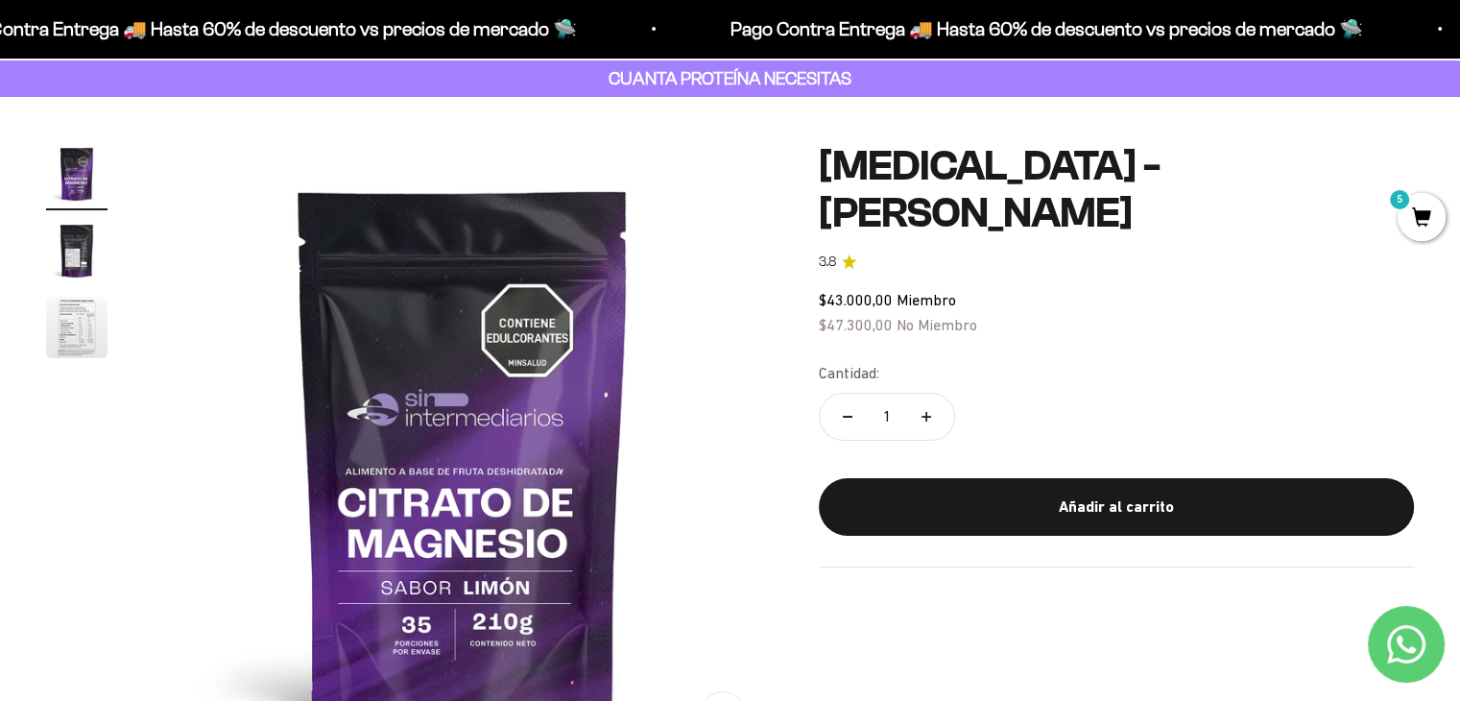
scroll to position [46, 0]
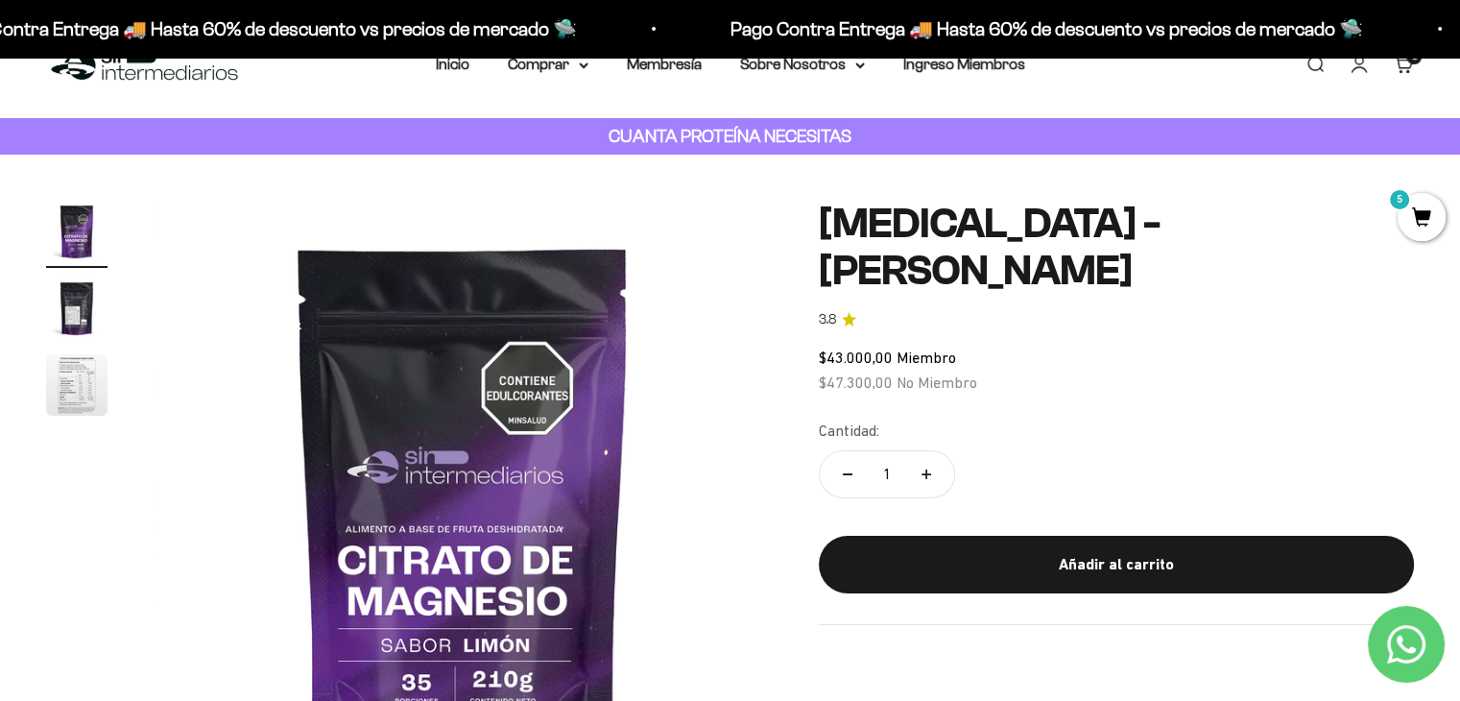
click at [76, 316] on img "Ir al artículo 2" at bounding box center [76, 307] width 61 height 61
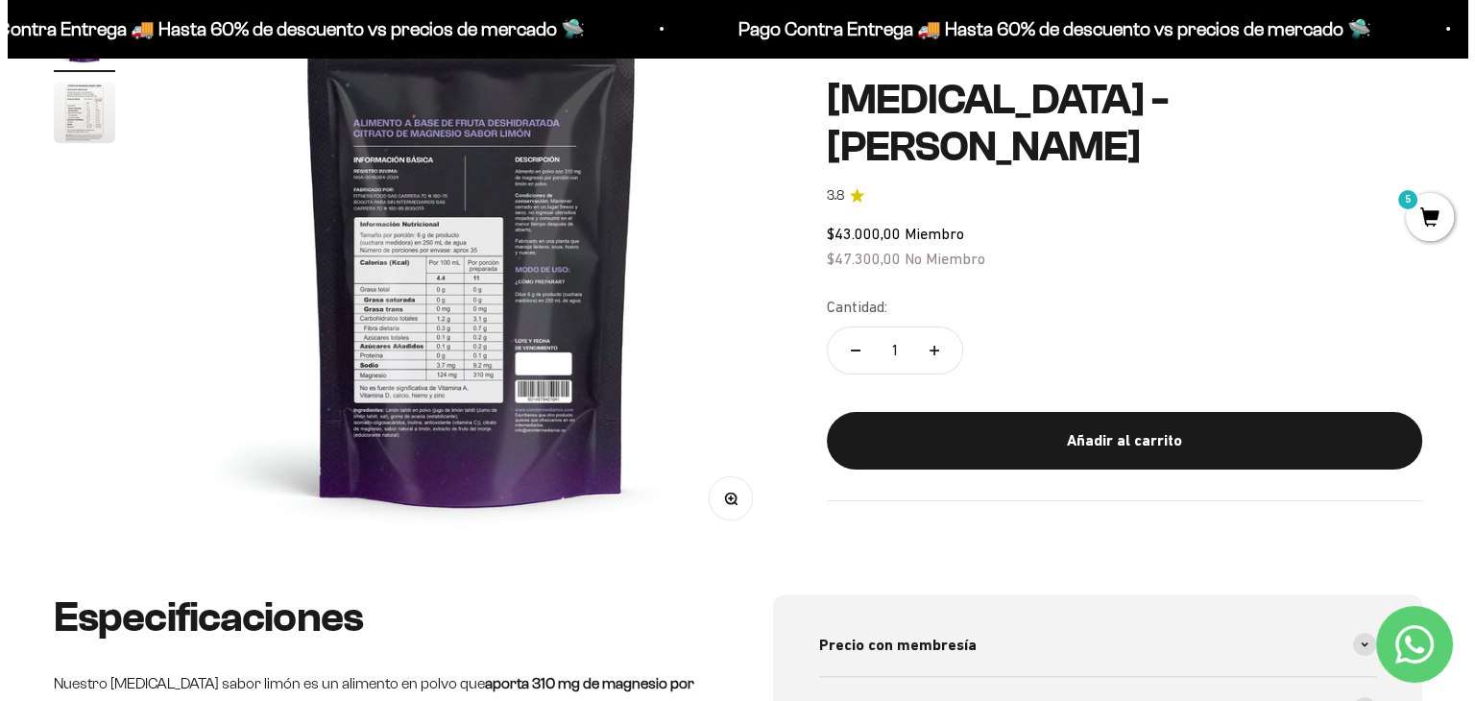
scroll to position [321, 0]
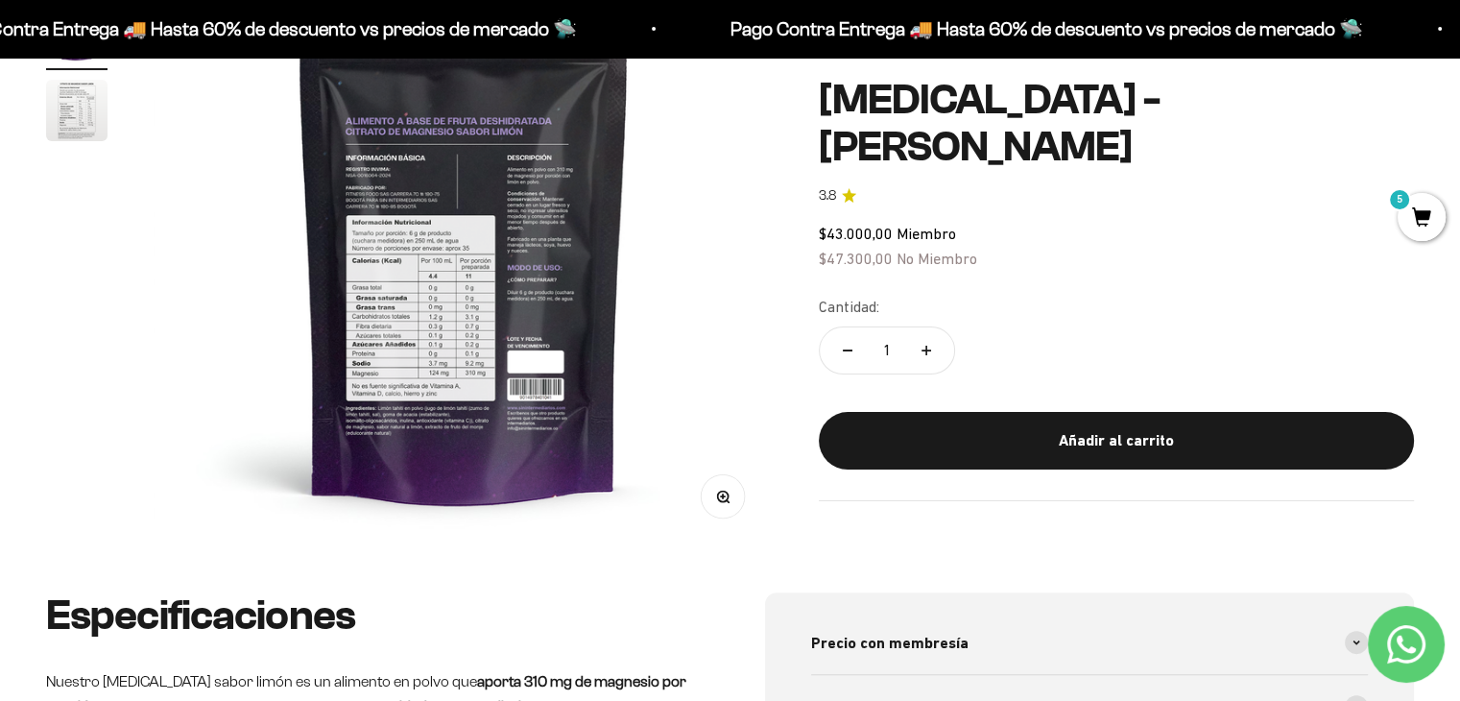
click at [727, 492] on circle "button" at bounding box center [722, 496] width 11 height 11
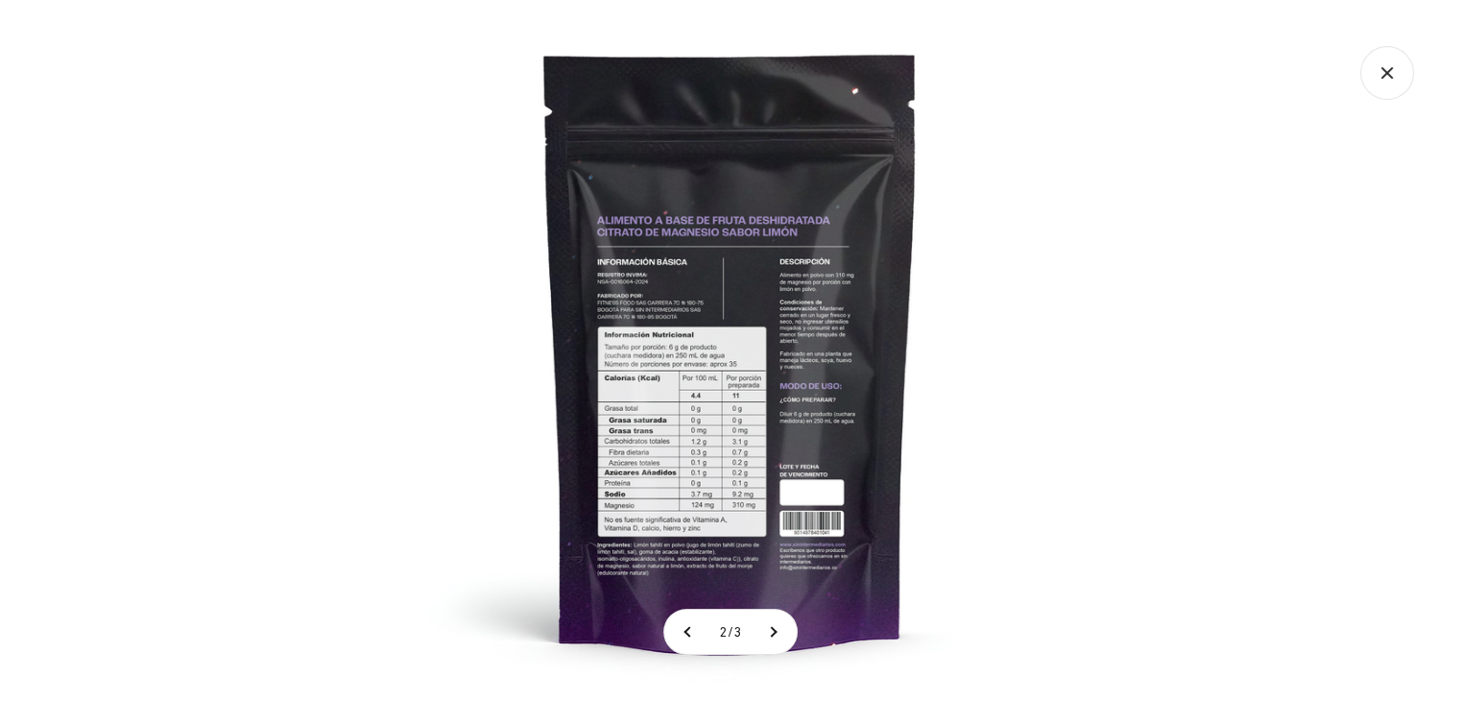
click at [699, 336] on img at bounding box center [730, 350] width 701 height 701
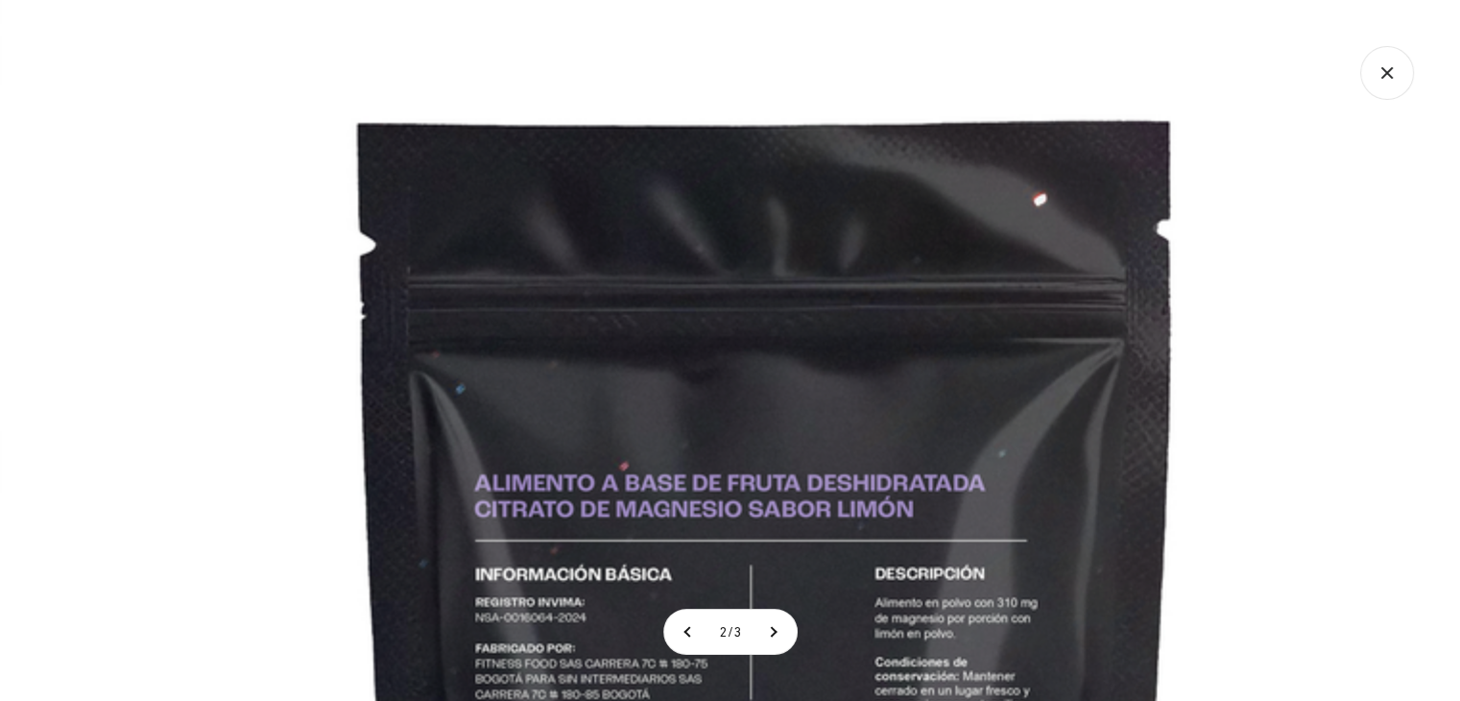
click at [1383, 80] on icon "Cerrar galería" at bounding box center [1387, 73] width 54 height 54
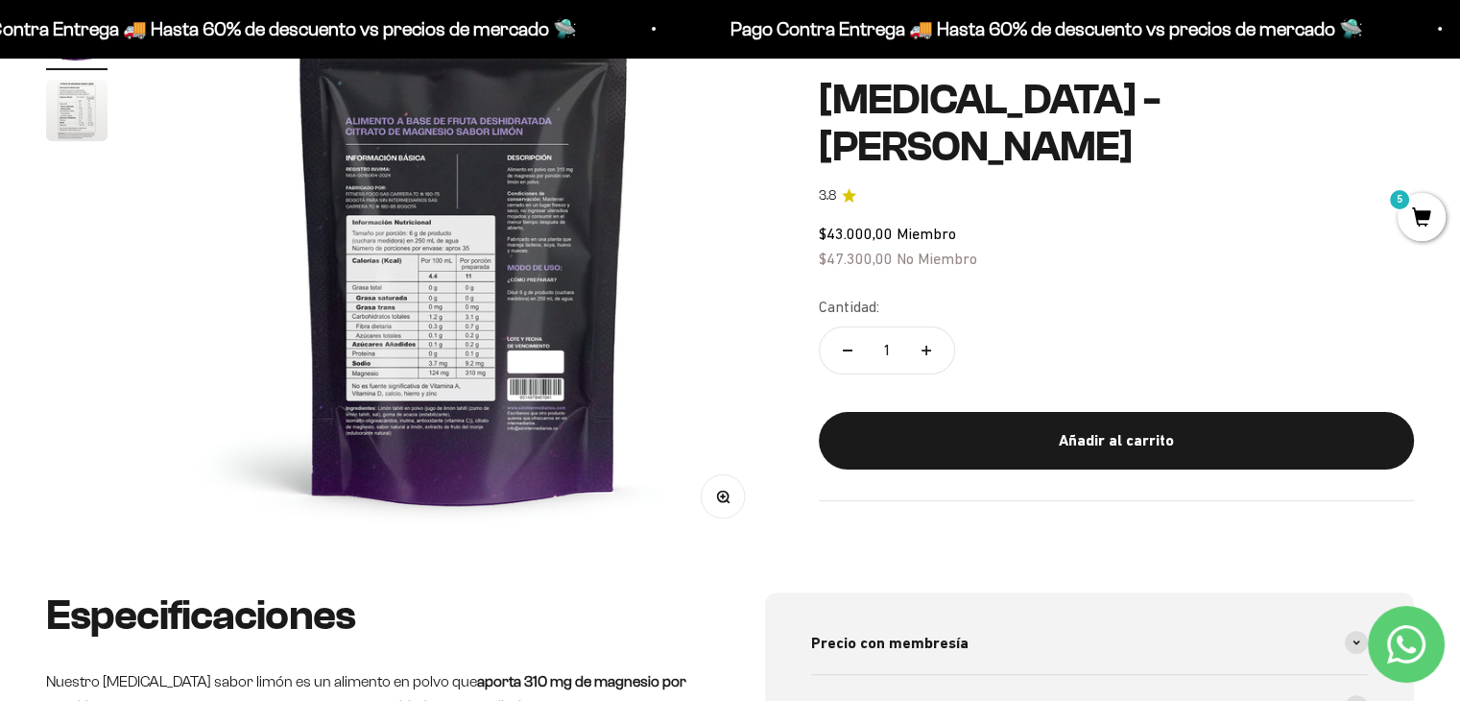
click at [1416, 225] on span "5" at bounding box center [1422, 217] width 48 height 48
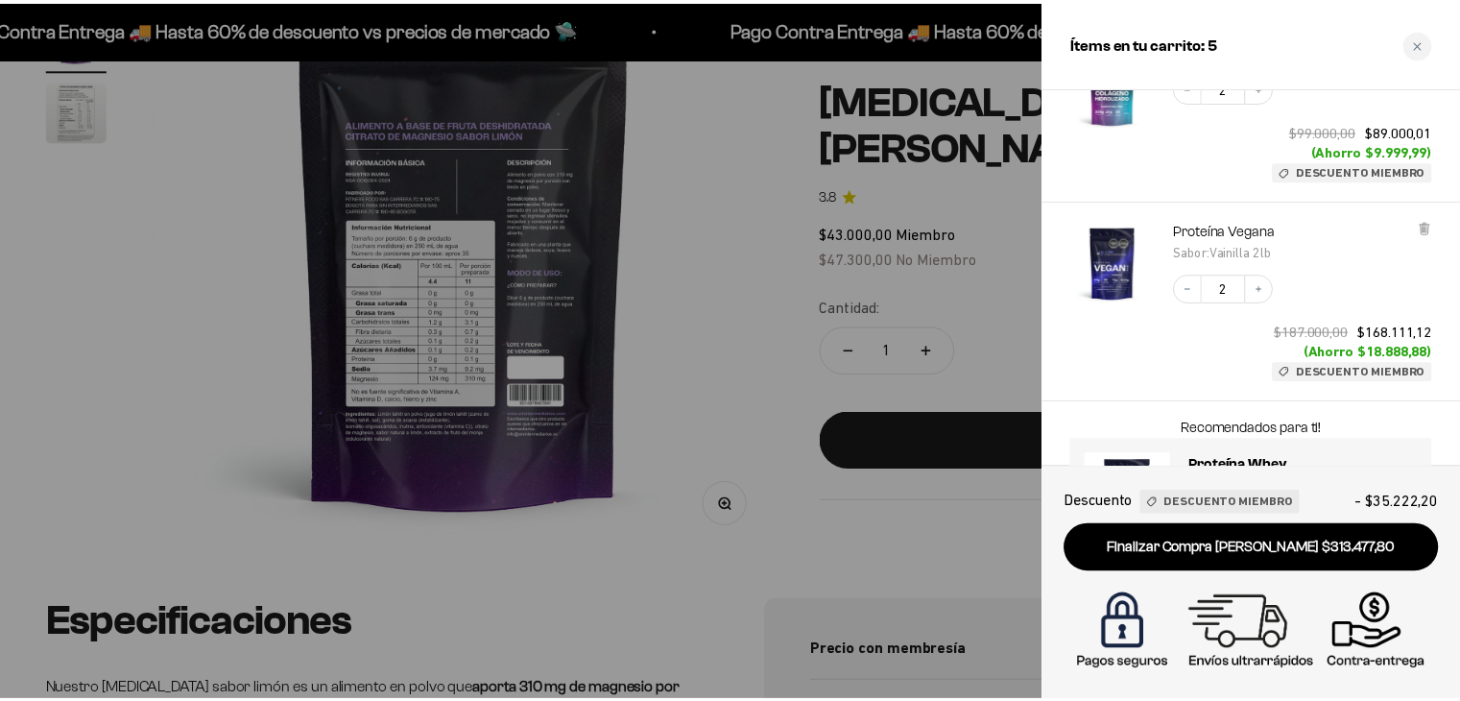
scroll to position [411, 0]
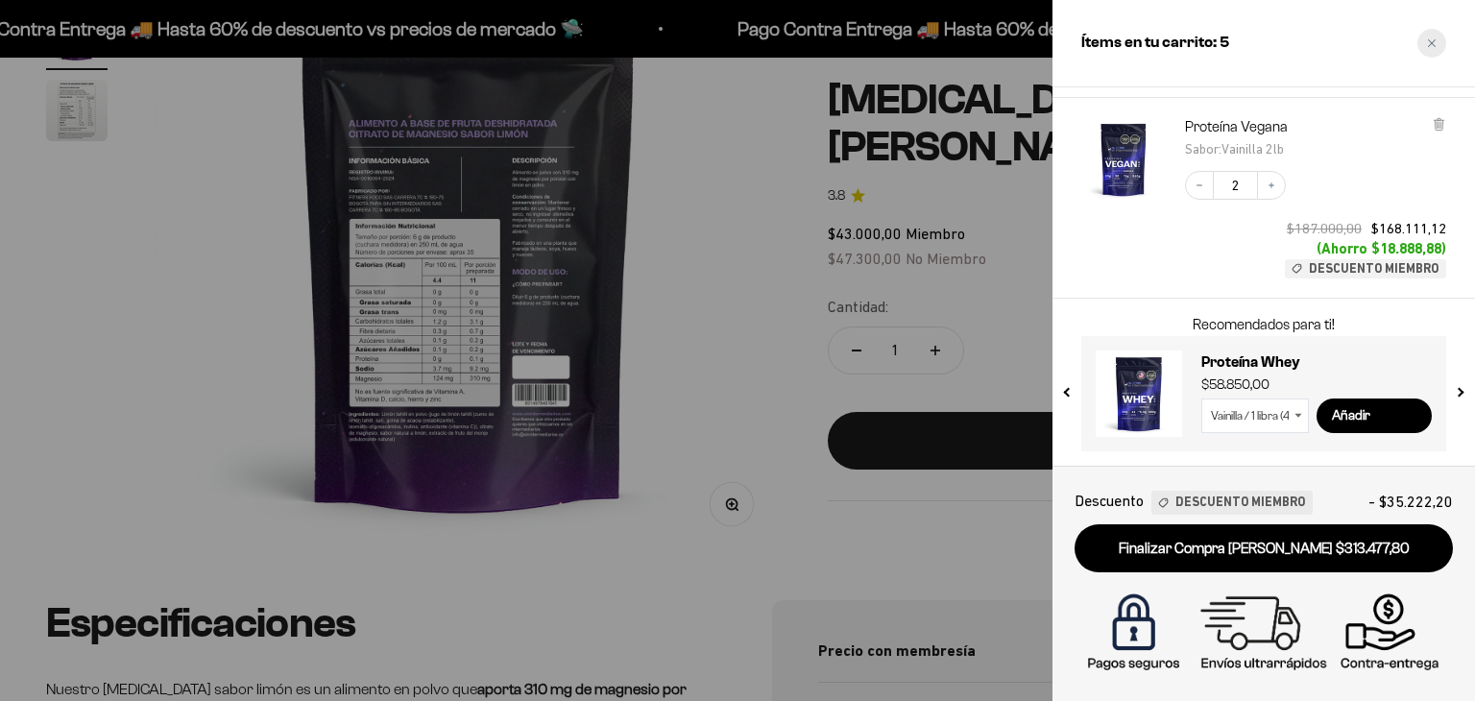
click at [1436, 43] on div "Close cart" at bounding box center [1431, 43] width 29 height 29
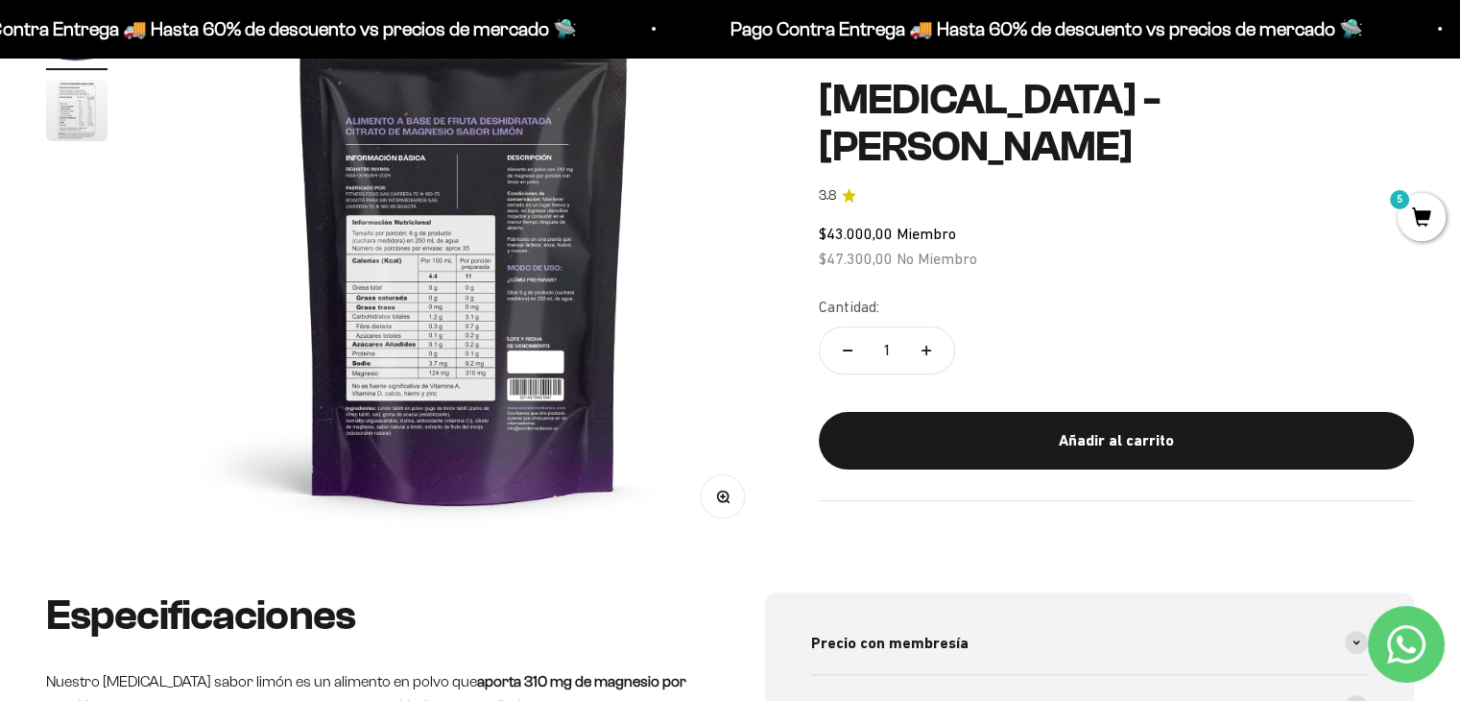
scroll to position [0, 0]
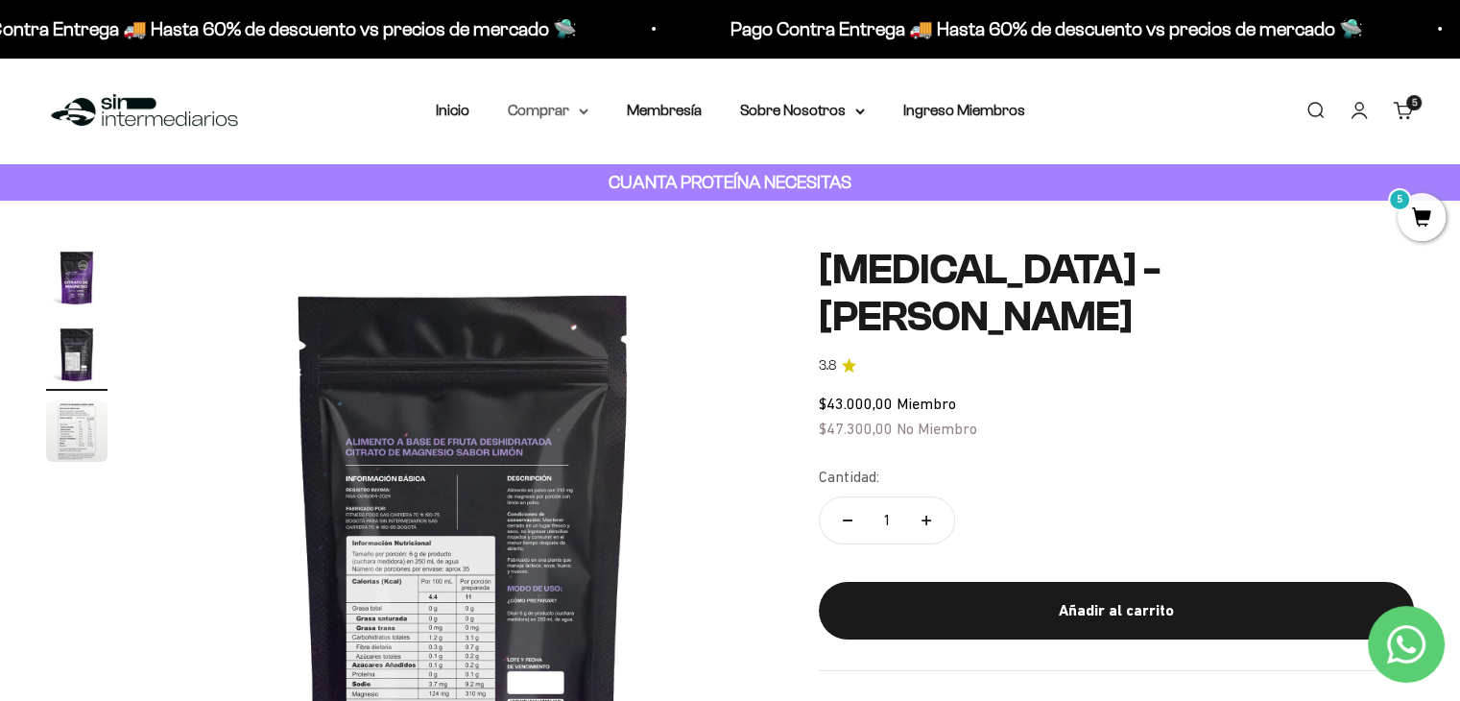
click at [558, 114] on summary "Comprar" at bounding box center [548, 110] width 81 height 25
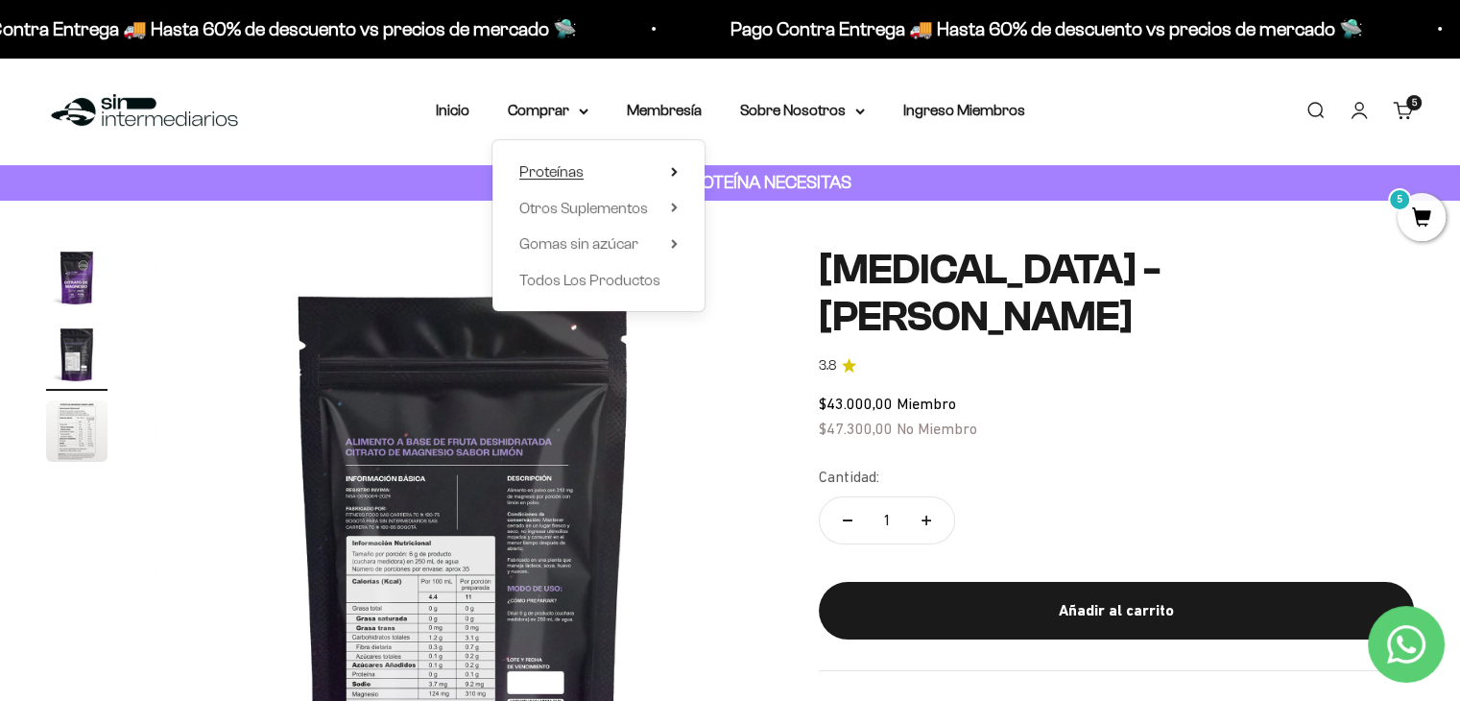
click at [595, 171] on summary "Proteínas" at bounding box center [598, 171] width 158 height 25
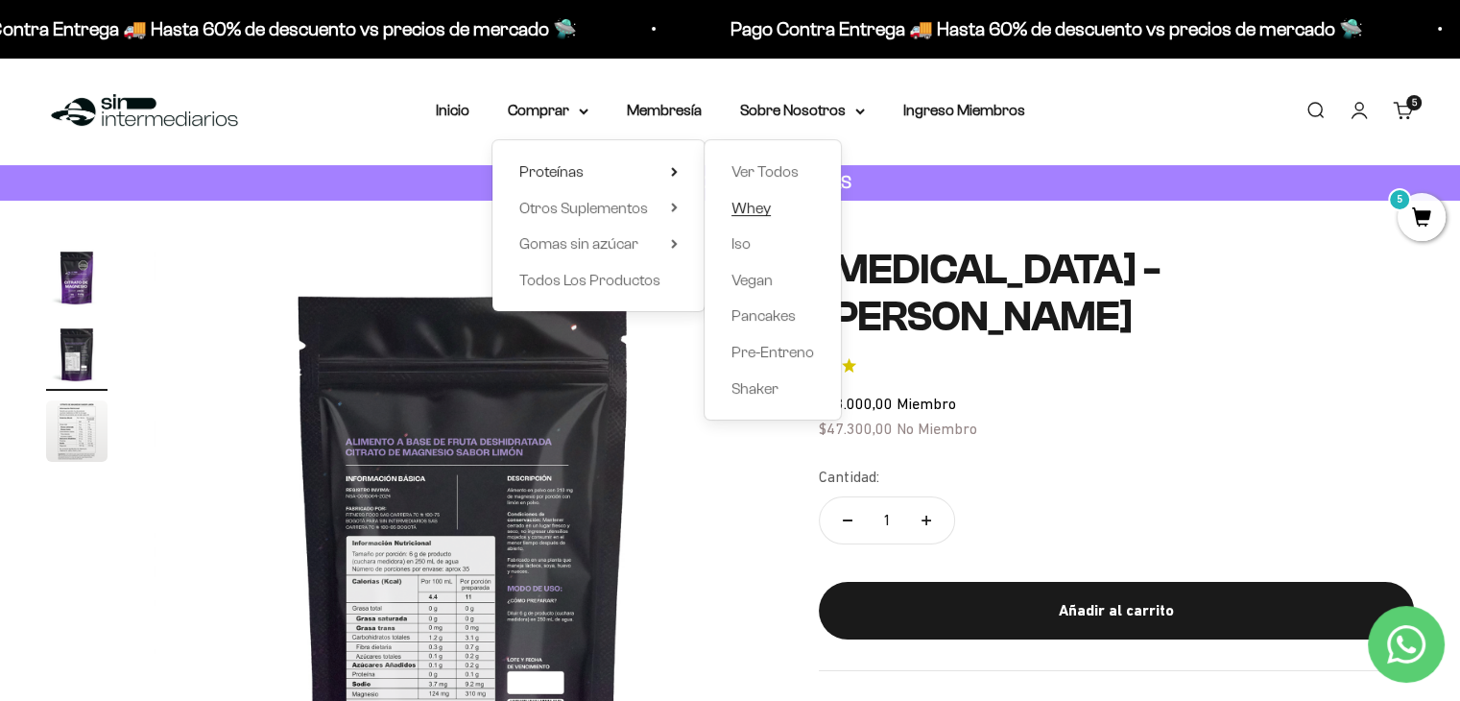
click at [752, 208] on span "Whey" at bounding box center [751, 208] width 39 height 16
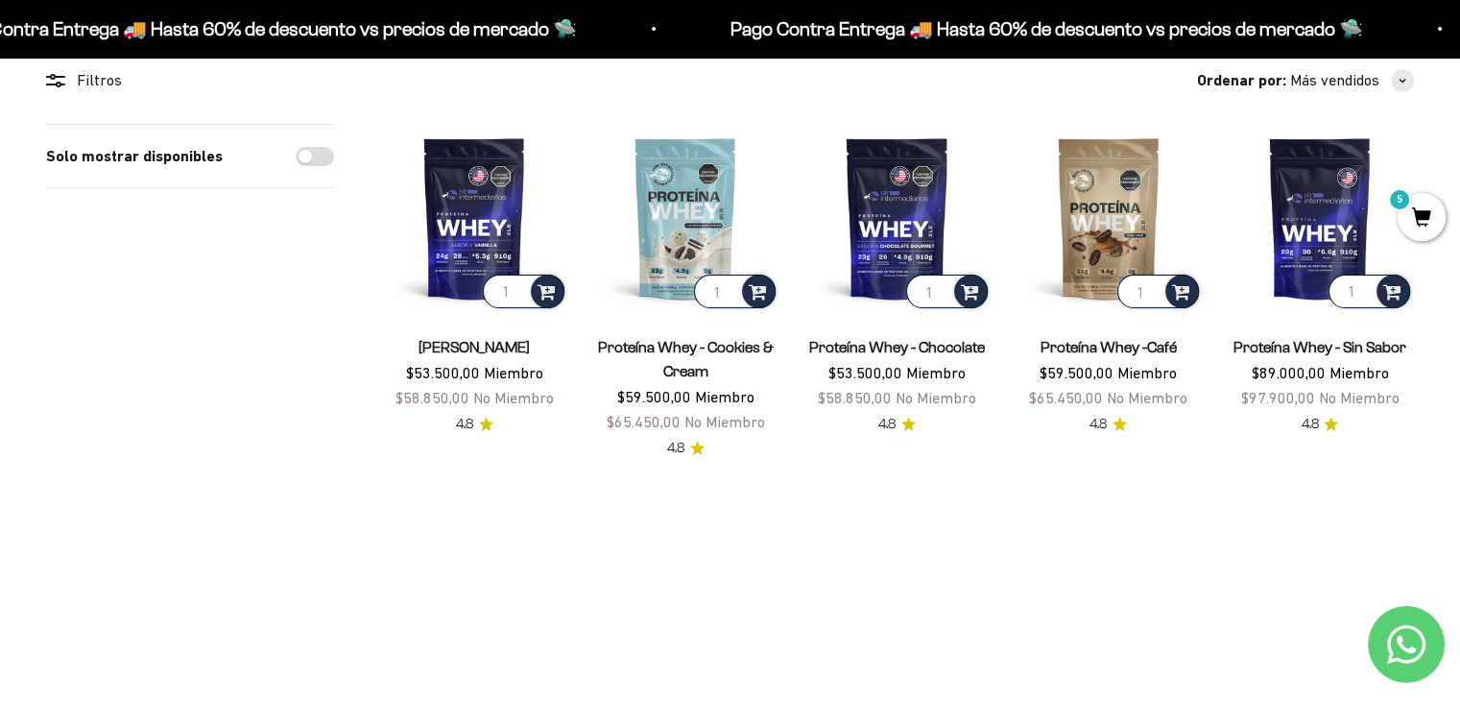
scroll to position [180, 0]
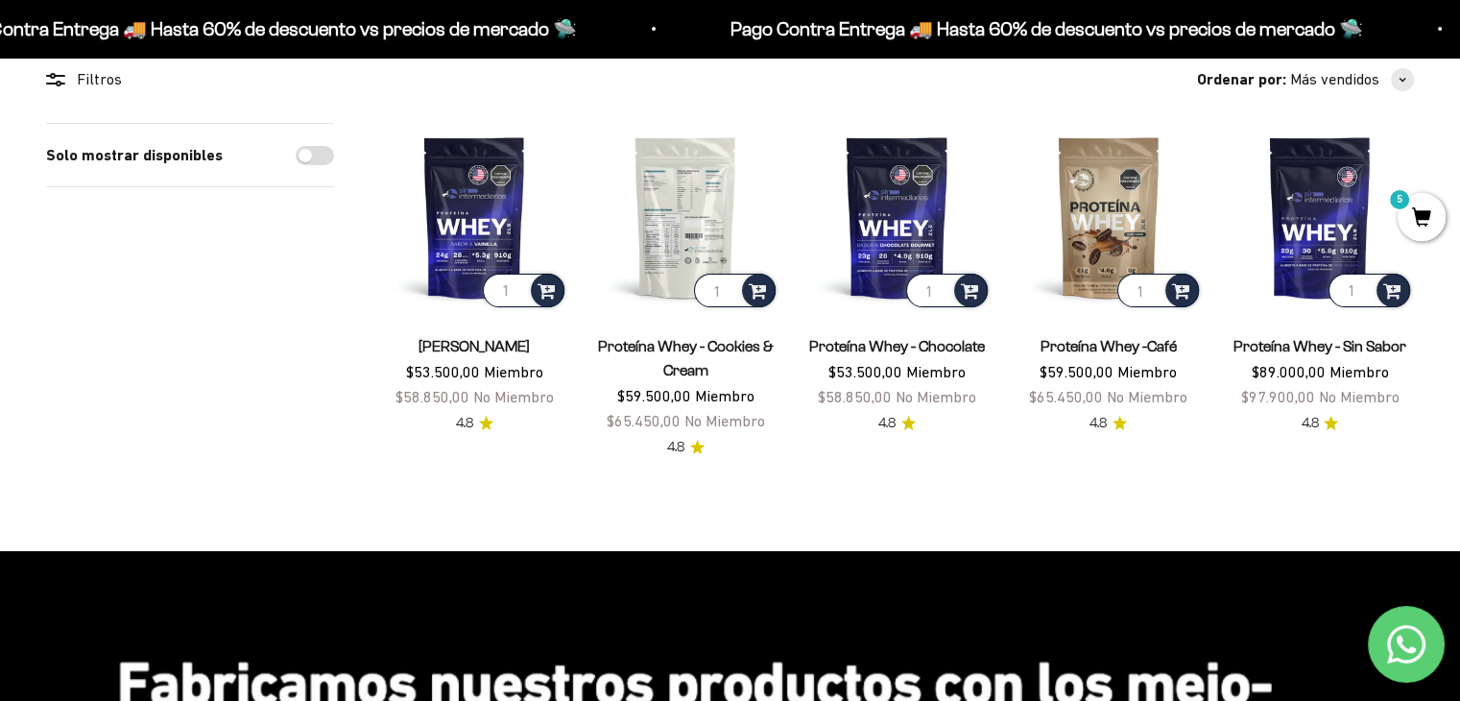
click at [692, 223] on img at bounding box center [685, 217] width 188 height 188
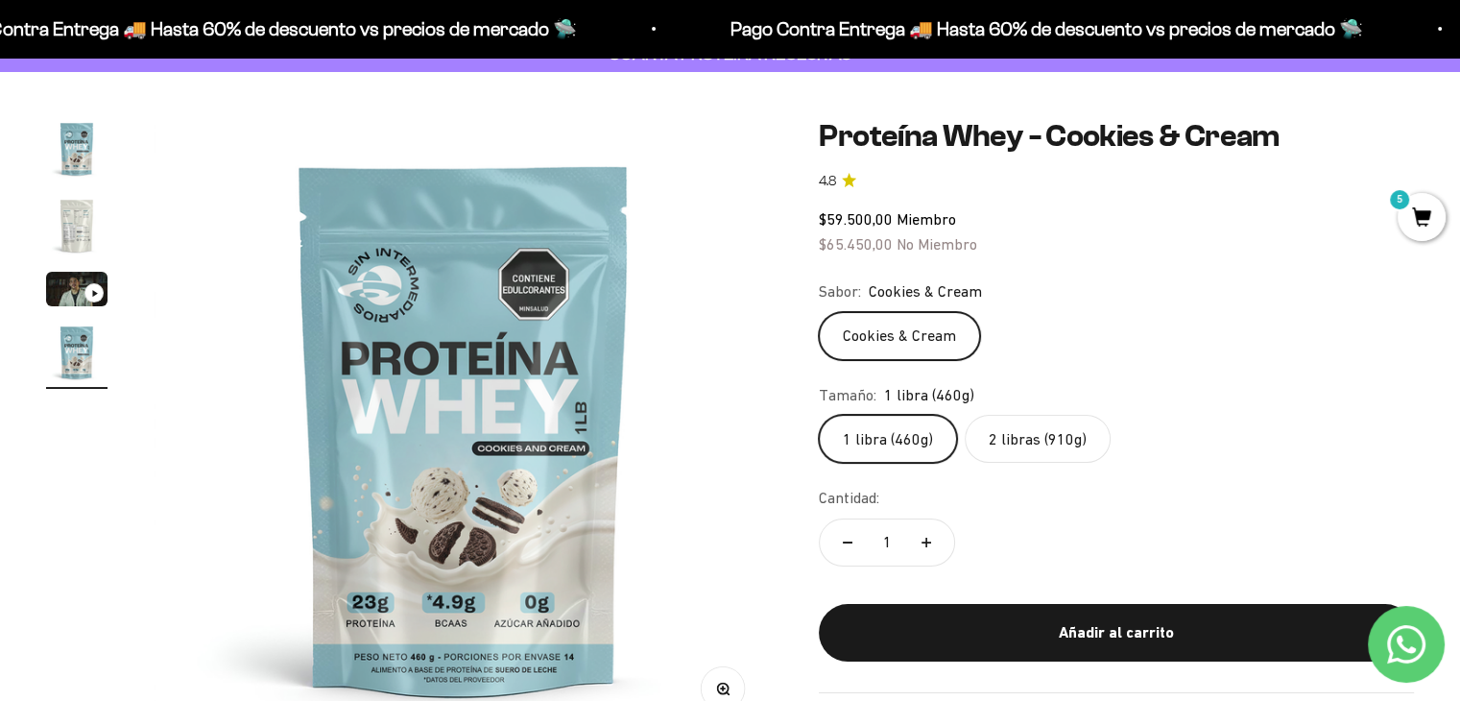
scroll to position [131, 0]
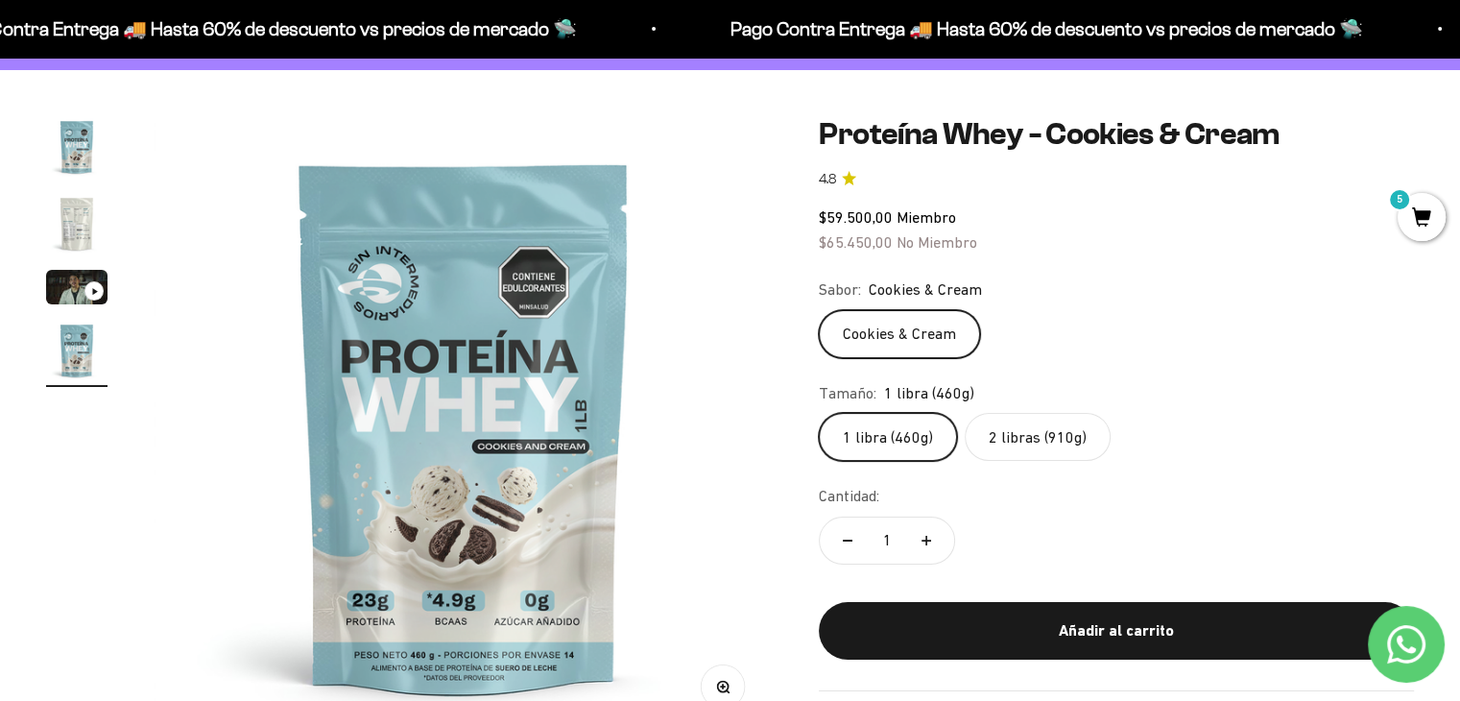
click at [72, 220] on img "Ir al artículo 2" at bounding box center [76, 223] width 61 height 61
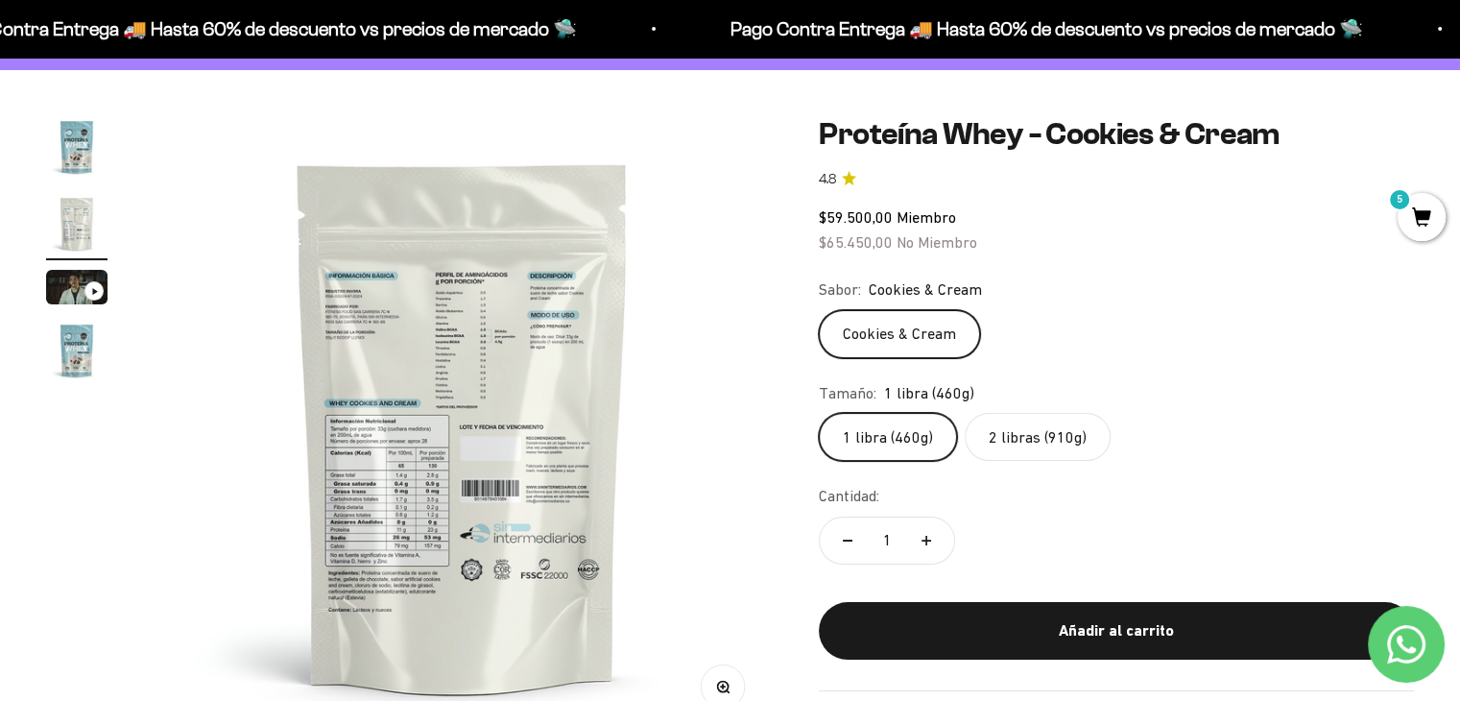
scroll to position [0, 642]
click at [1041, 438] on label "2 libras (910g)" at bounding box center [1038, 437] width 146 height 48
click at [819, 413] on input "2 libras (910g)" at bounding box center [818, 412] width 1 height 1
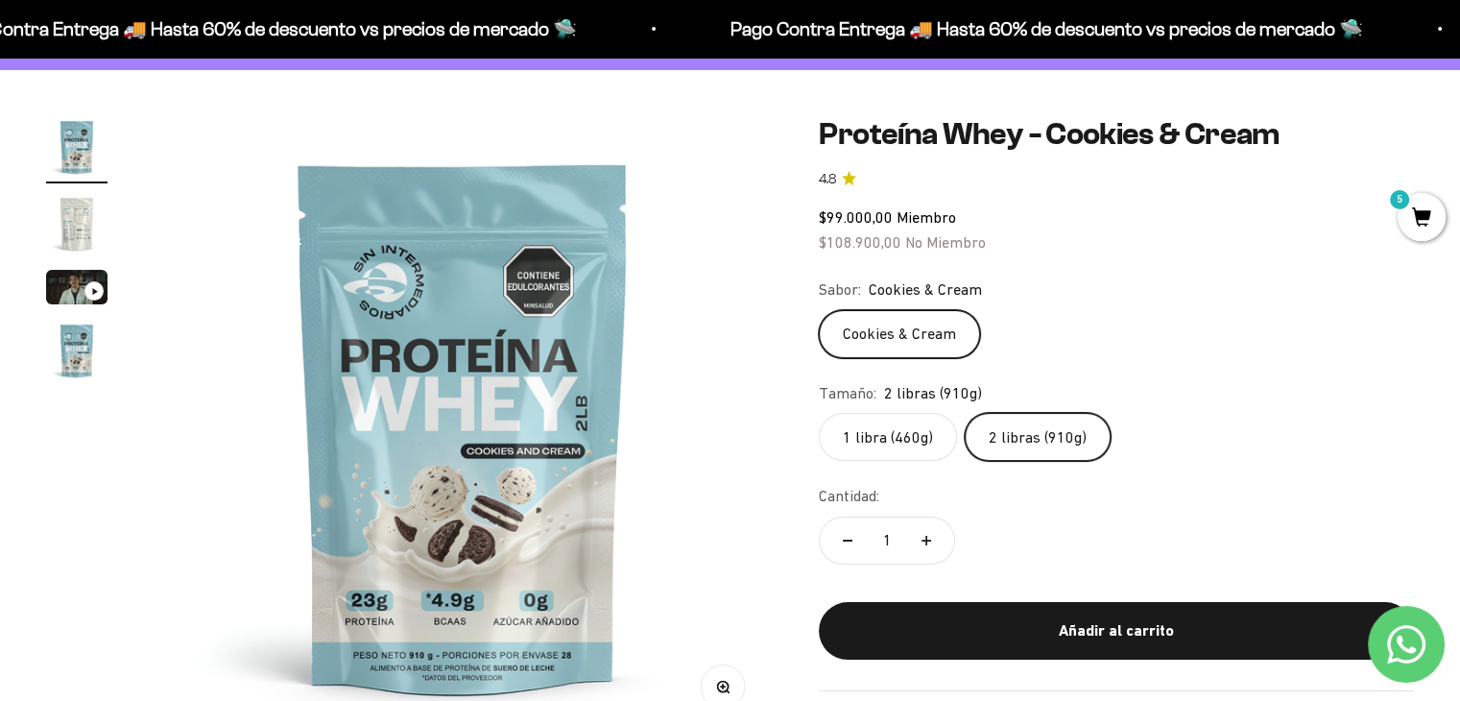
click at [63, 217] on img "Ir al artículo 2" at bounding box center [76, 223] width 61 height 61
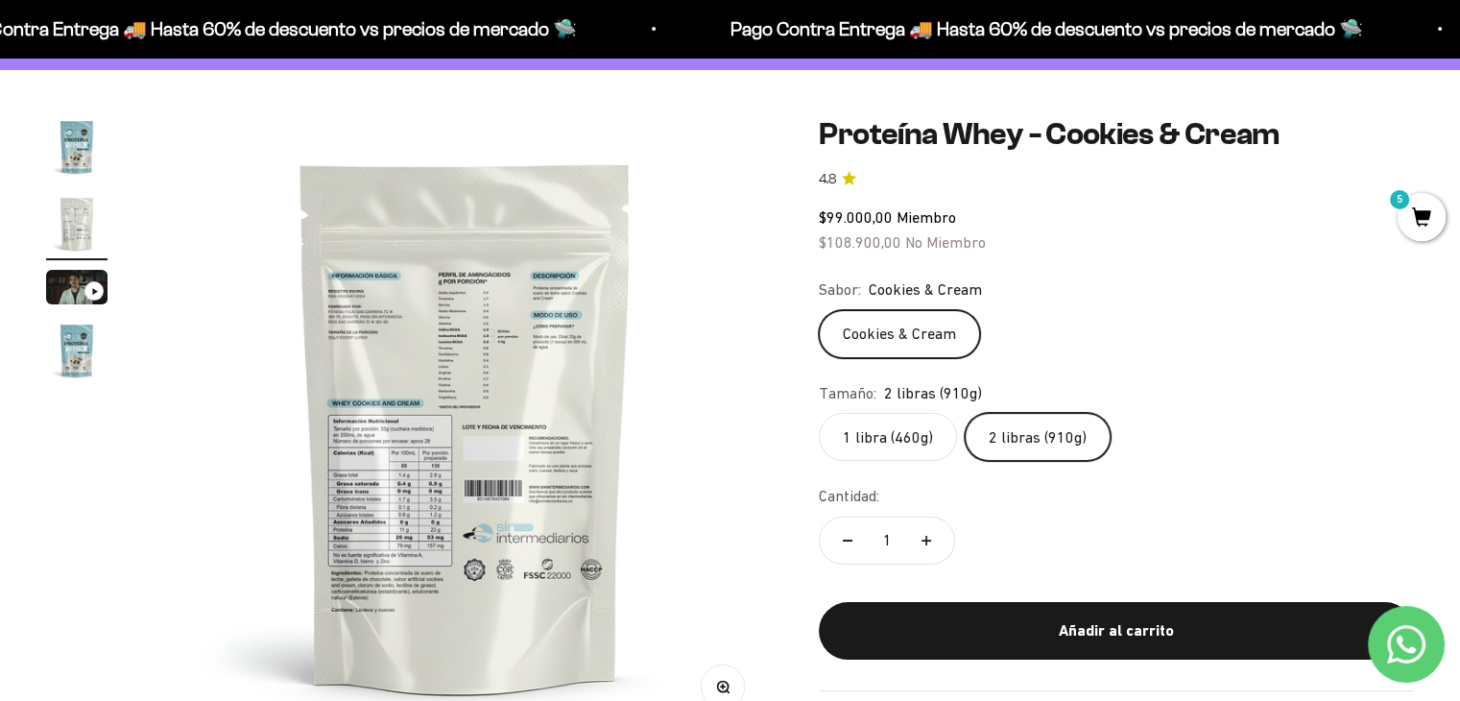
scroll to position [0, 642]
click at [887, 435] on label "1 libra (460g)" at bounding box center [888, 437] width 138 height 48
click at [819, 413] on input "1 libra (460g)" at bounding box center [818, 412] width 1 height 1
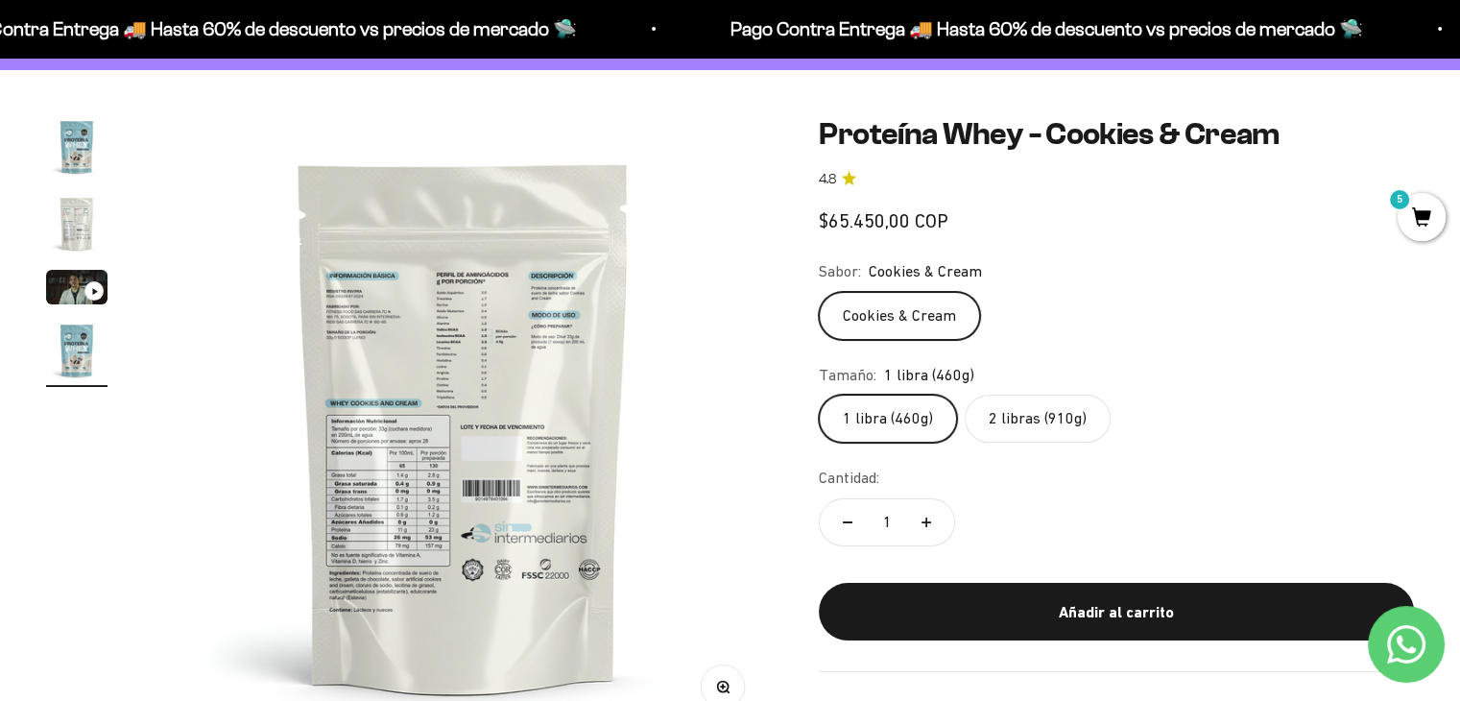
scroll to position [0, 1927]
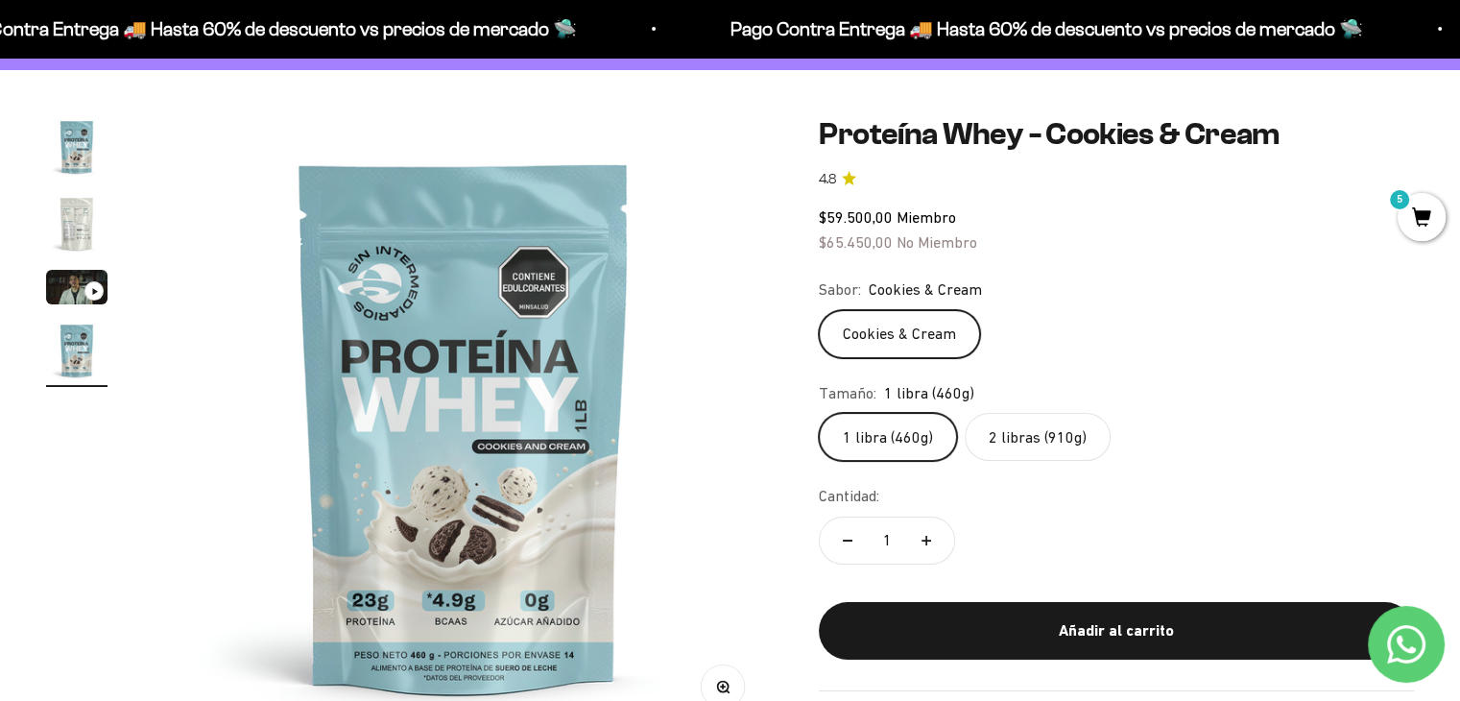
click at [1049, 445] on label "2 libras (910g)" at bounding box center [1038, 437] width 146 height 48
click at [819, 413] on input "2 libras (910g)" at bounding box center [818, 412] width 1 height 1
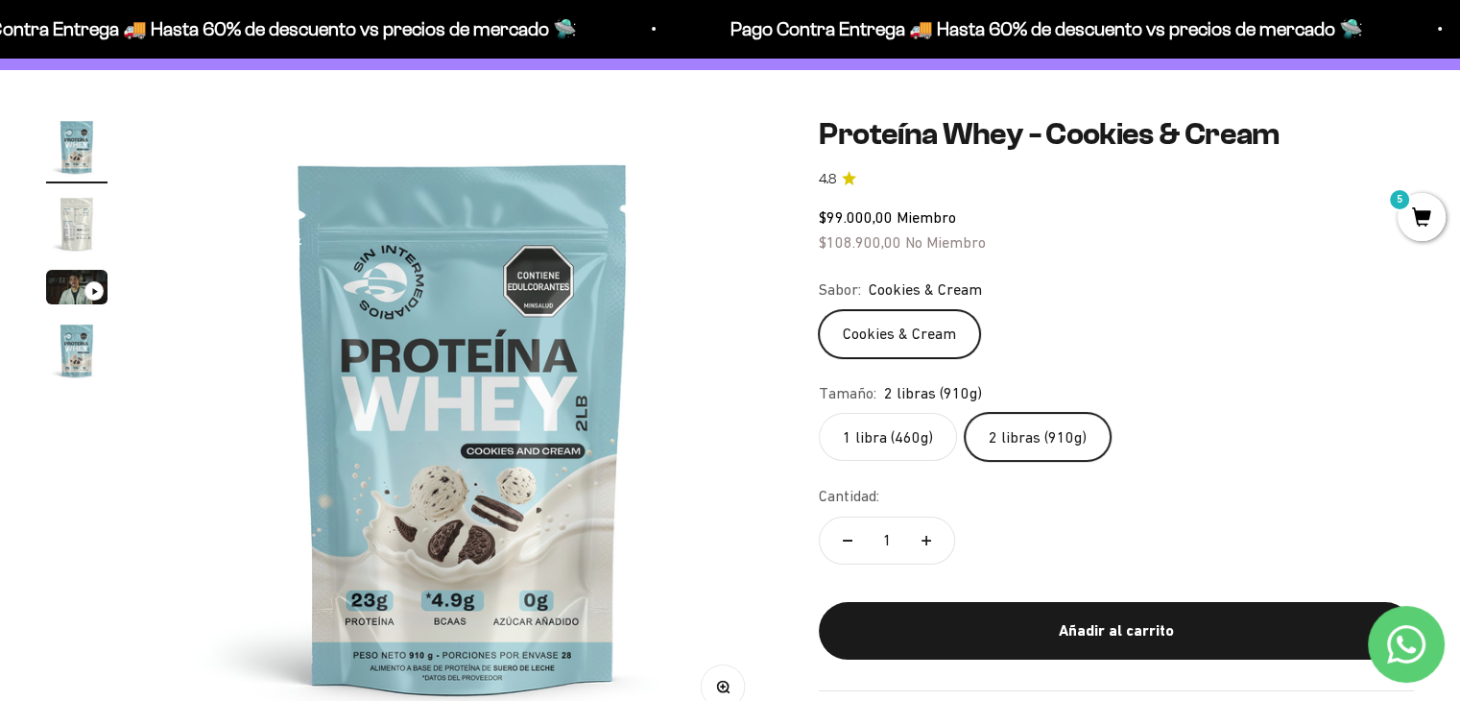
click at [862, 439] on label "1 libra (460g)" at bounding box center [888, 437] width 138 height 48
click at [819, 413] on input "1 libra (460g)" at bounding box center [818, 412] width 1 height 1
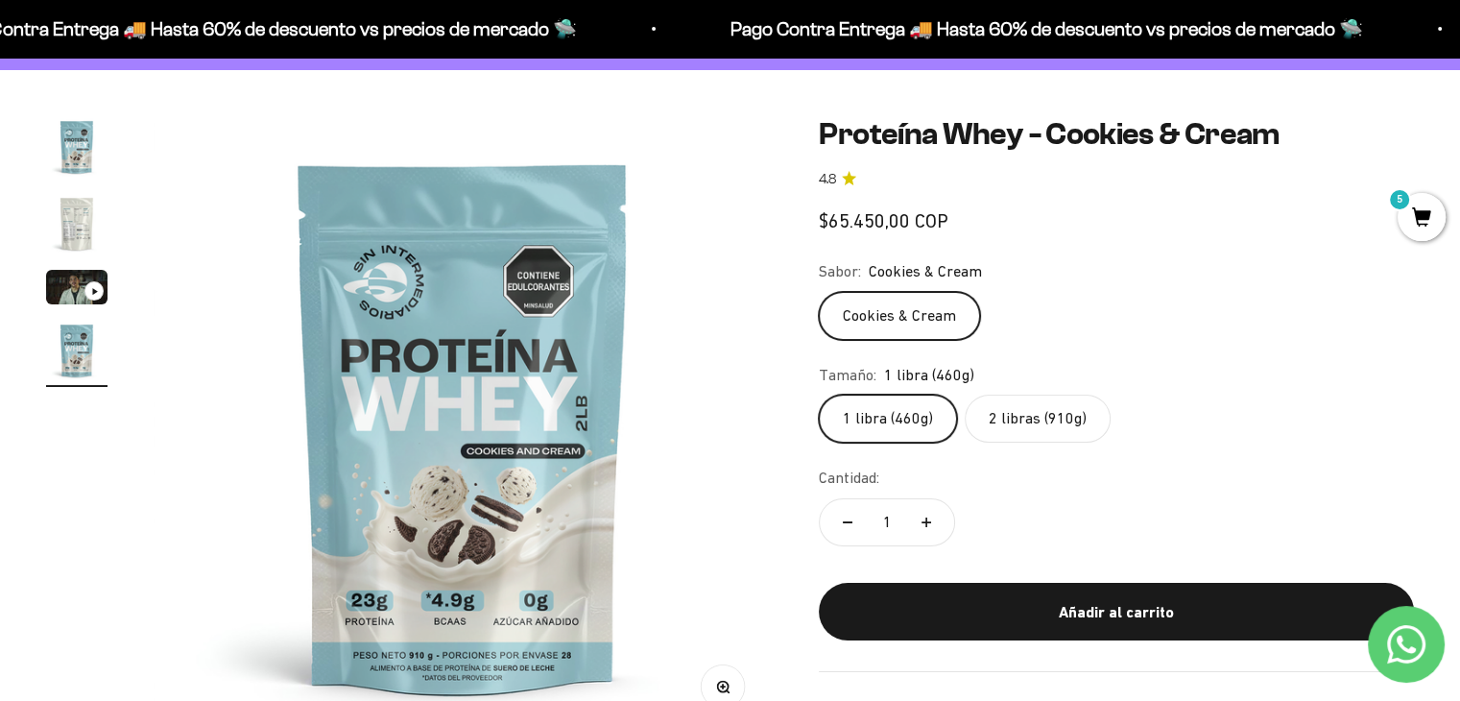
scroll to position [0, 1927]
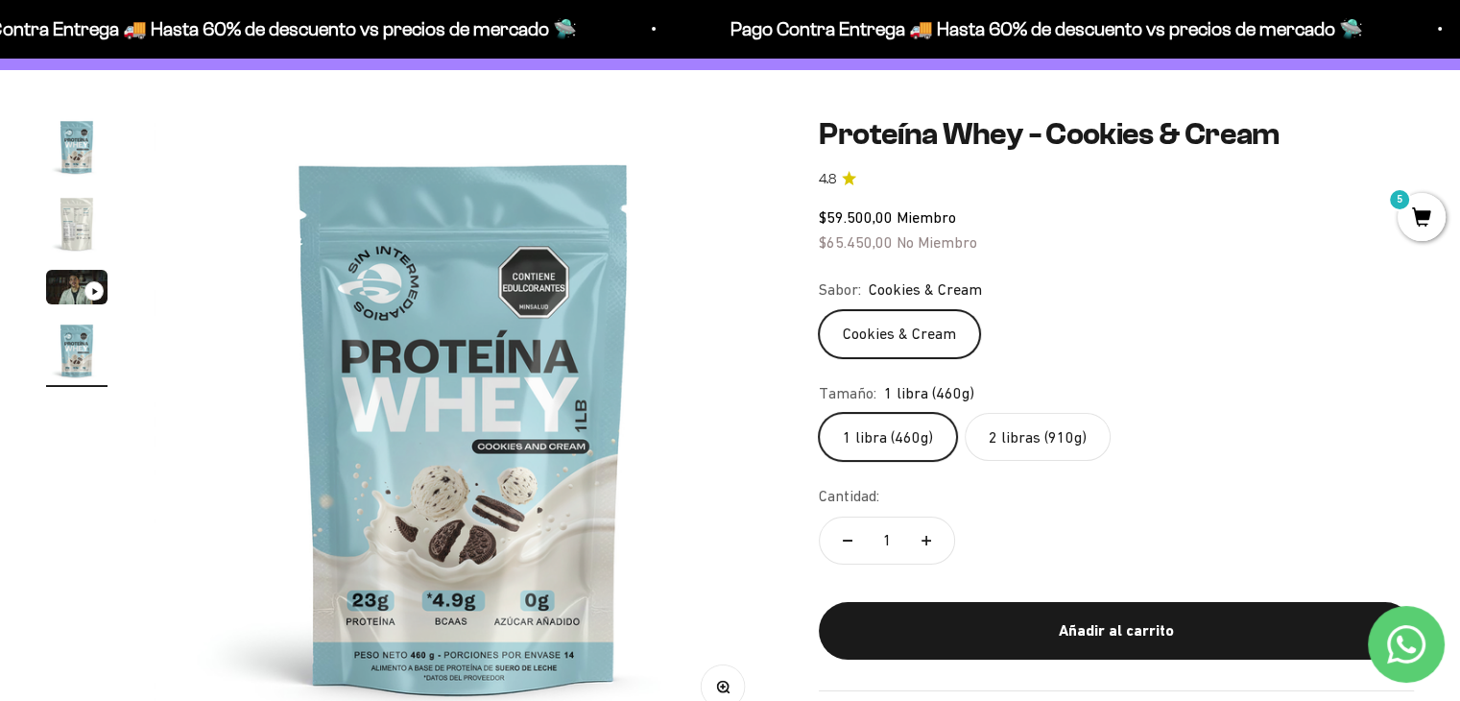
click at [77, 221] on img "Ir al artículo 2" at bounding box center [76, 223] width 61 height 61
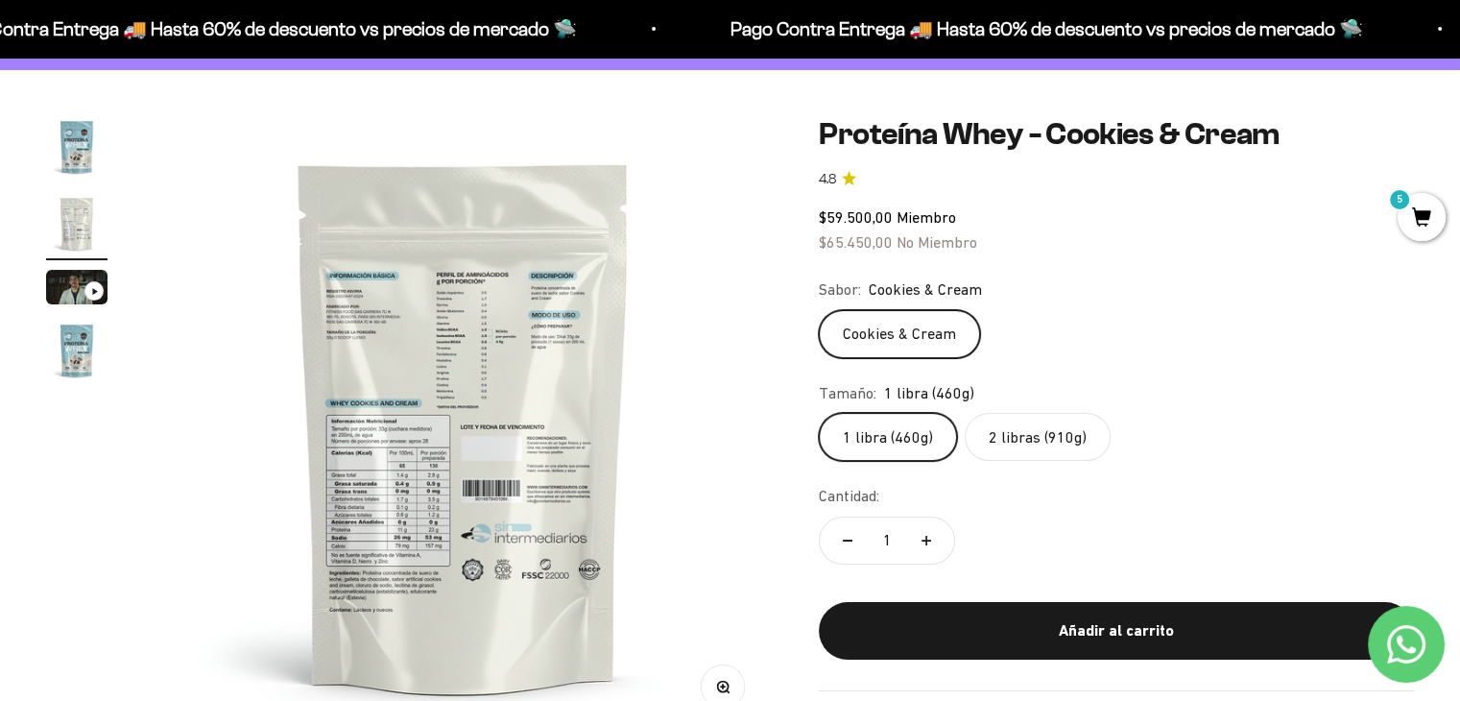
click at [465, 439] on img at bounding box center [463, 425] width 619 height 619
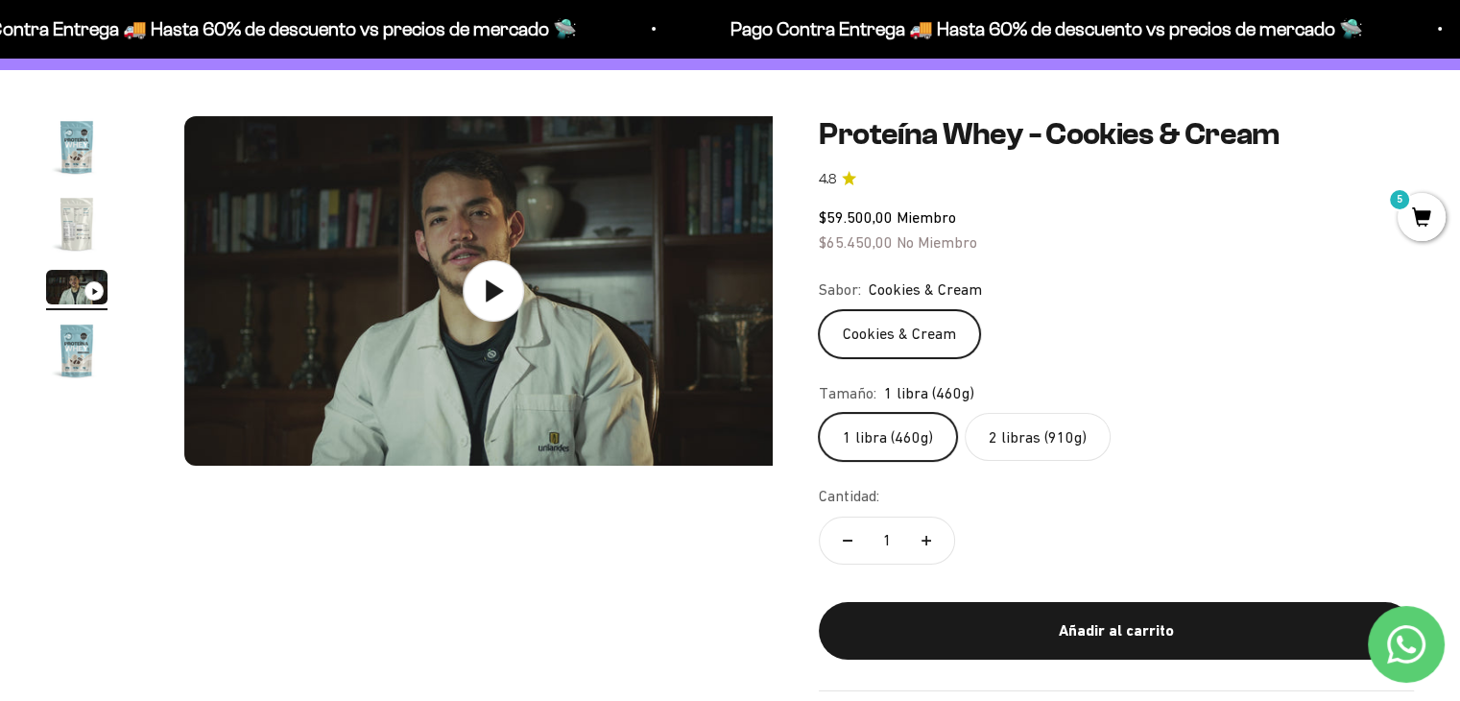
scroll to position [0, 1284]
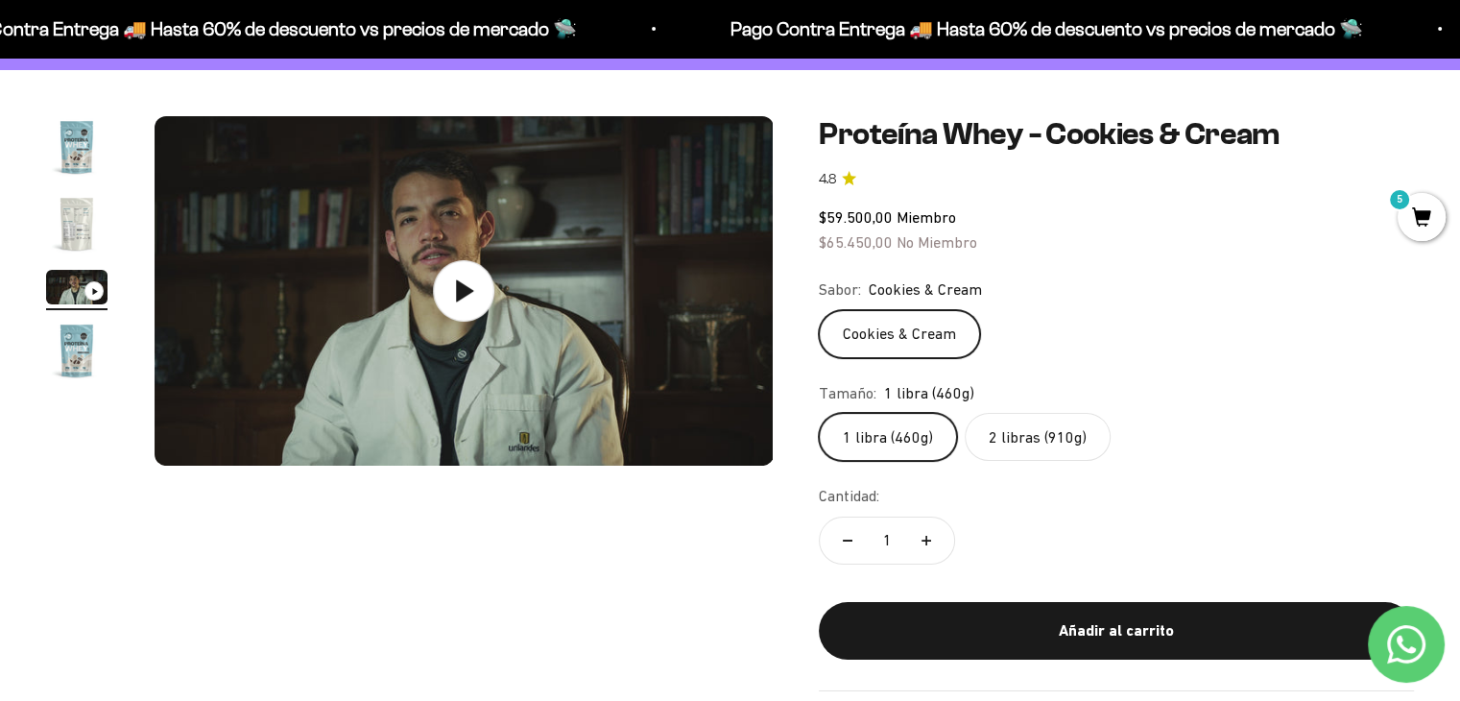
click at [74, 223] on img "Ir al artículo 2" at bounding box center [76, 223] width 61 height 61
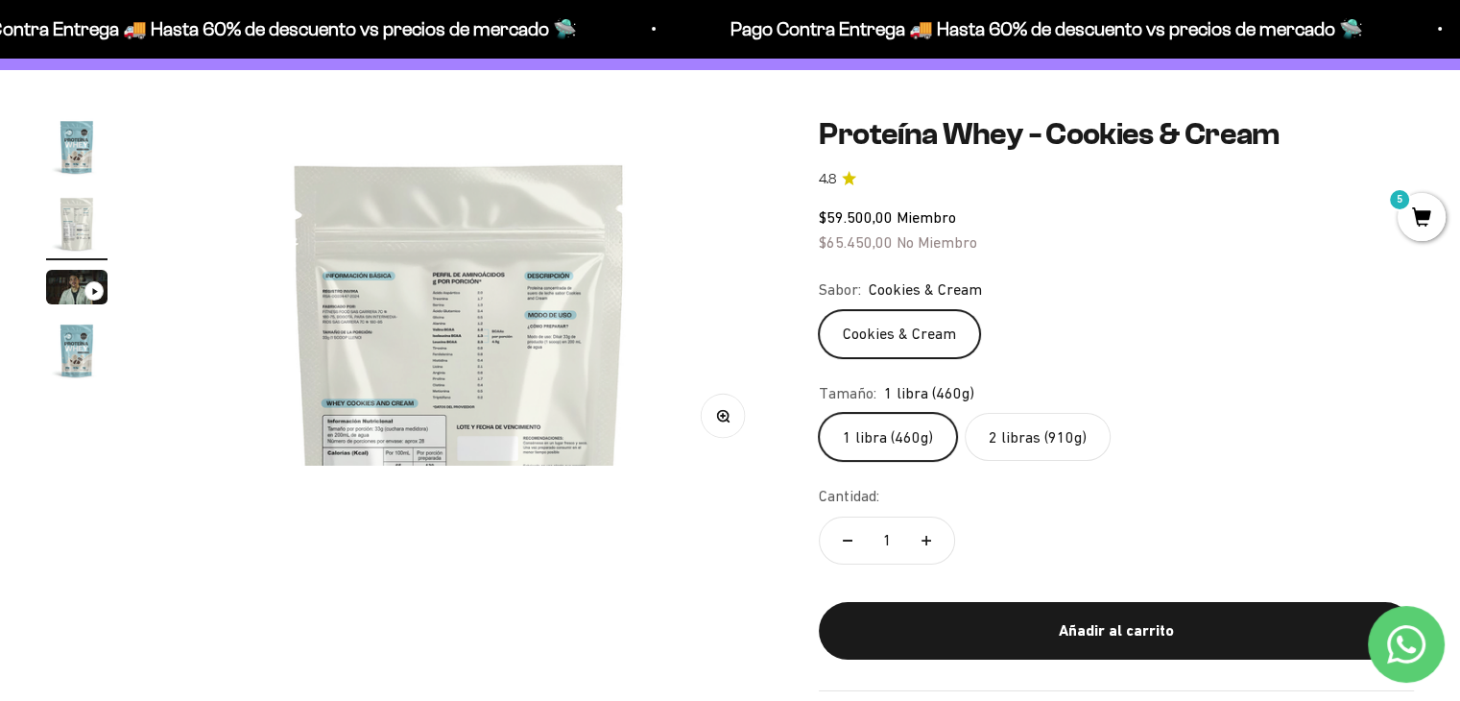
scroll to position [0, 642]
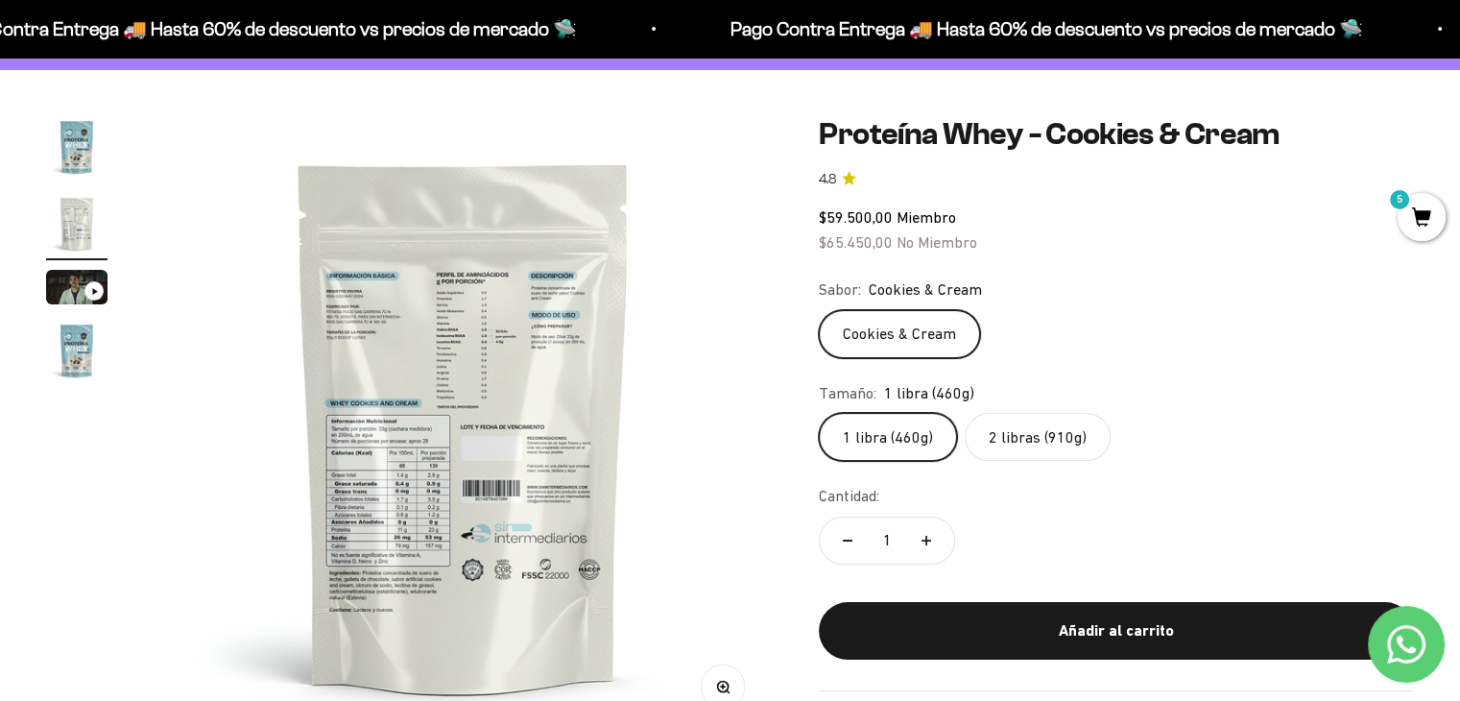
click at [732, 689] on button "Zoom" at bounding box center [723, 685] width 43 height 43
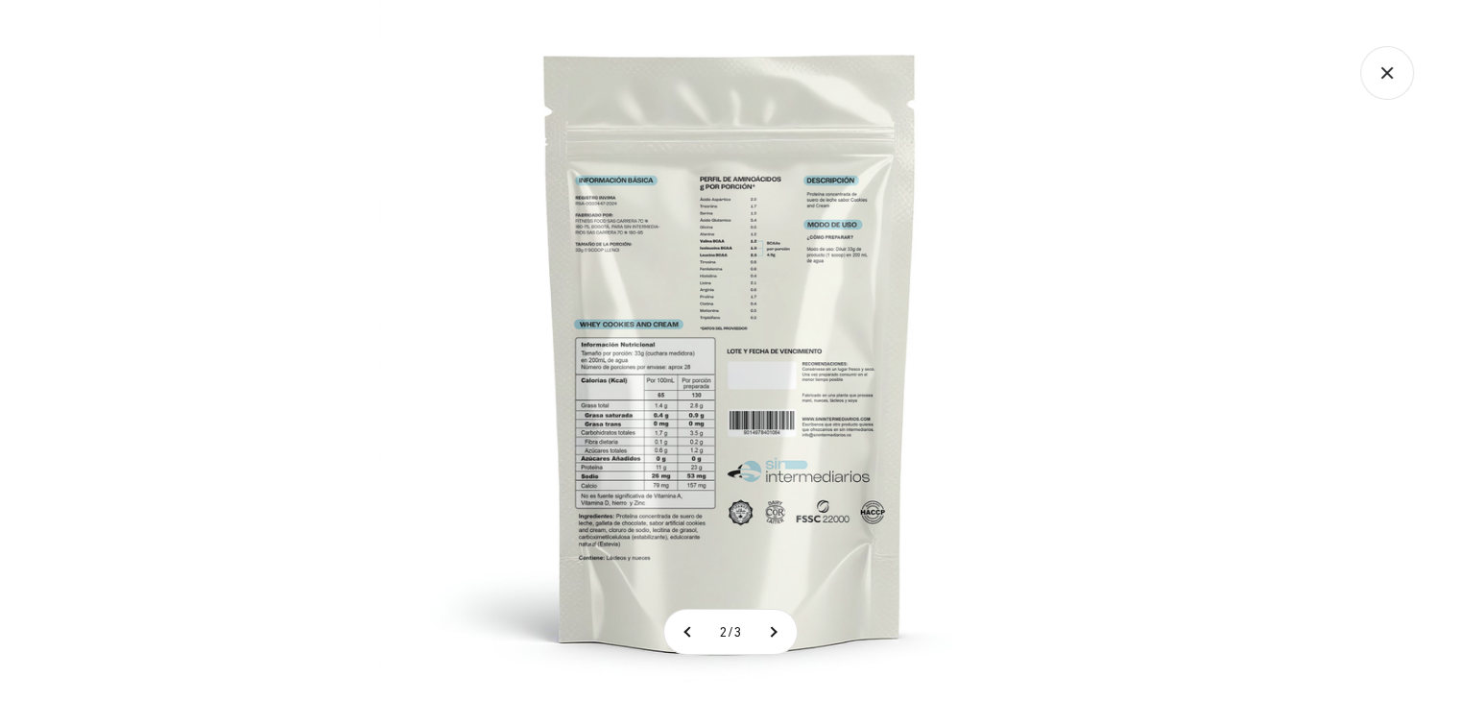
click at [1387, 64] on icon "Cerrar galería" at bounding box center [1387, 73] width 54 height 54
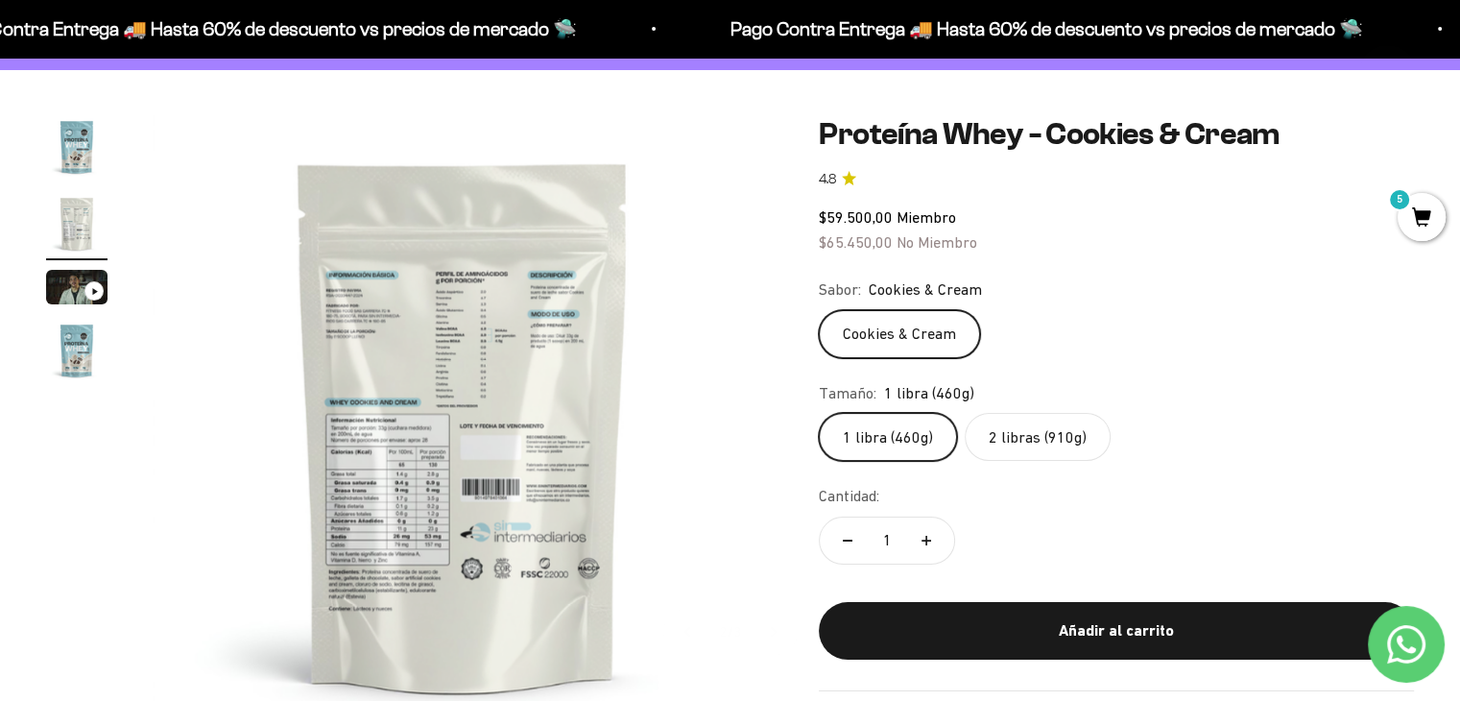
scroll to position [137, 0]
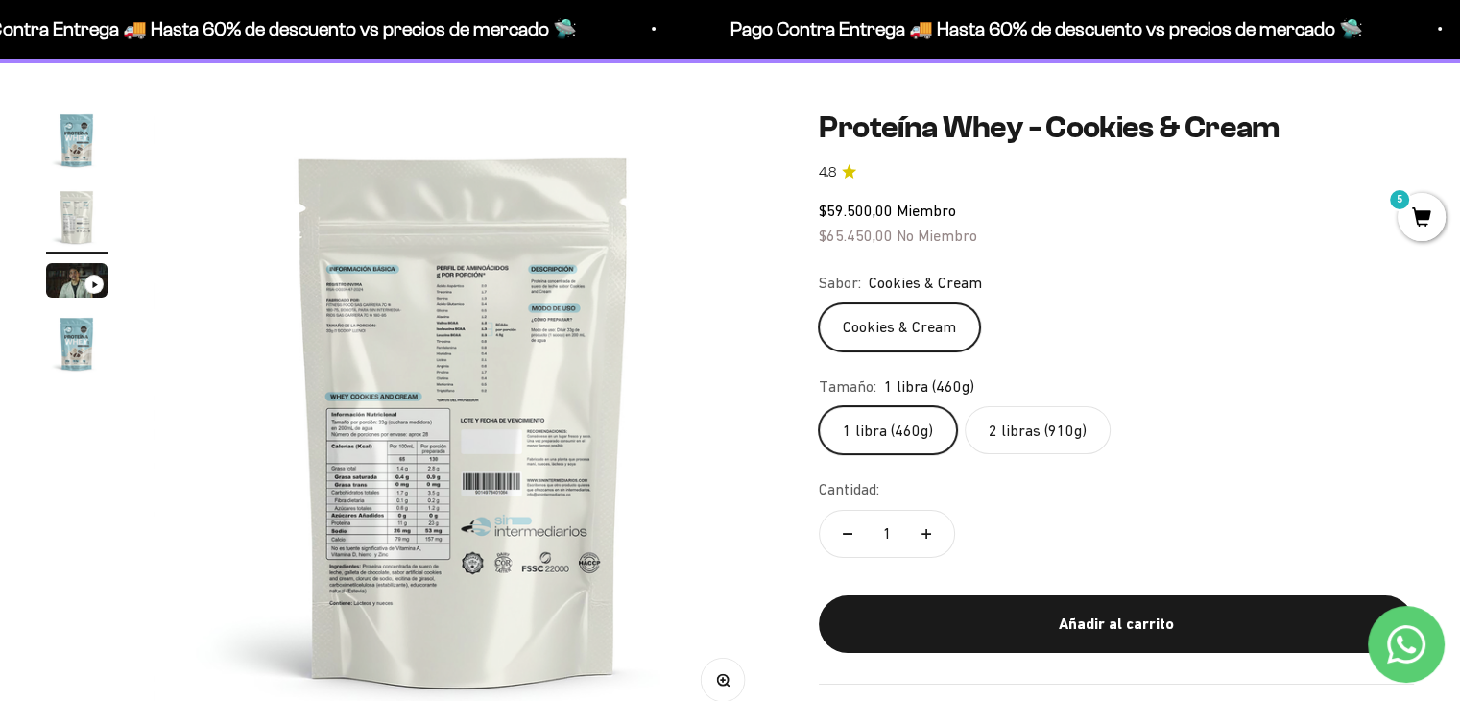
click at [1062, 414] on label "2 libras (910g)" at bounding box center [1038, 430] width 146 height 48
click at [819, 406] on input "2 libras (910g)" at bounding box center [818, 405] width 1 height 1
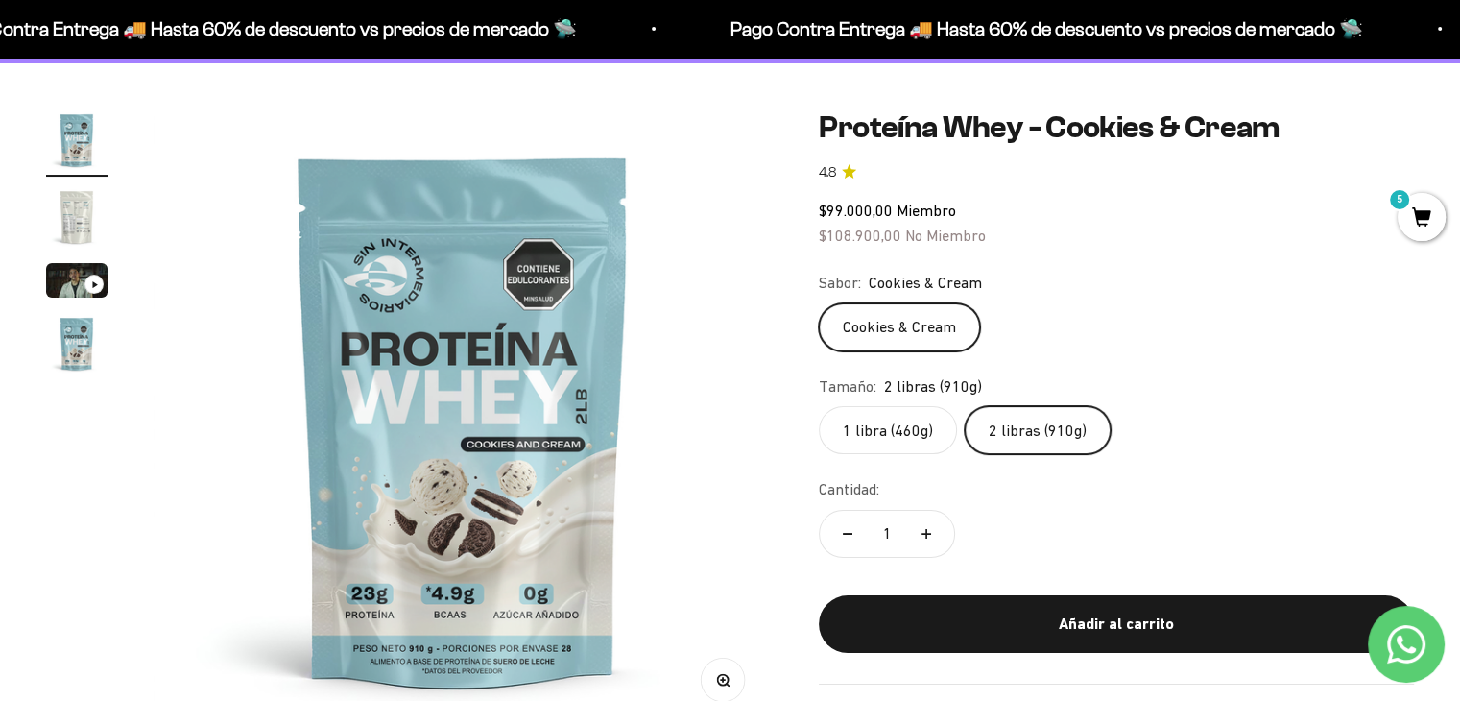
click at [1425, 219] on span "5" at bounding box center [1422, 217] width 48 height 48
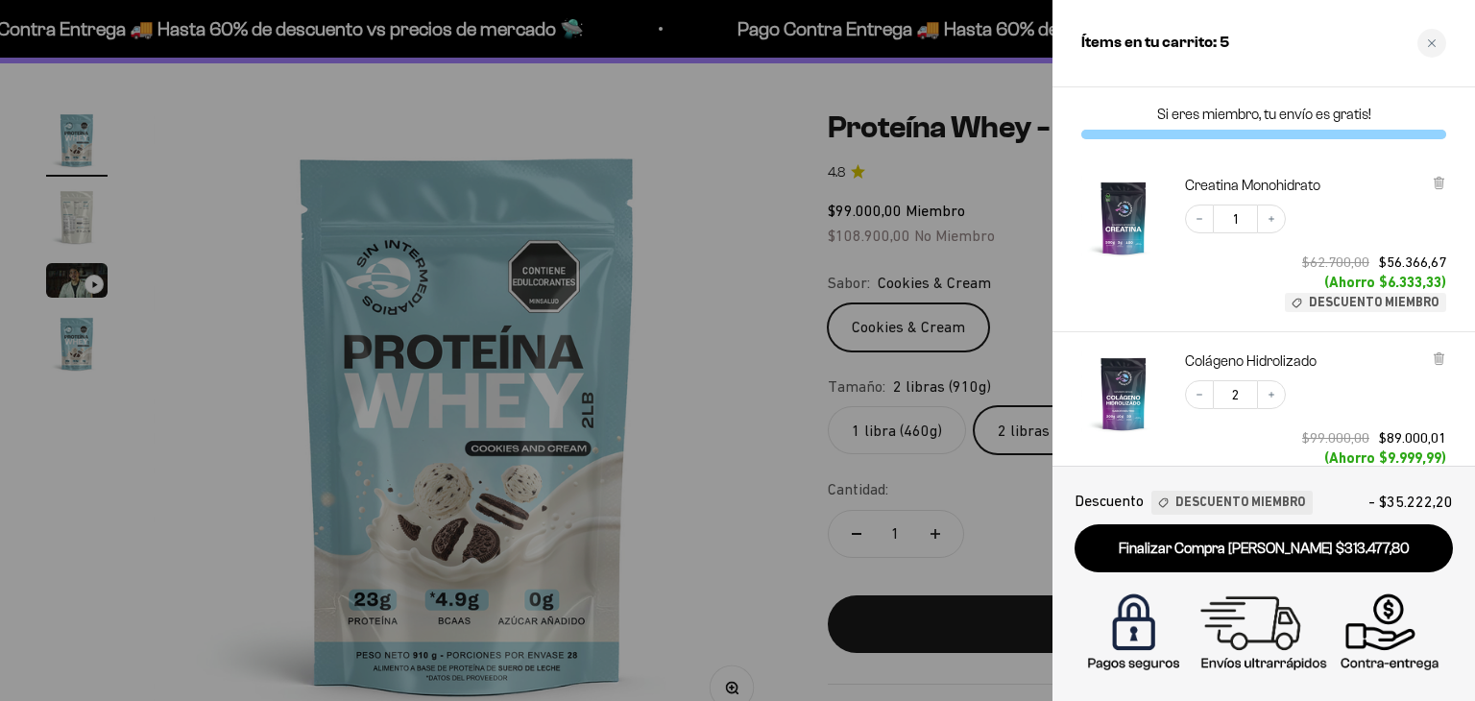
click at [945, 481] on div at bounding box center [737, 350] width 1475 height 701
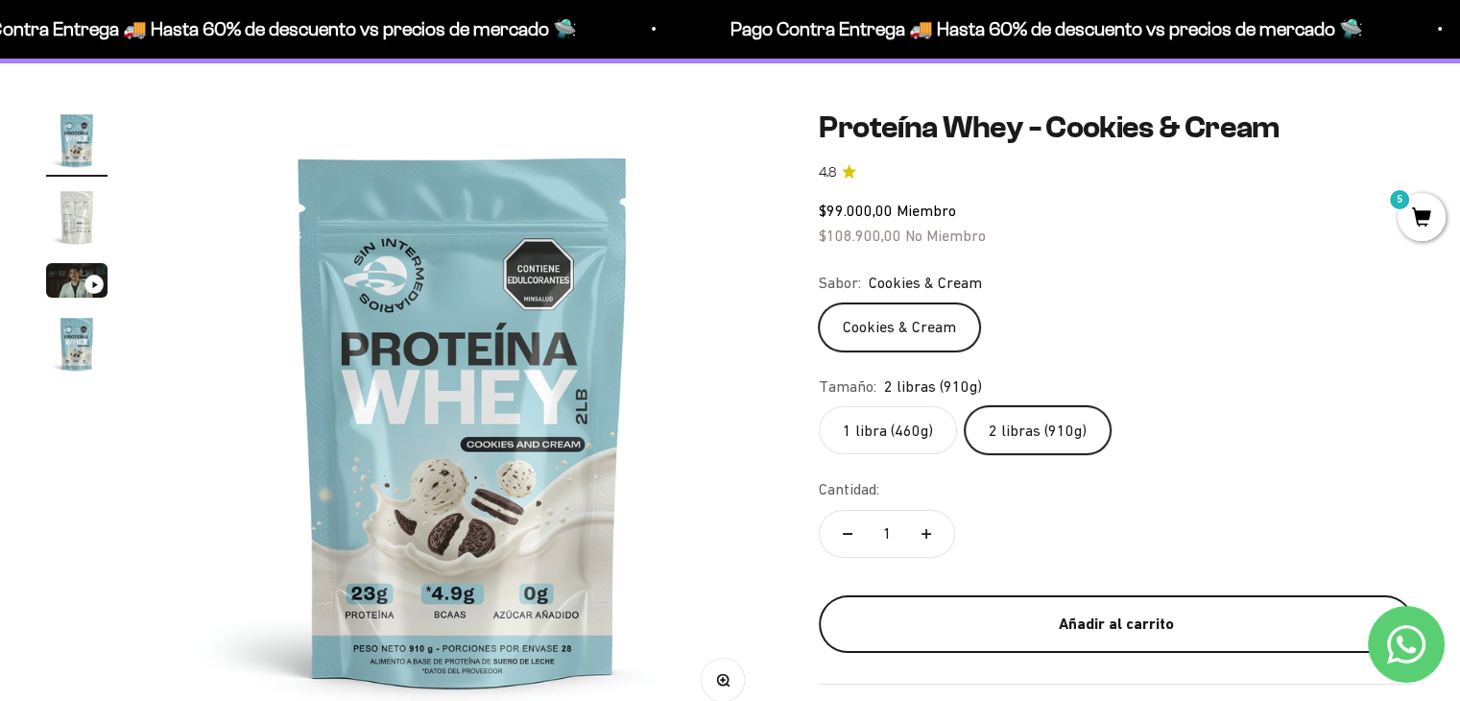
click at [1062, 615] on div "Añadir al carrito" at bounding box center [1116, 624] width 518 height 25
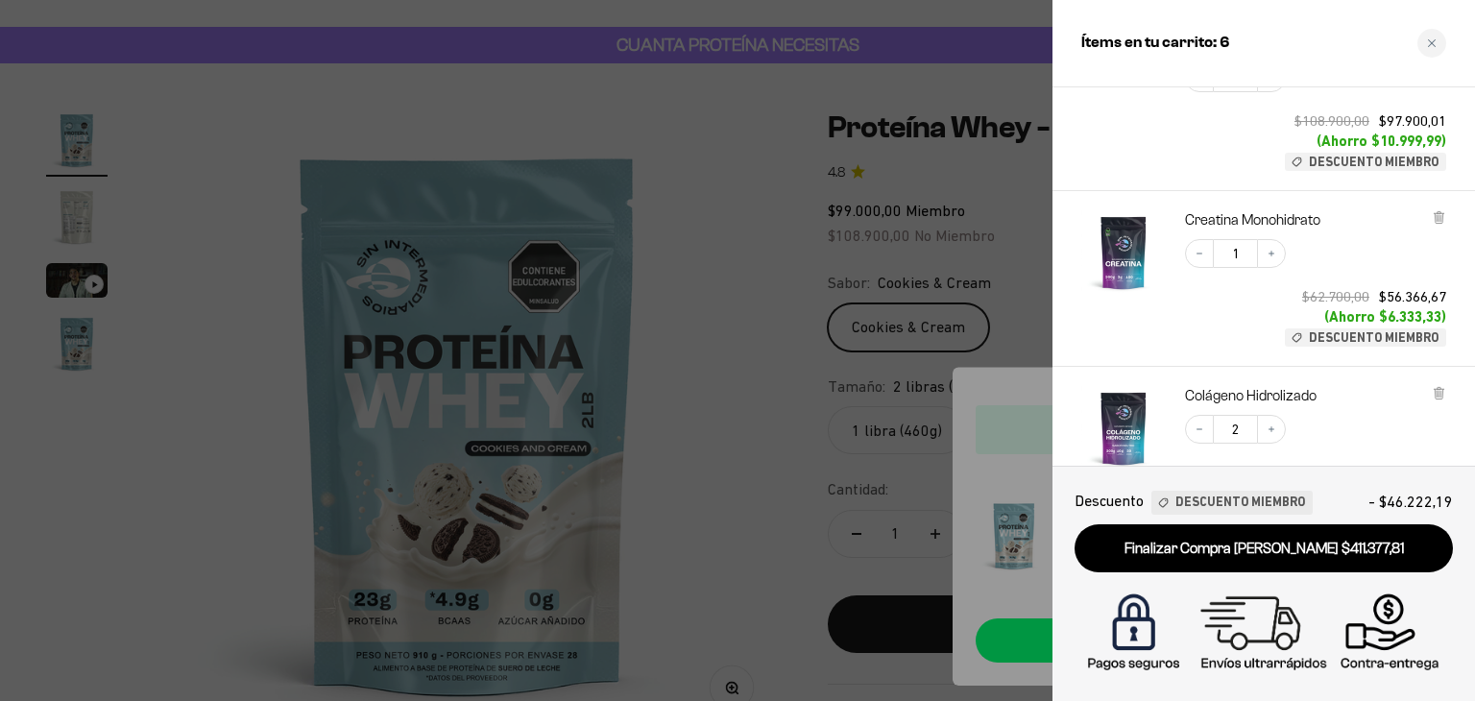
scroll to position [188, 0]
click at [1274, 259] on icon "Increase quantity" at bounding box center [1271, 256] width 12 height 12
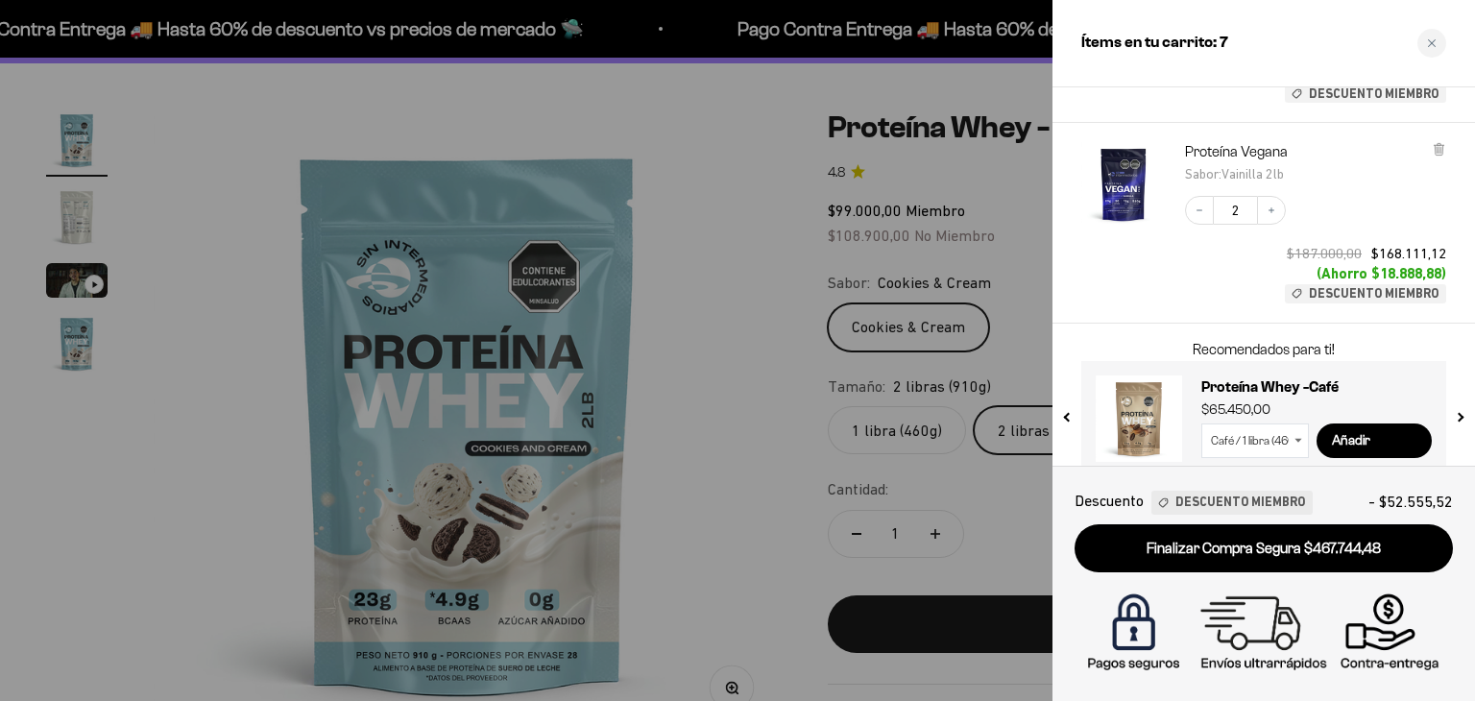
scroll to position [636, 0]
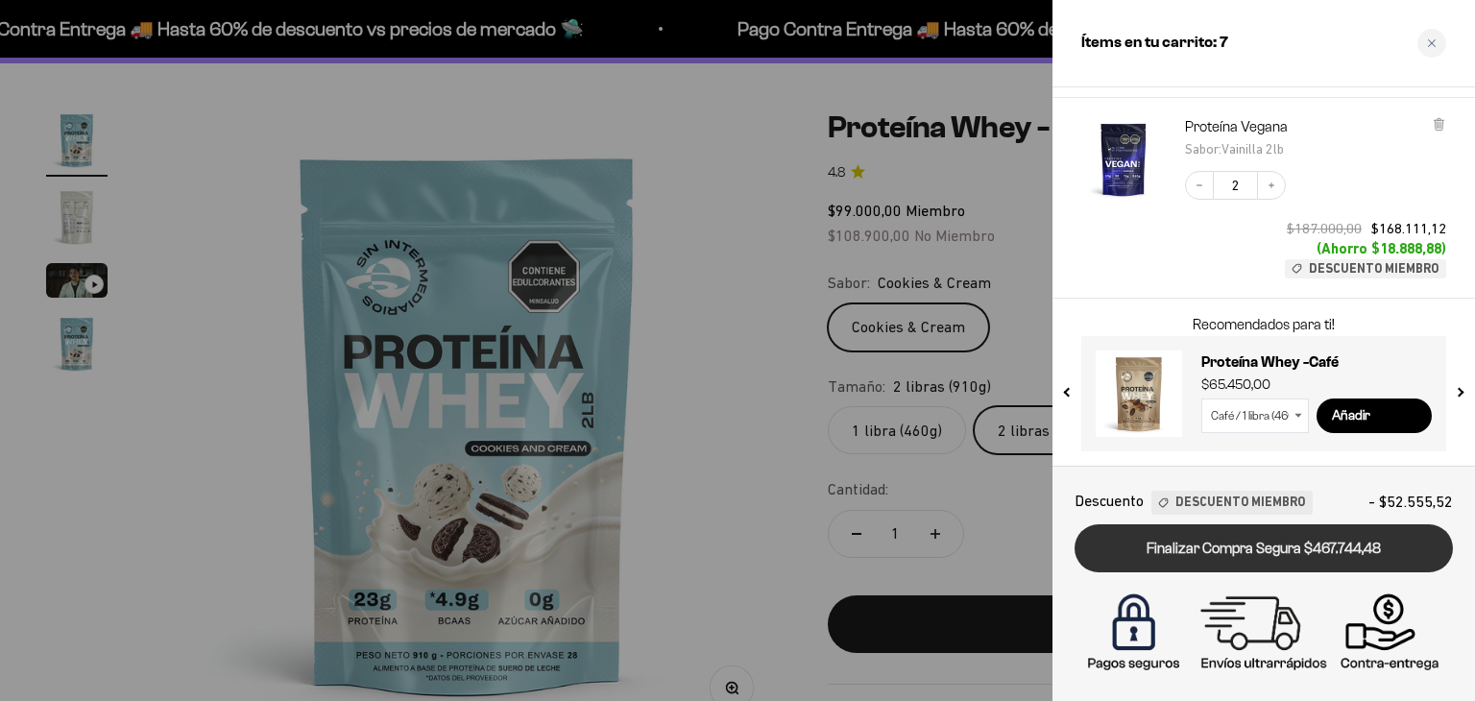
click at [1236, 560] on link "Finalizar Compra Segura $467.744,48" at bounding box center [1263, 548] width 378 height 49
